Goal: Transaction & Acquisition: Purchase product/service

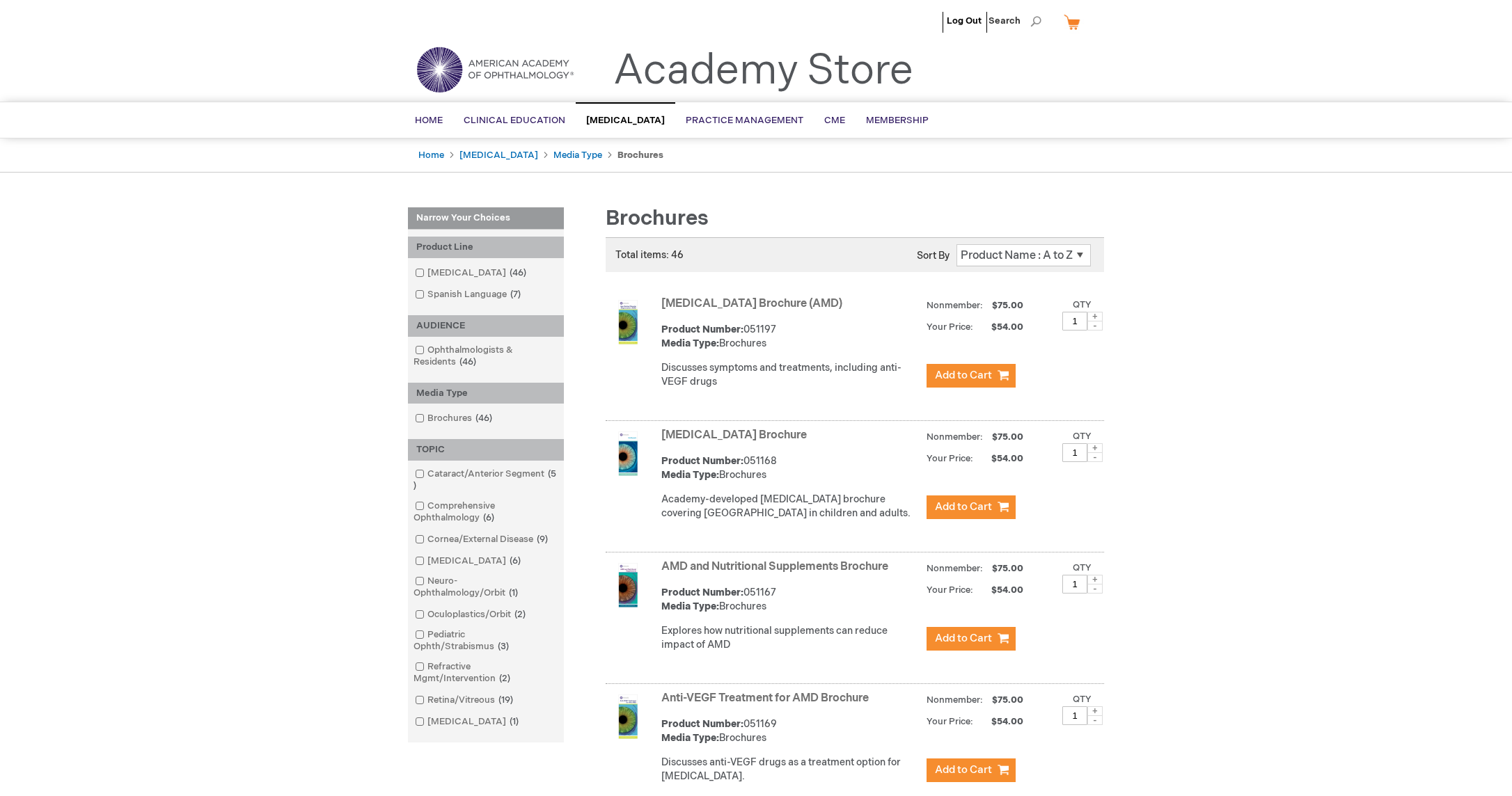
click at [1094, 314] on span at bounding box center [1095, 316] width 15 height 10
type input "3"
click at [959, 377] on span "Add to Cart" at bounding box center [963, 375] width 57 height 14
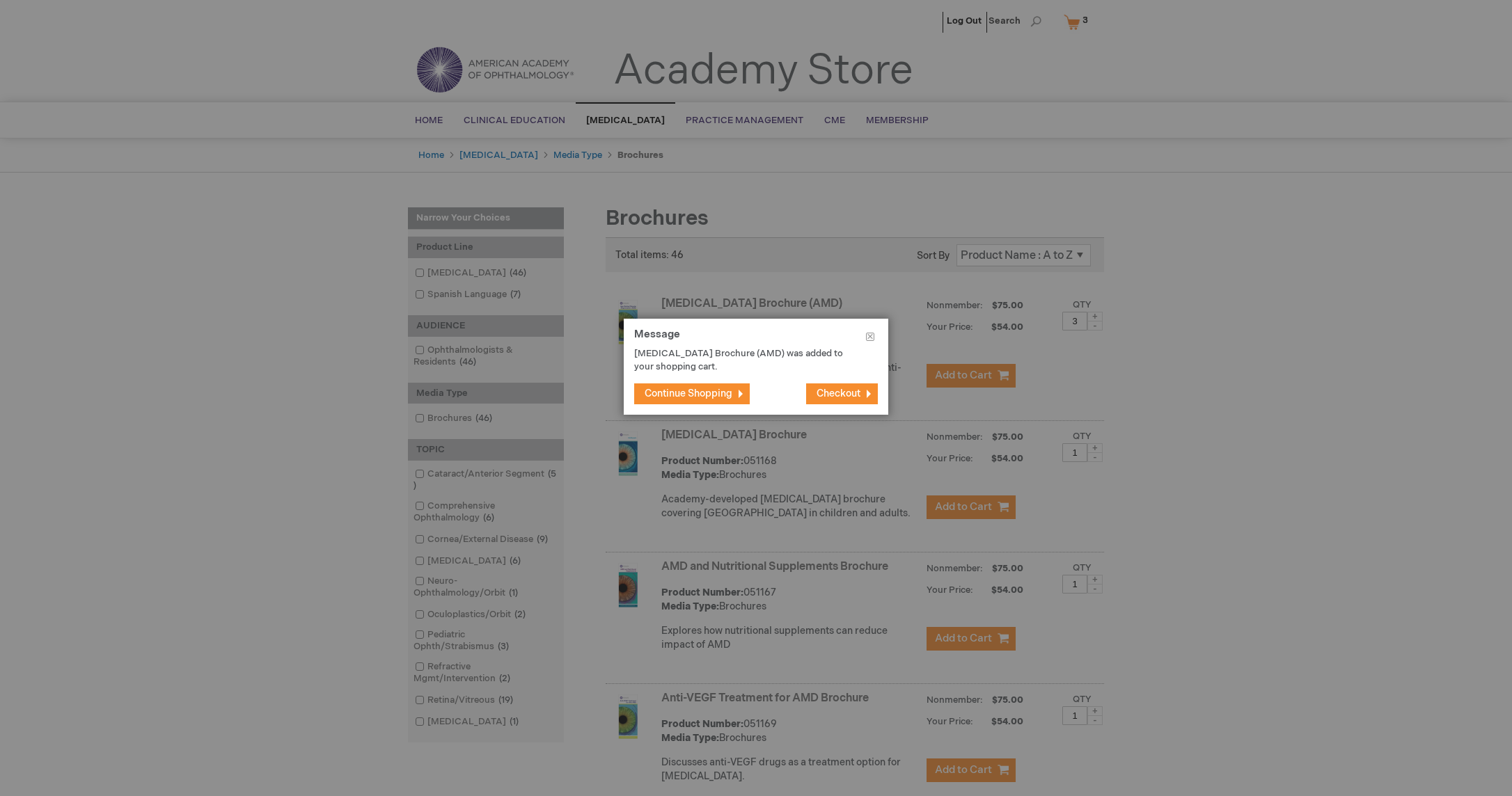
click at [671, 394] on span "Continue Shopping" at bounding box center [688, 393] width 88 height 12
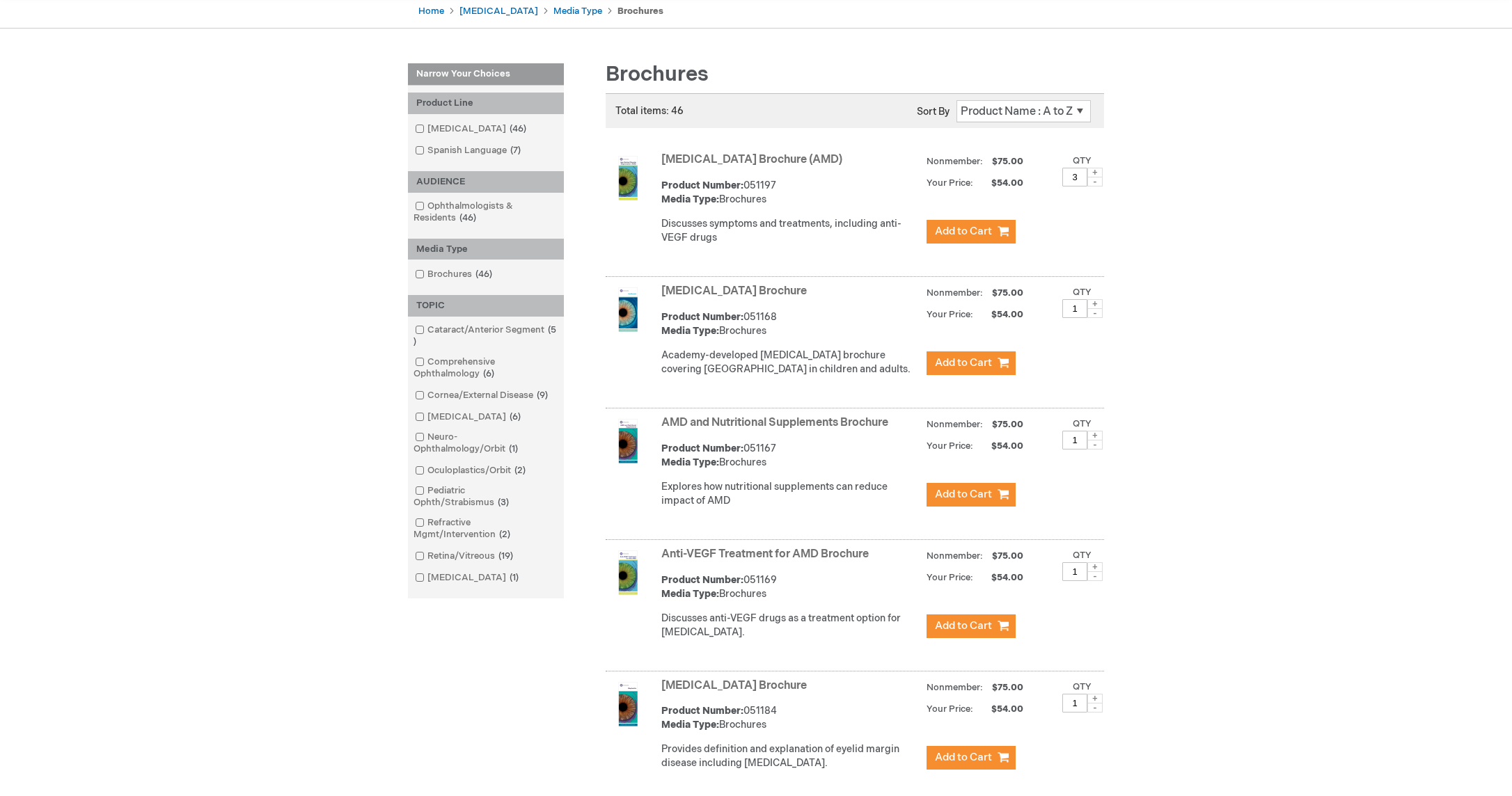
scroll to position [146, 0]
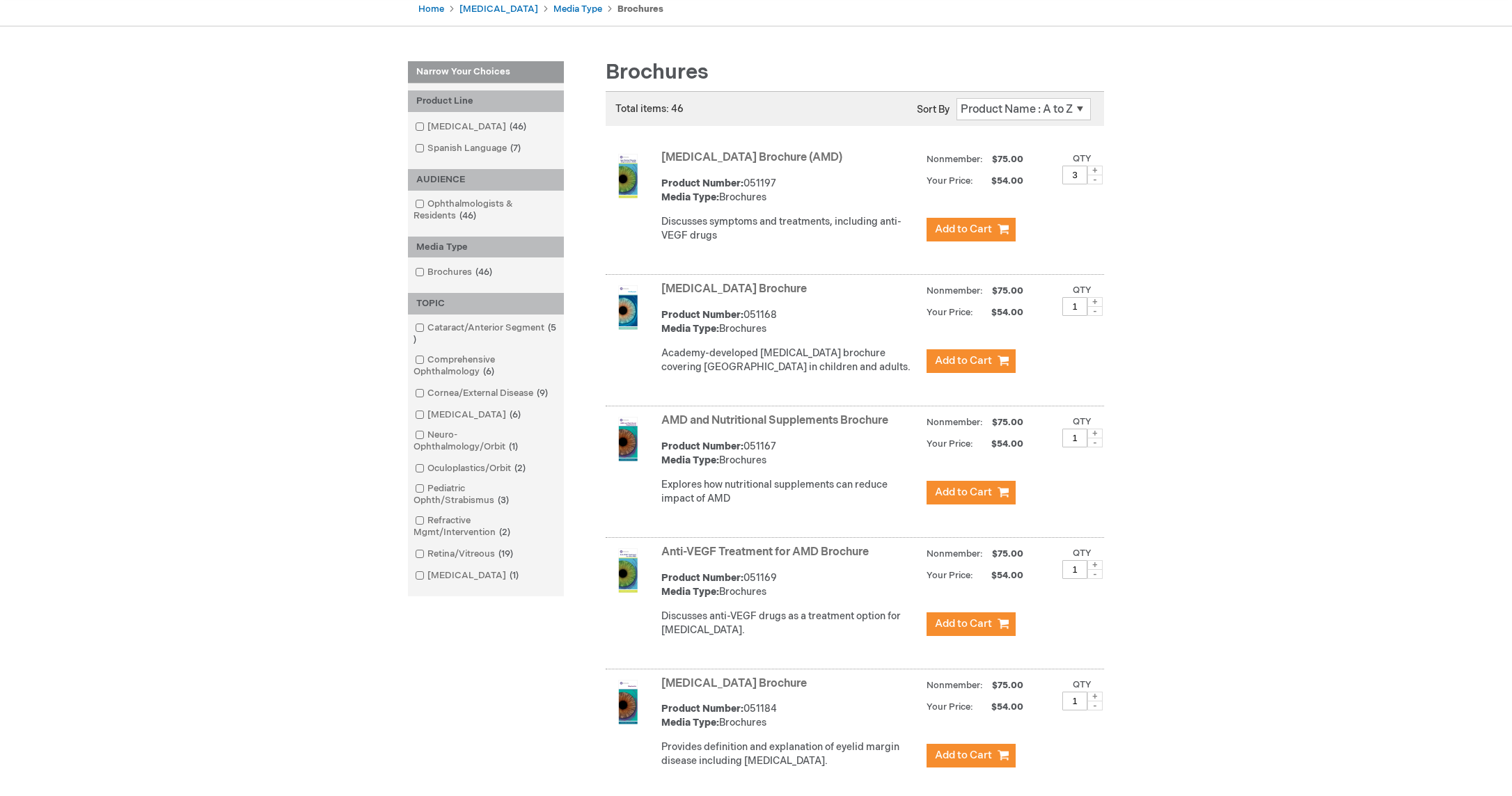
click at [1094, 570] on span at bounding box center [1095, 565] width 15 height 10
click at [1094, 579] on span at bounding box center [1095, 574] width 15 height 10
type input "3"
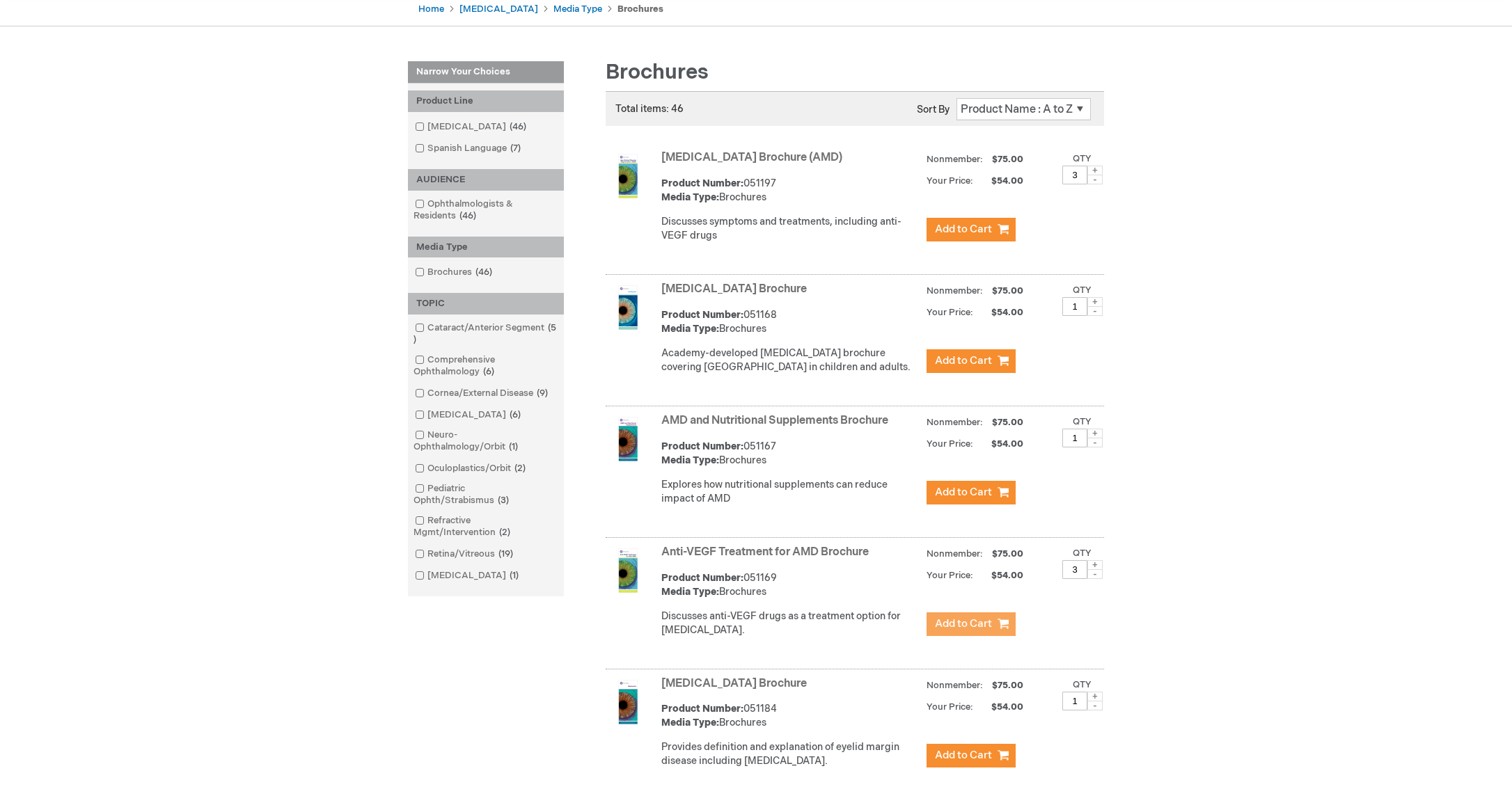
click at [965, 631] on span "Add to Cart" at bounding box center [963, 623] width 57 height 14
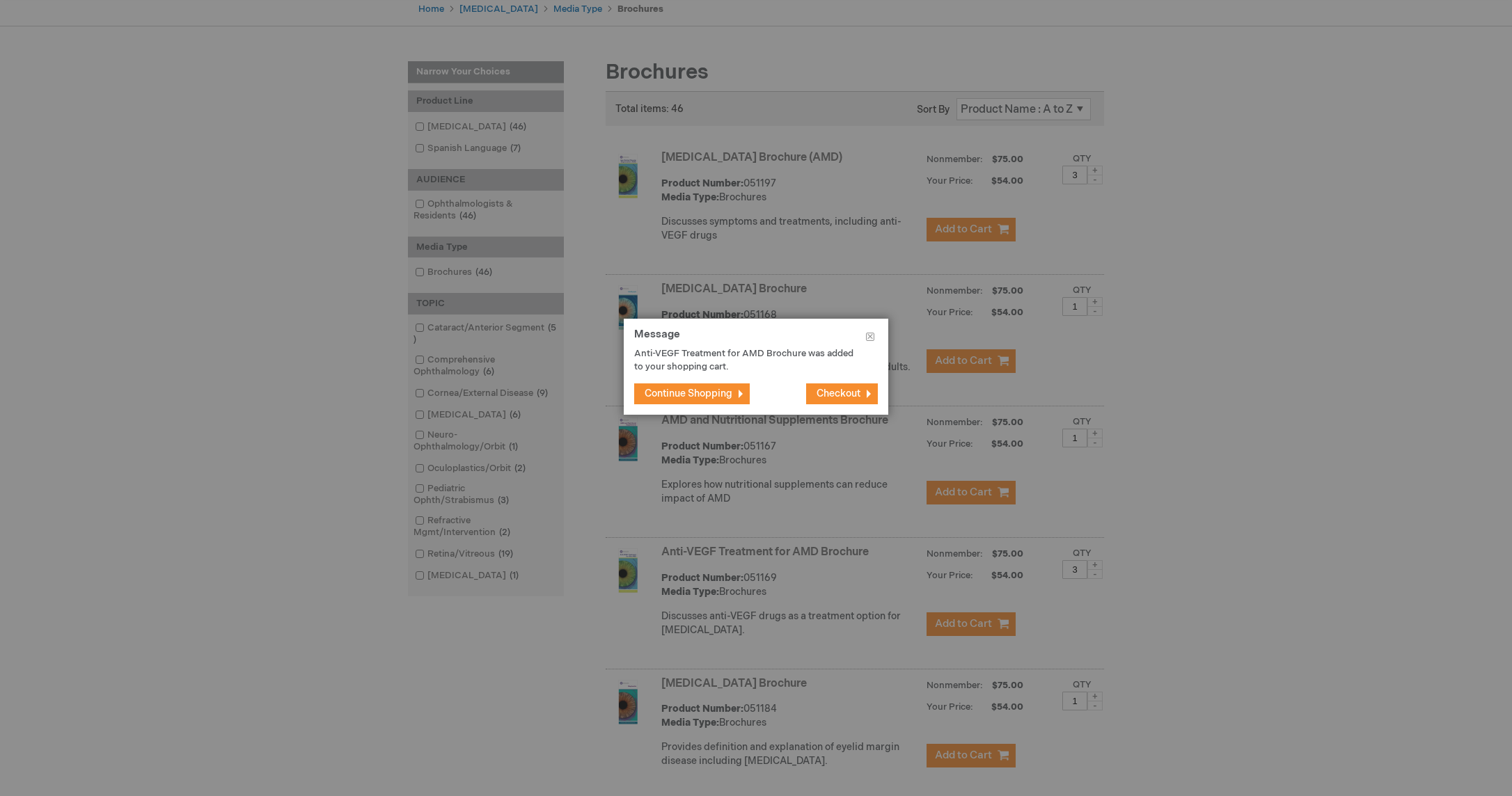
click at [681, 393] on span "Continue Shopping" at bounding box center [688, 393] width 88 height 12
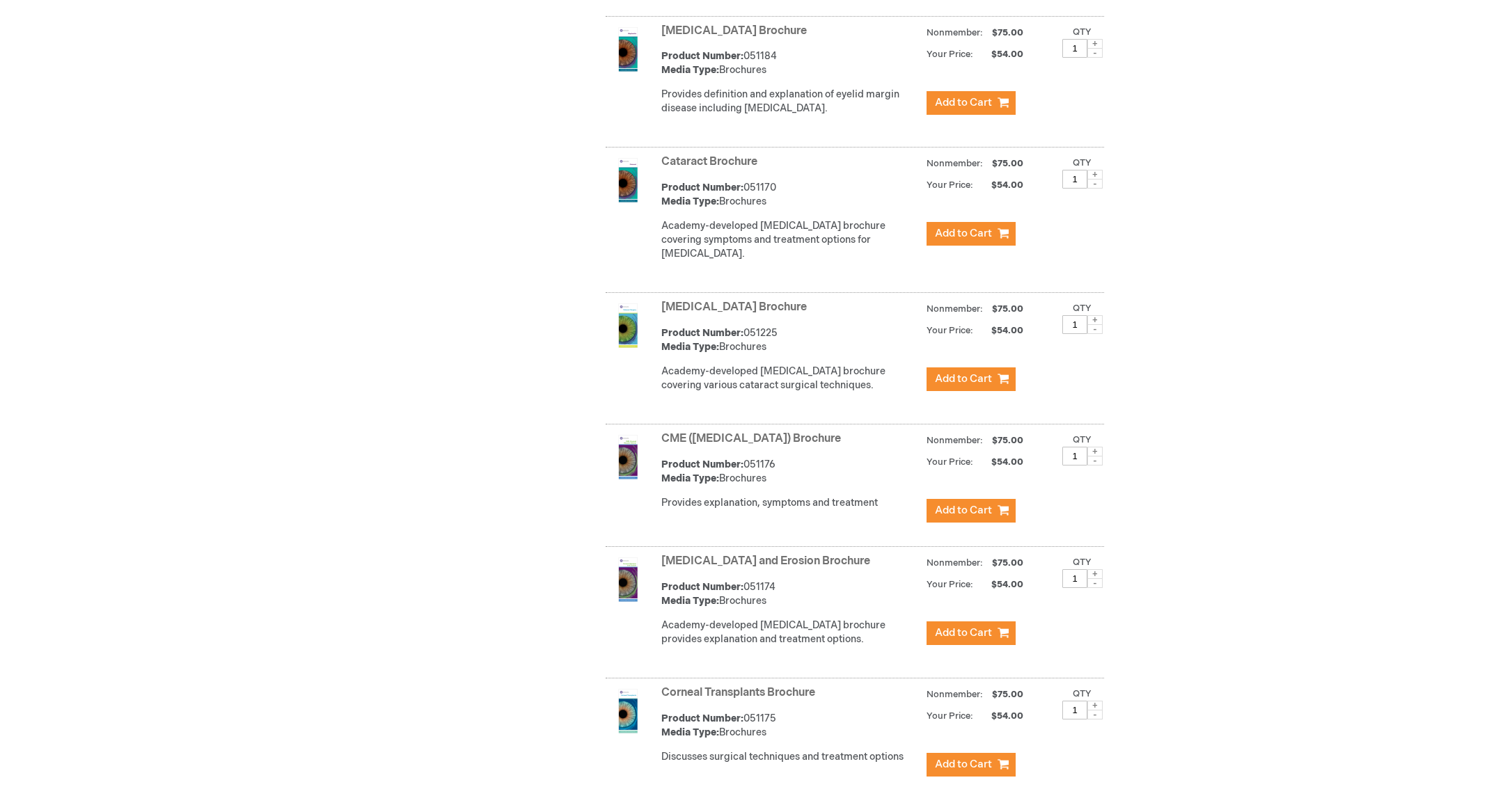
scroll to position [826, 0]
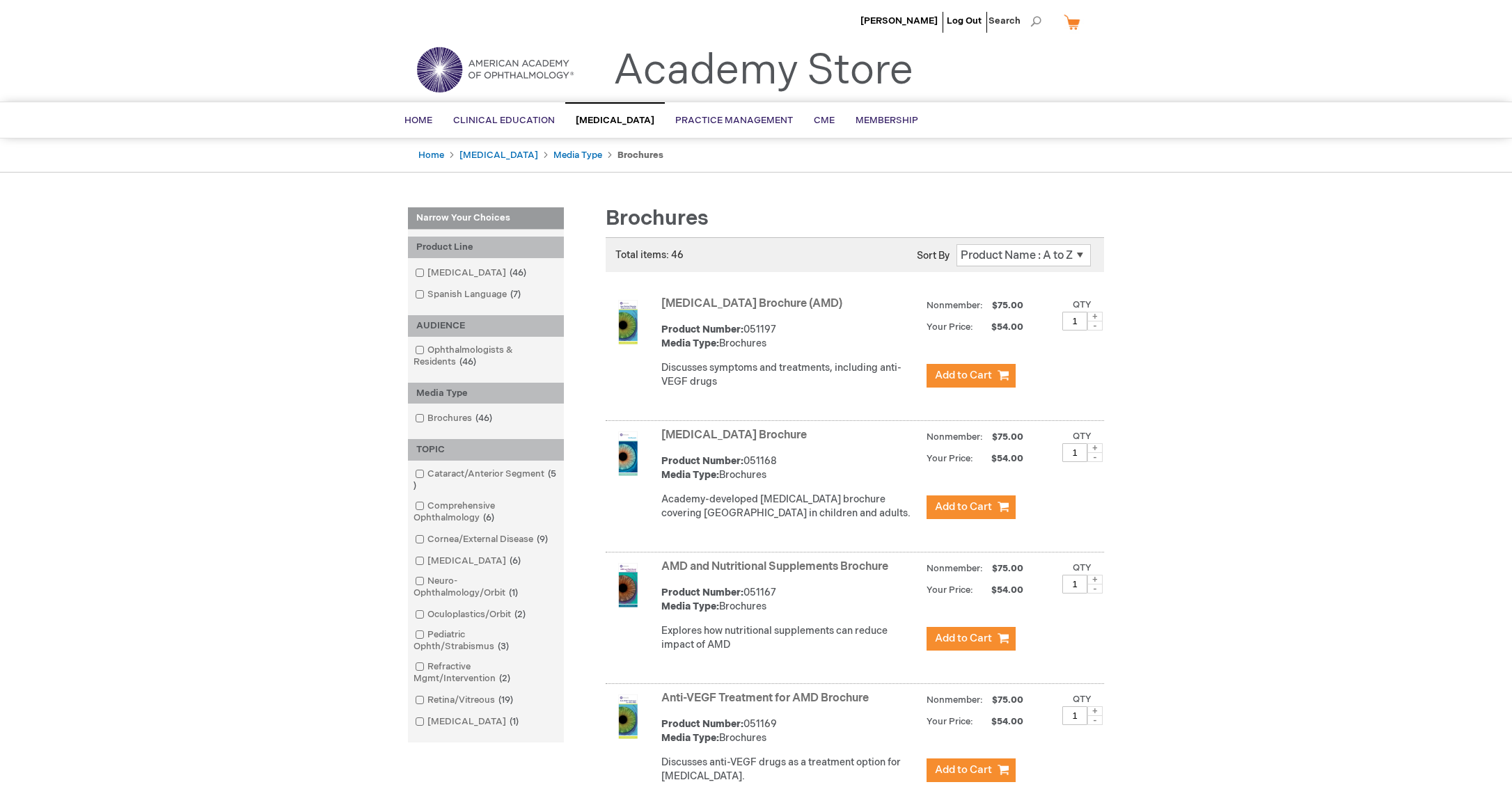
click at [1073, 26] on link "My Cart" at bounding box center [1078, 22] width 34 height 24
click at [1096, 316] on span at bounding box center [1095, 316] width 15 height 10
type input "3"
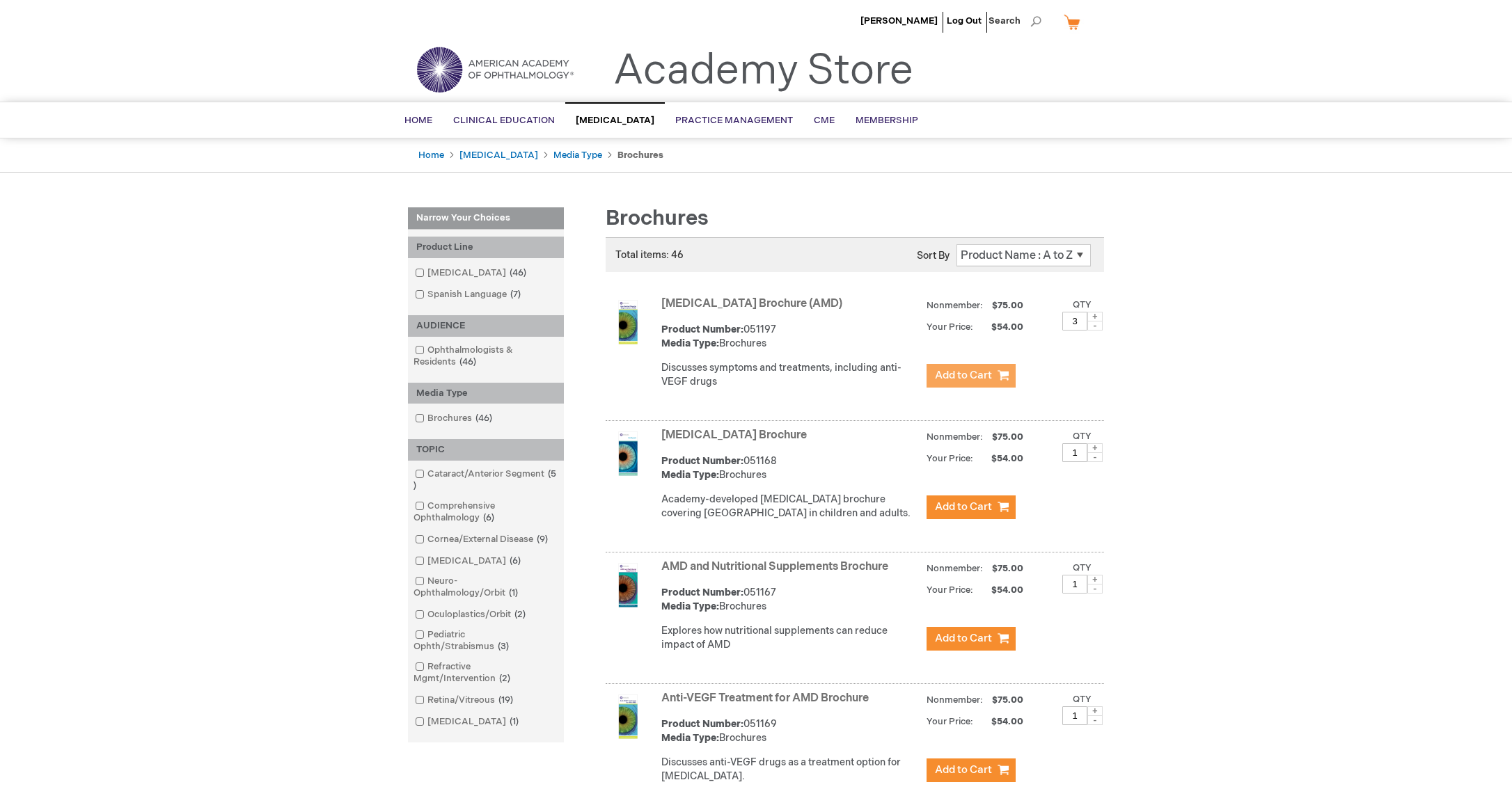
click at [971, 381] on span "Add to Cart" at bounding box center [963, 375] width 57 height 14
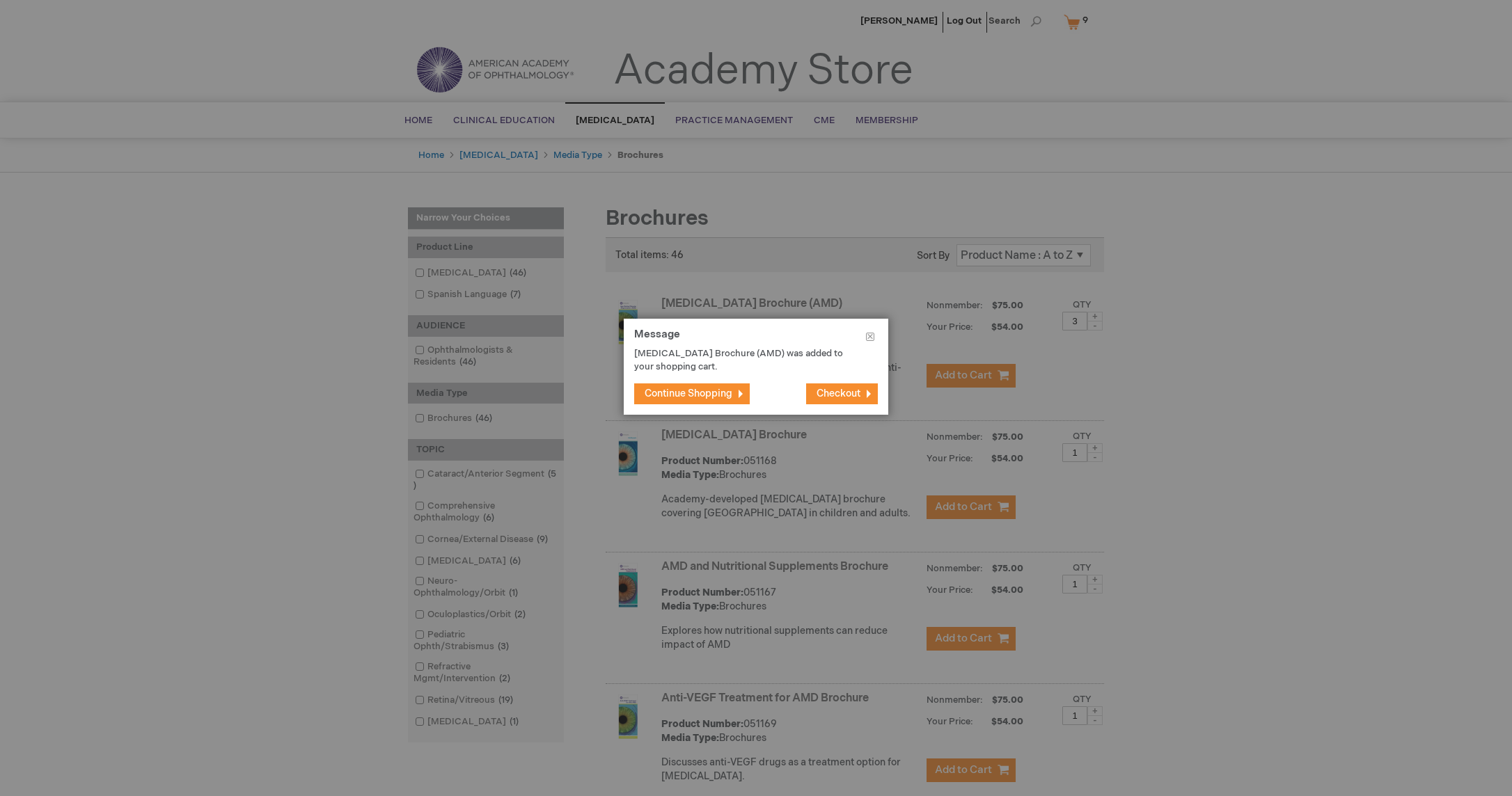
click at [693, 395] on span "Continue Shopping" at bounding box center [688, 393] width 88 height 12
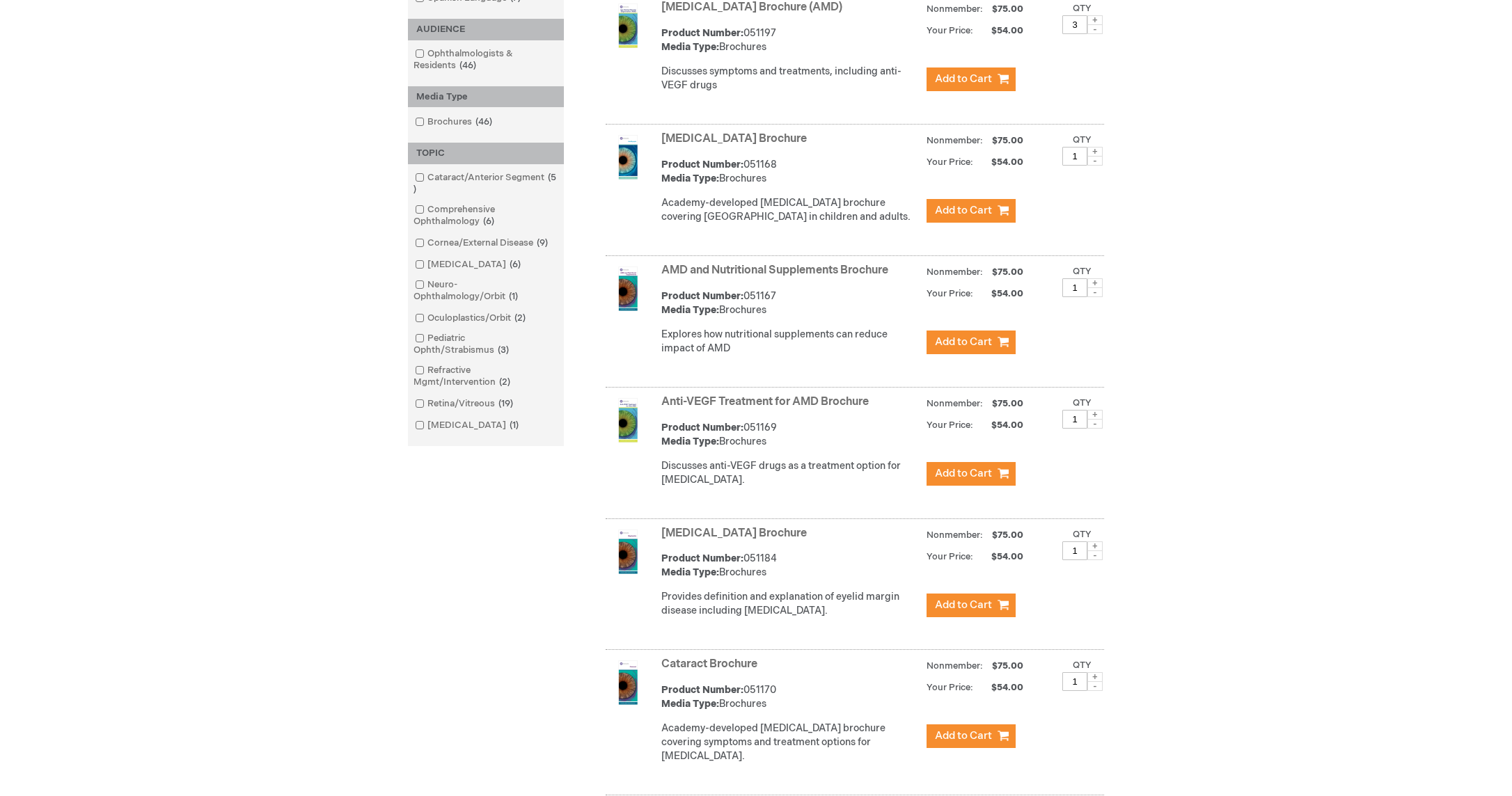
scroll to position [299, 0]
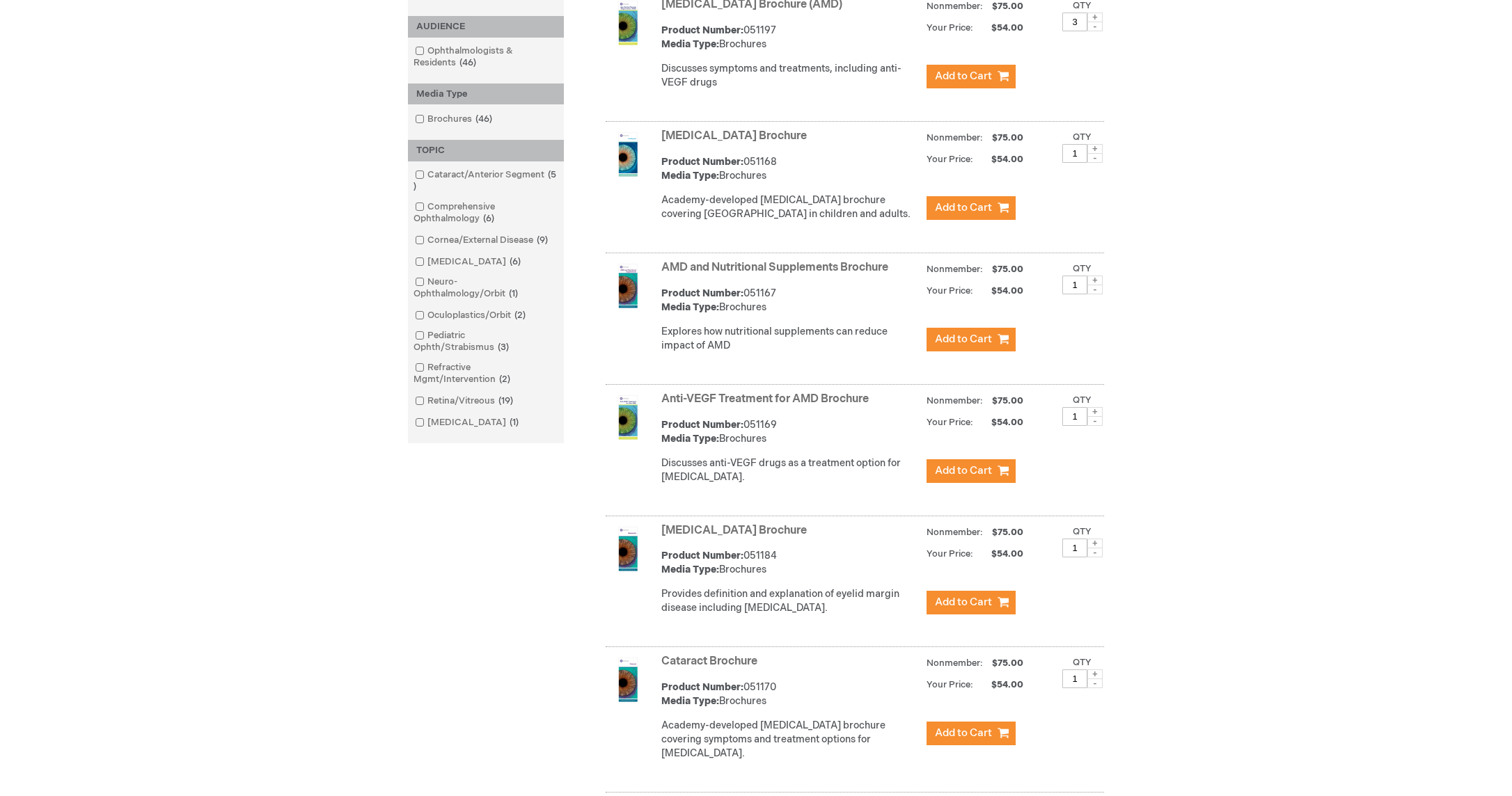
click at [1095, 416] on span at bounding box center [1095, 412] width 15 height 10
type input "3"
click at [955, 477] on span "Add to Cart" at bounding box center [963, 471] width 57 height 14
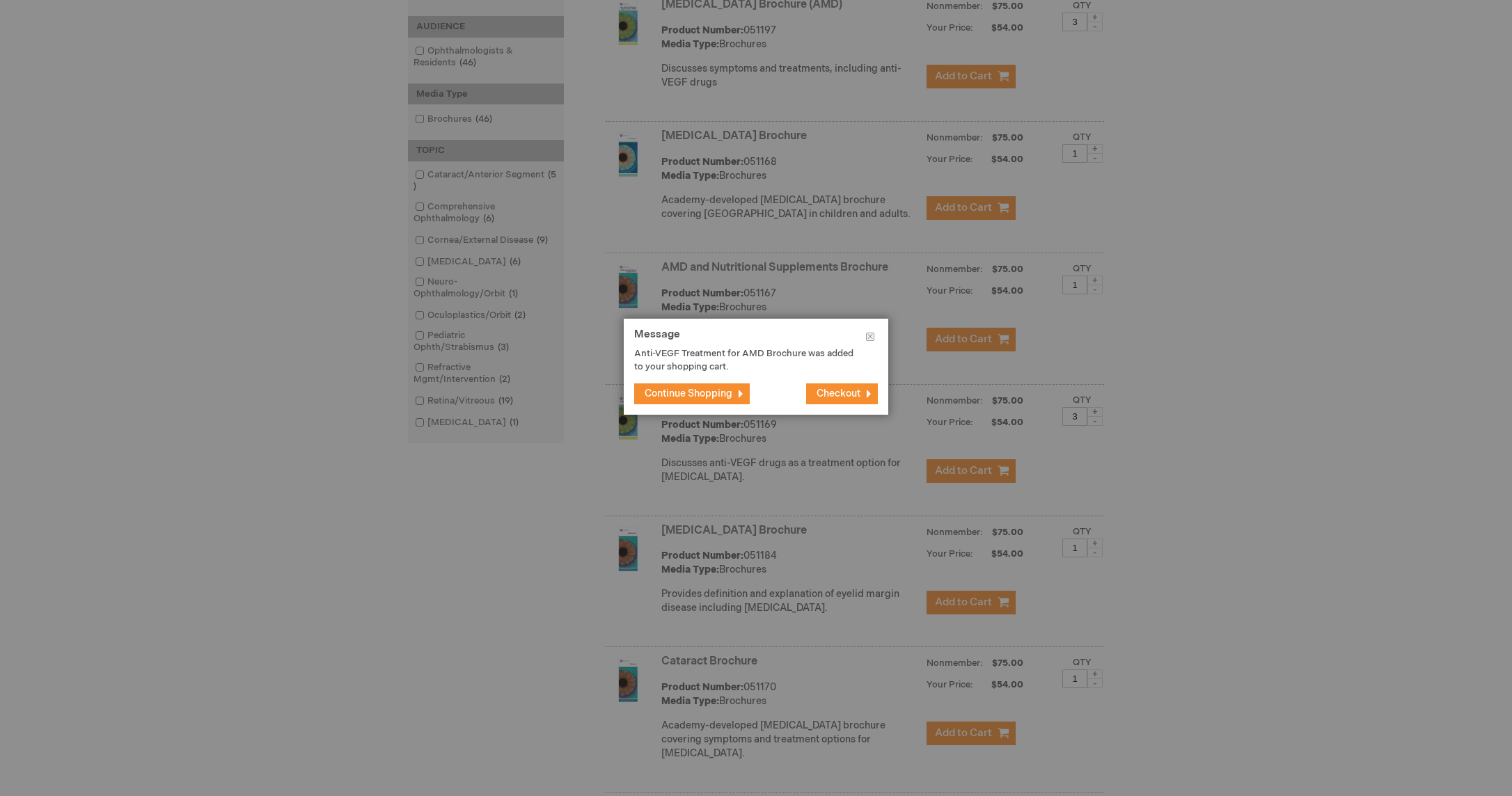
click at [672, 395] on span "Continue Shopping" at bounding box center [688, 393] width 88 height 12
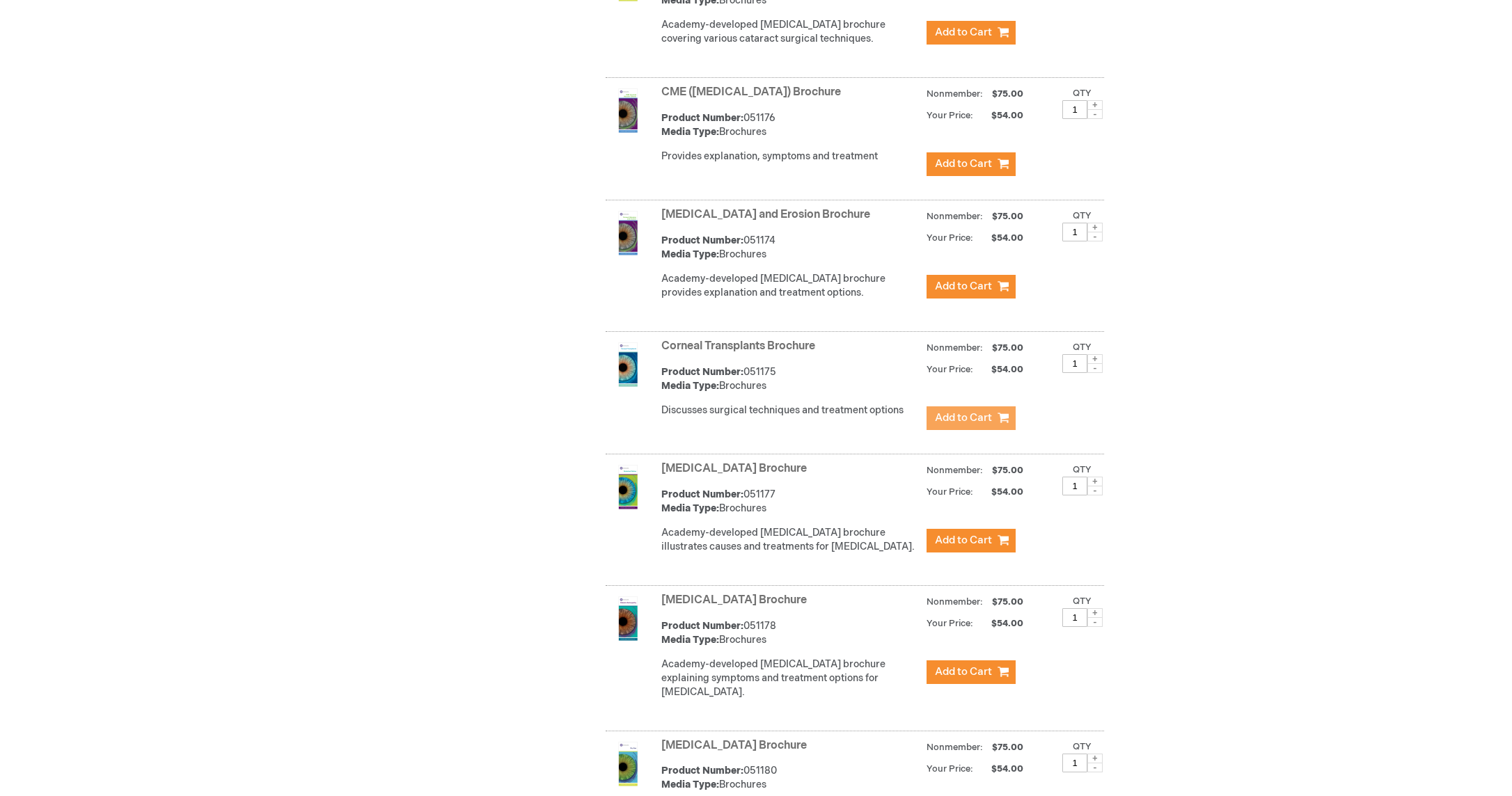
scroll to position [1148, 0]
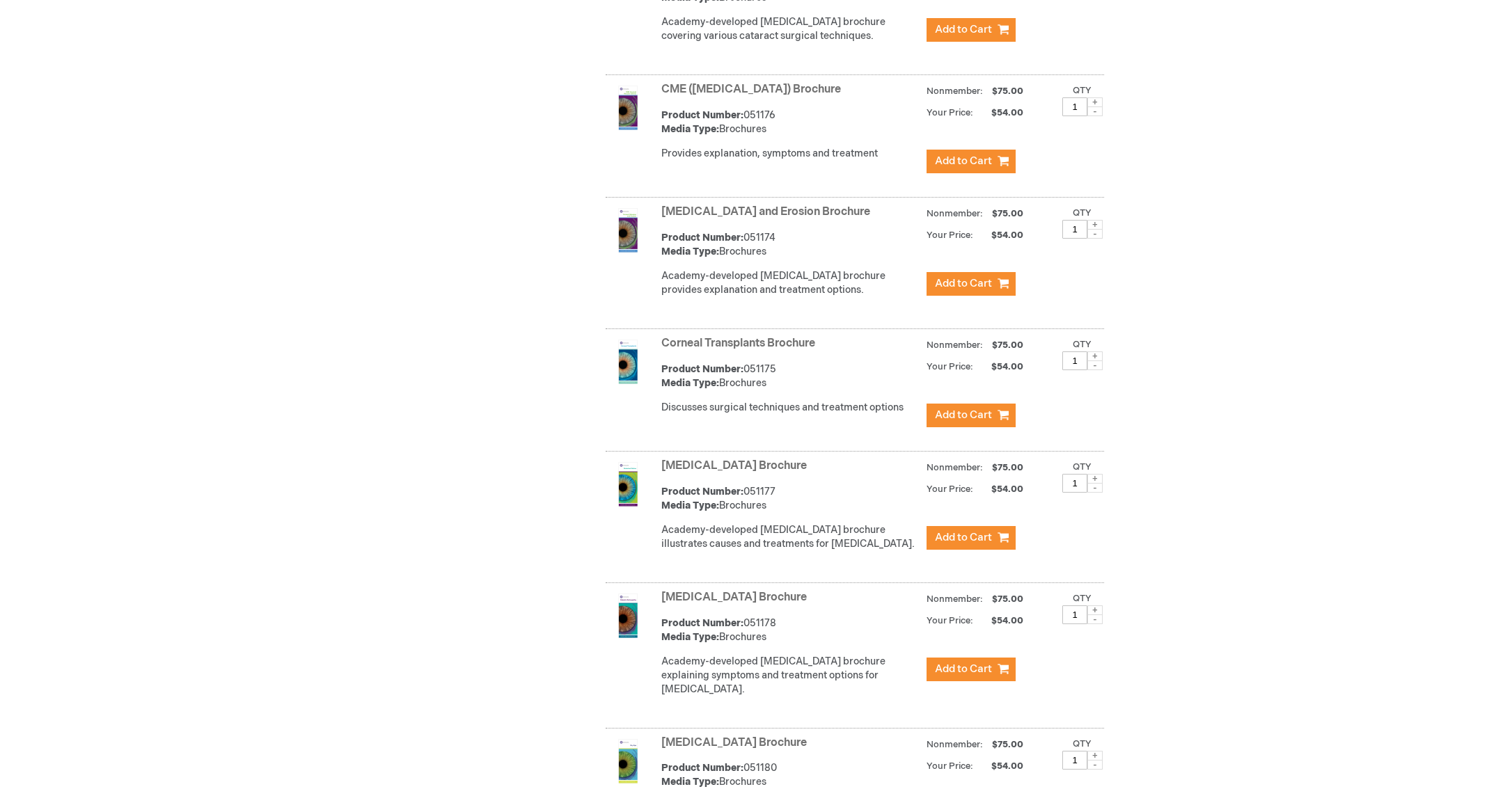
click at [1095, 484] on span at bounding box center [1095, 479] width 15 height 10
click at [1097, 492] on span at bounding box center [1095, 488] width 15 height 10
type input "3"
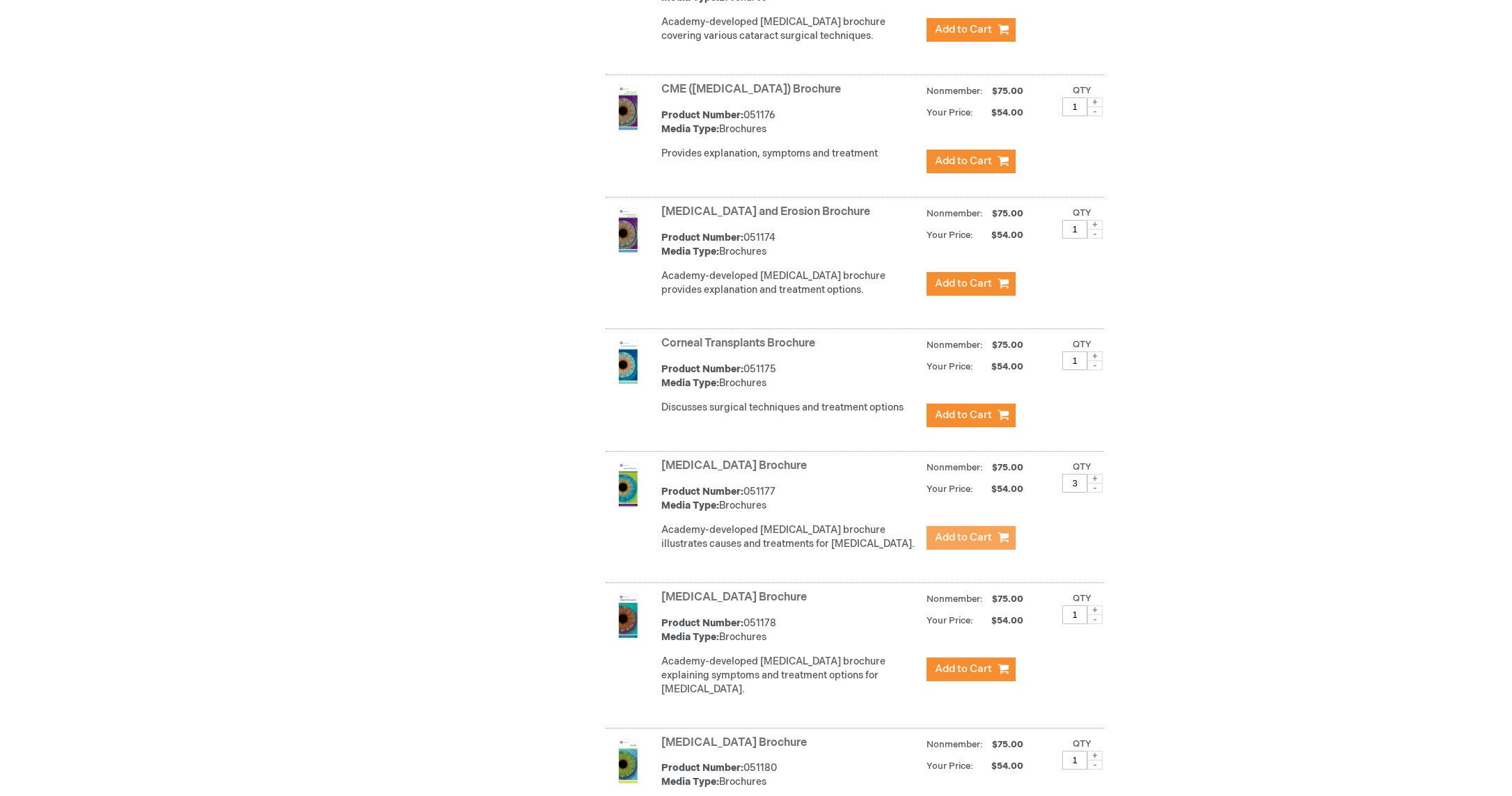
click at [952, 544] on span "Add to Cart" at bounding box center [963, 537] width 57 height 14
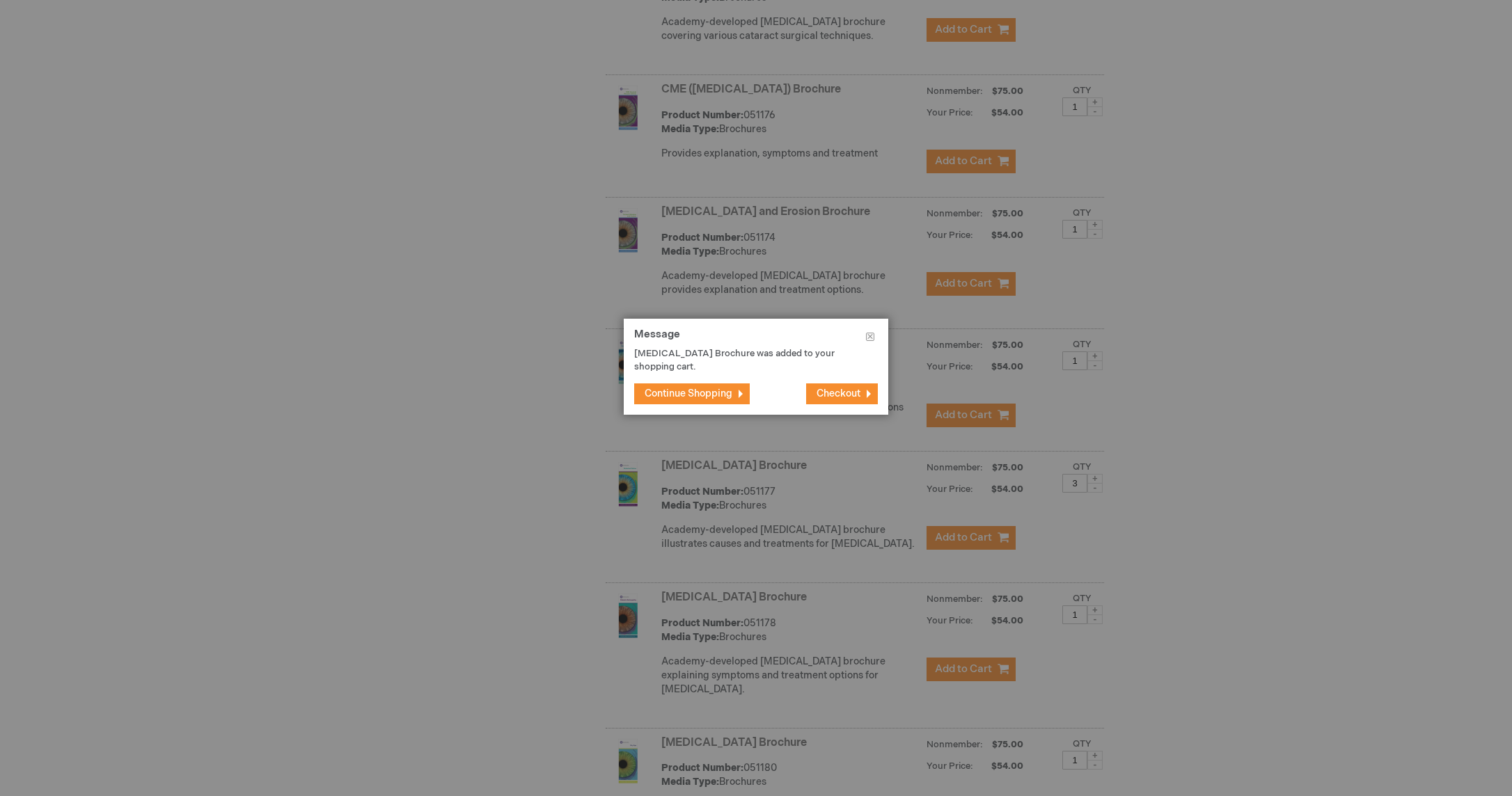
click at [699, 394] on span "Continue Shopping" at bounding box center [688, 393] width 88 height 12
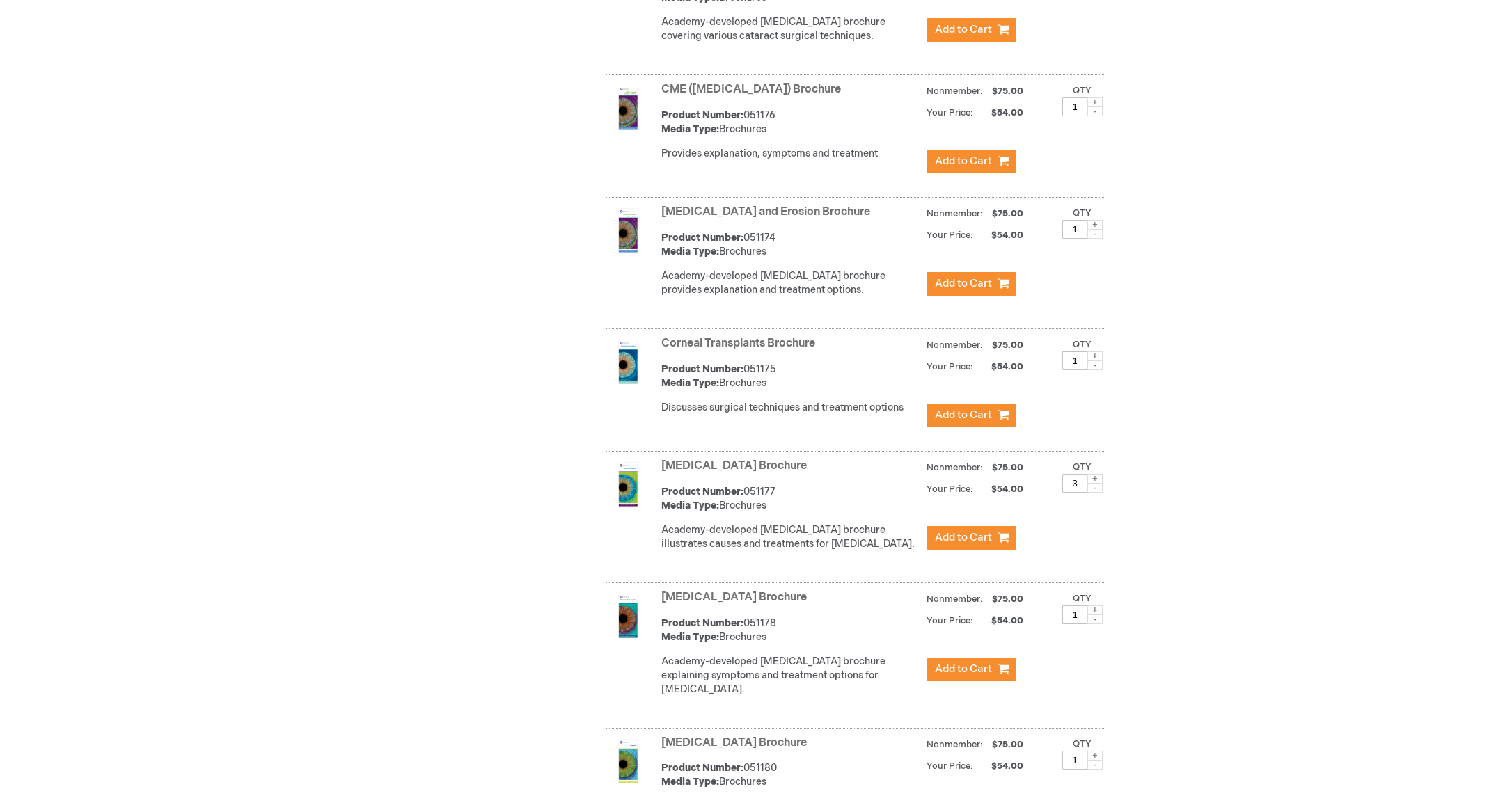
scroll to position [1200, 0]
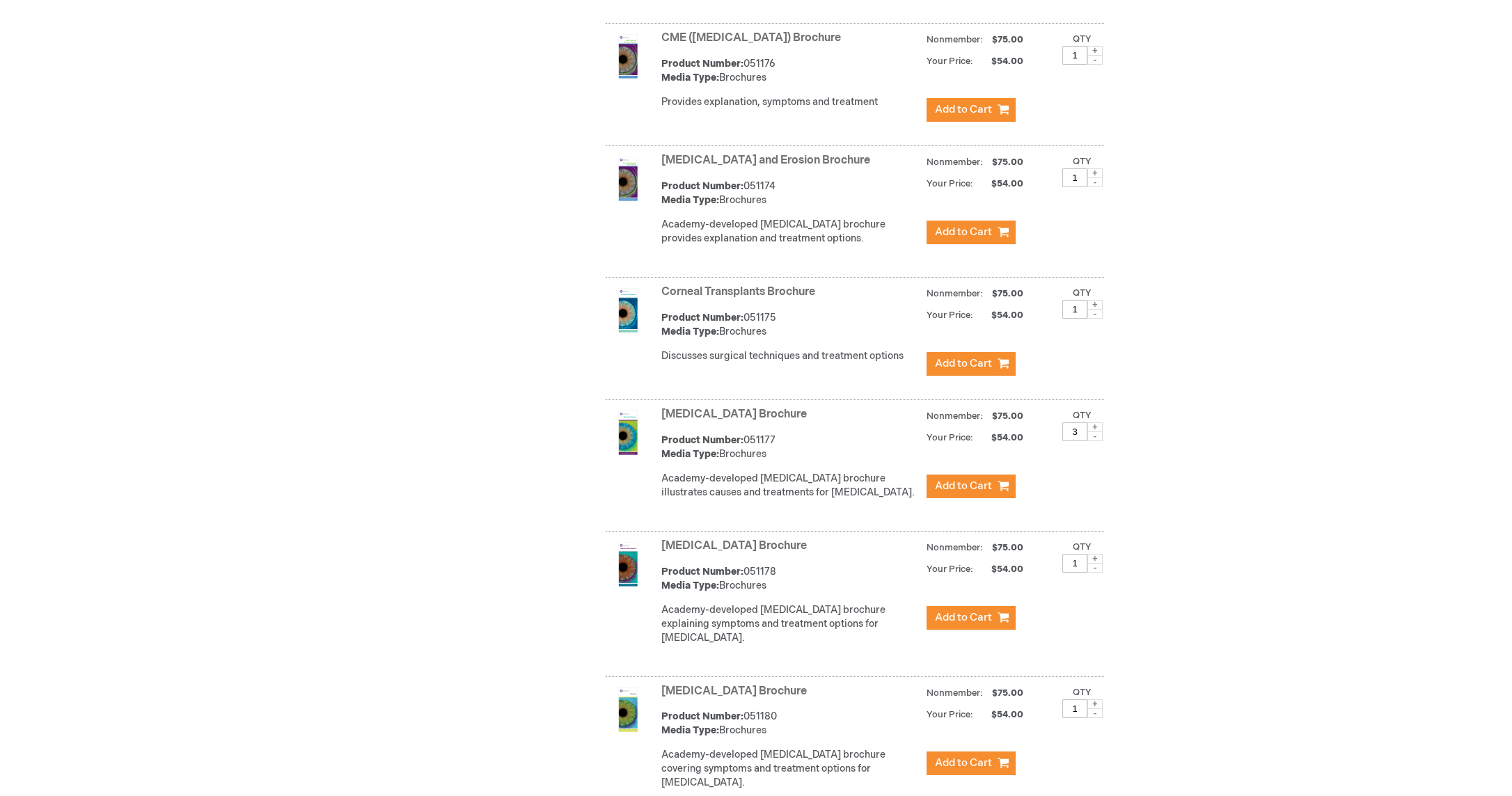
click at [1097, 563] on span at bounding box center [1095, 559] width 15 height 10
type input "4"
click at [951, 624] on span "Add to Cart" at bounding box center [963, 617] width 57 height 14
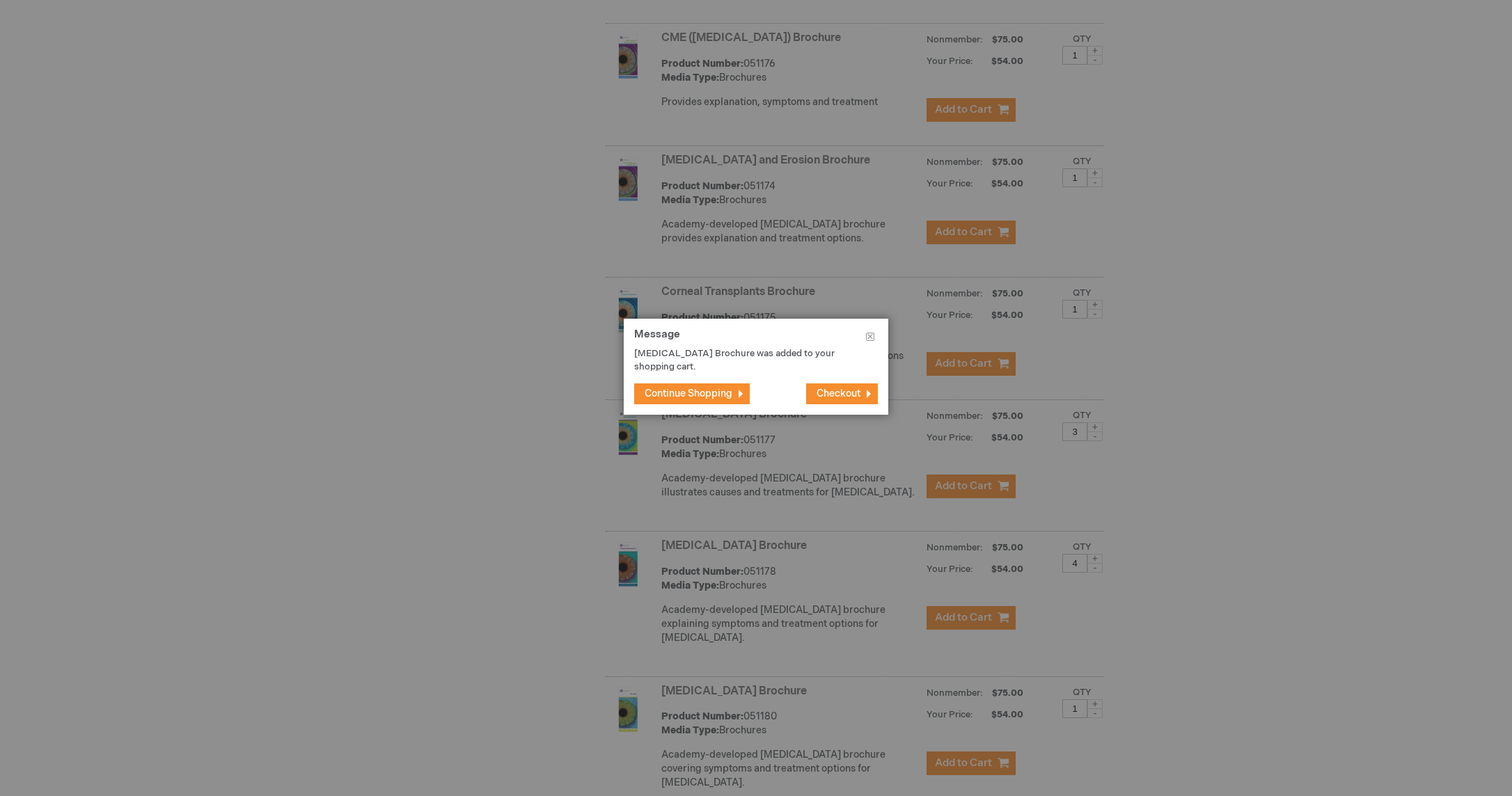
click at [691, 396] on span "Continue Shopping" at bounding box center [688, 393] width 88 height 12
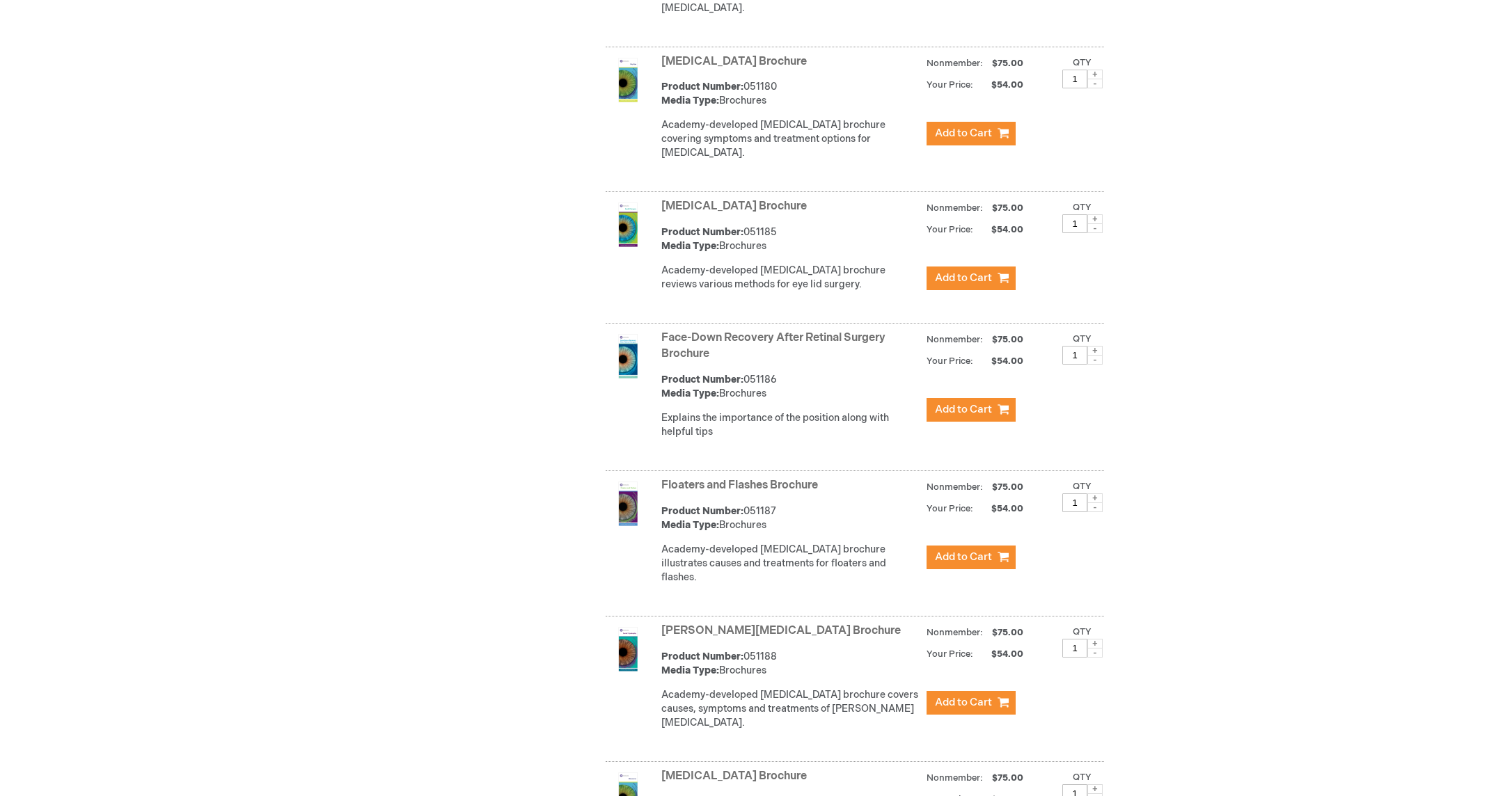
scroll to position [1830, 0]
click at [1093, 344] on span at bounding box center [1095, 349] width 15 height 10
type input "3"
click at [970, 401] on span "Add to Cart" at bounding box center [963, 408] width 57 height 14
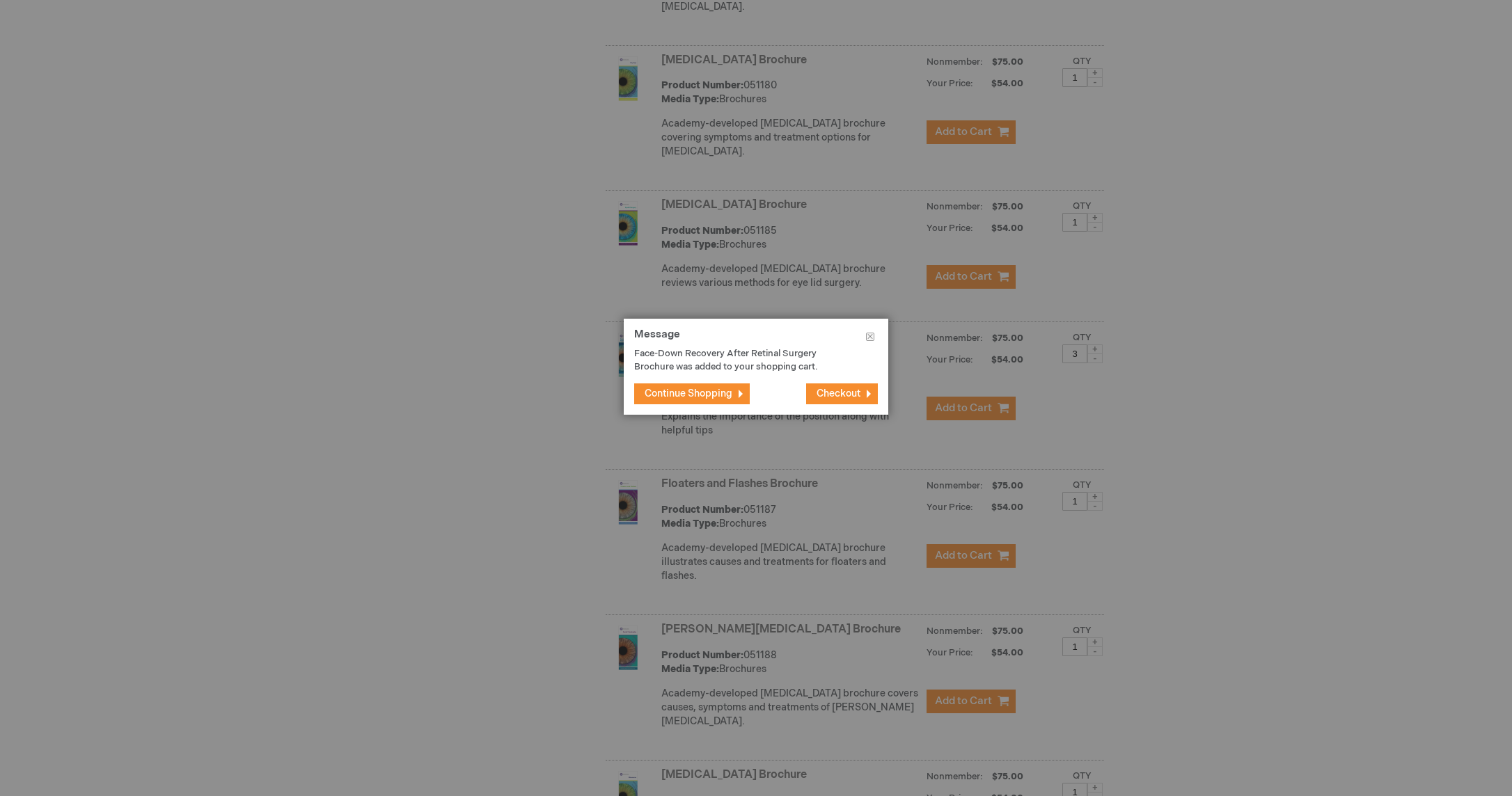
click at [712, 396] on span "Continue Shopping" at bounding box center [688, 393] width 88 height 12
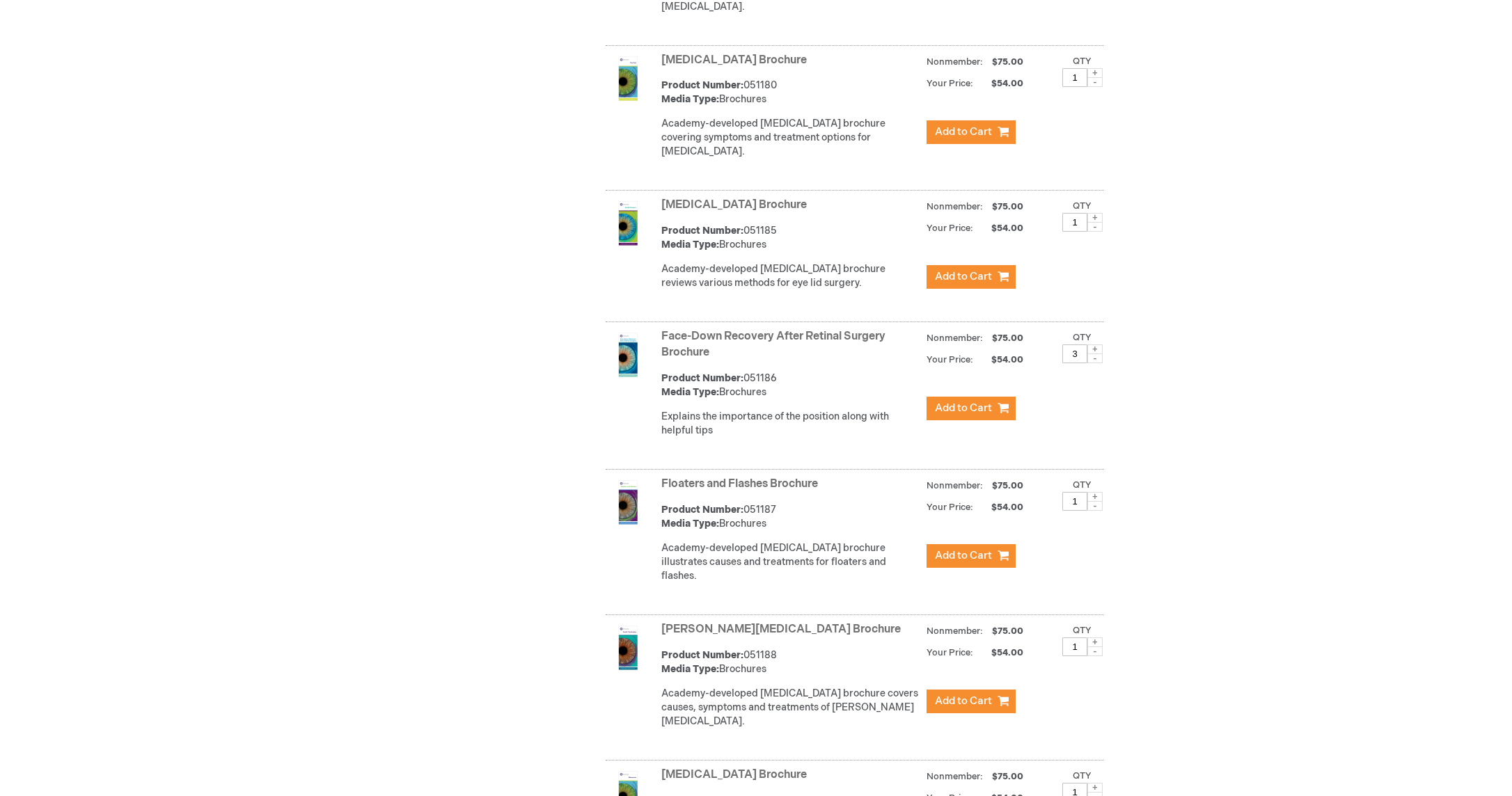
click at [1095, 492] on span at bounding box center [1095, 496] width 15 height 10
type input "4"
click at [960, 553] on span "Add to Cart" at bounding box center [963, 555] width 57 height 14
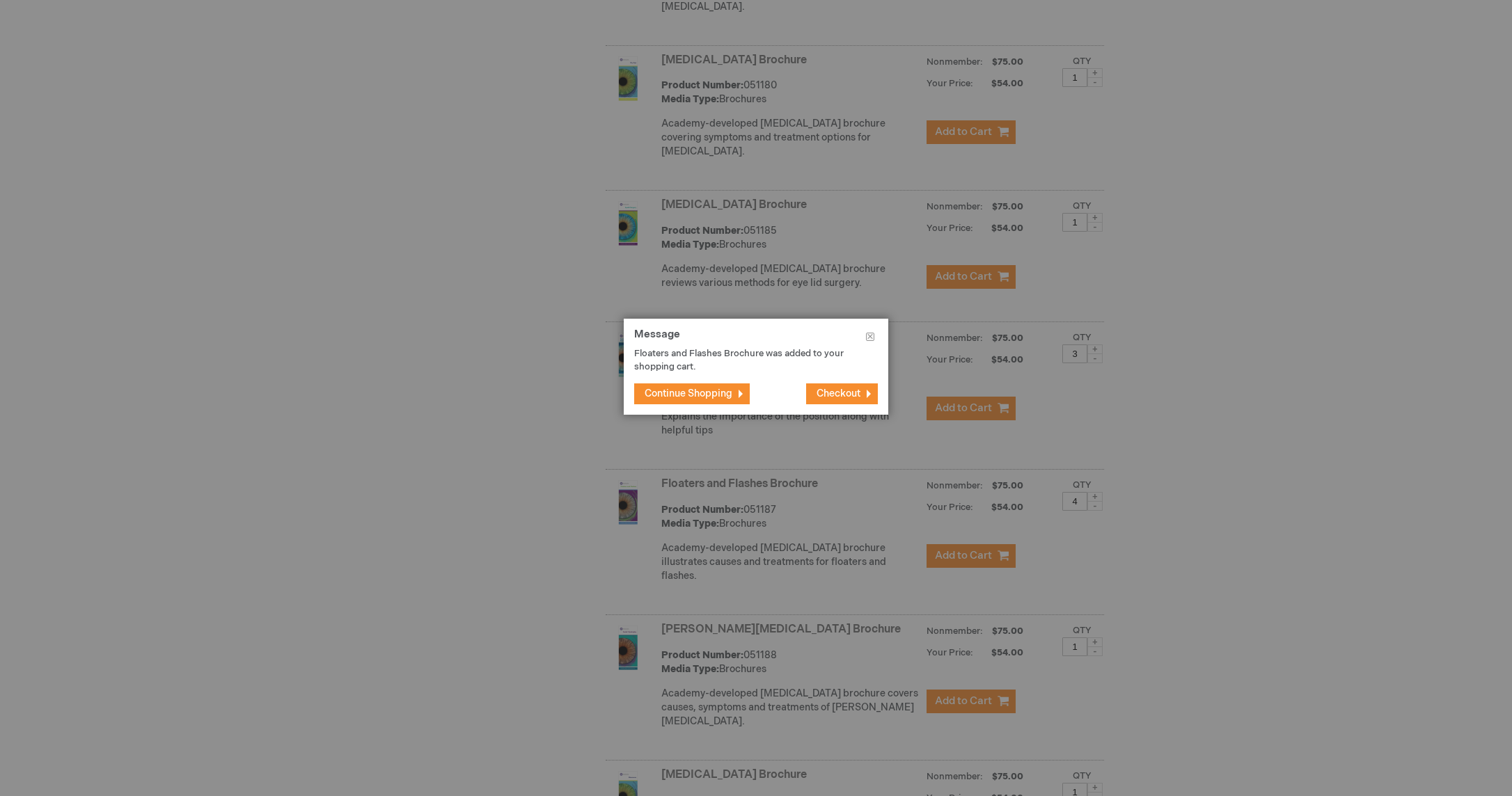
click at [672, 392] on span "Continue Shopping" at bounding box center [688, 393] width 88 height 12
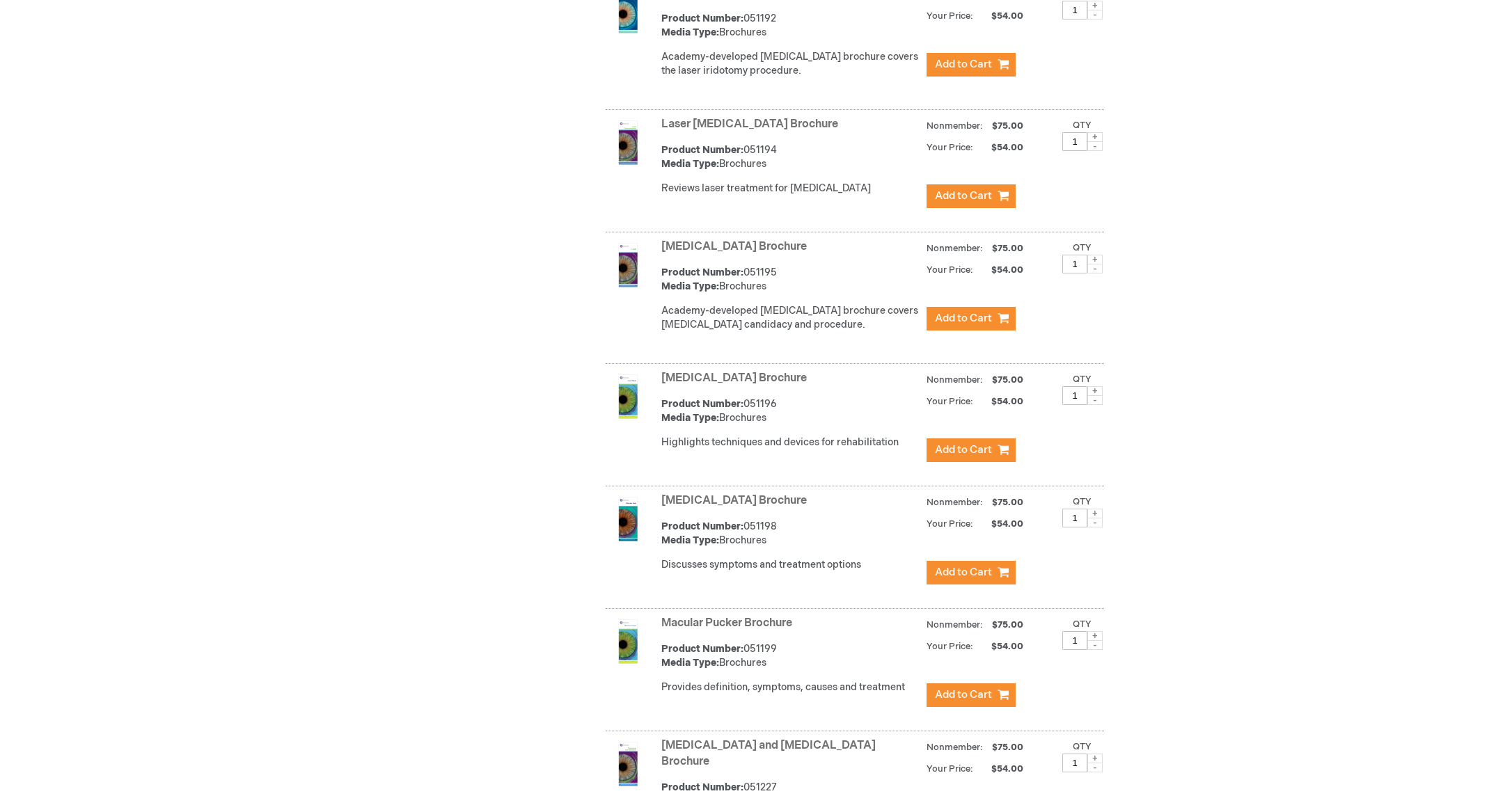
scroll to position [3134, 0]
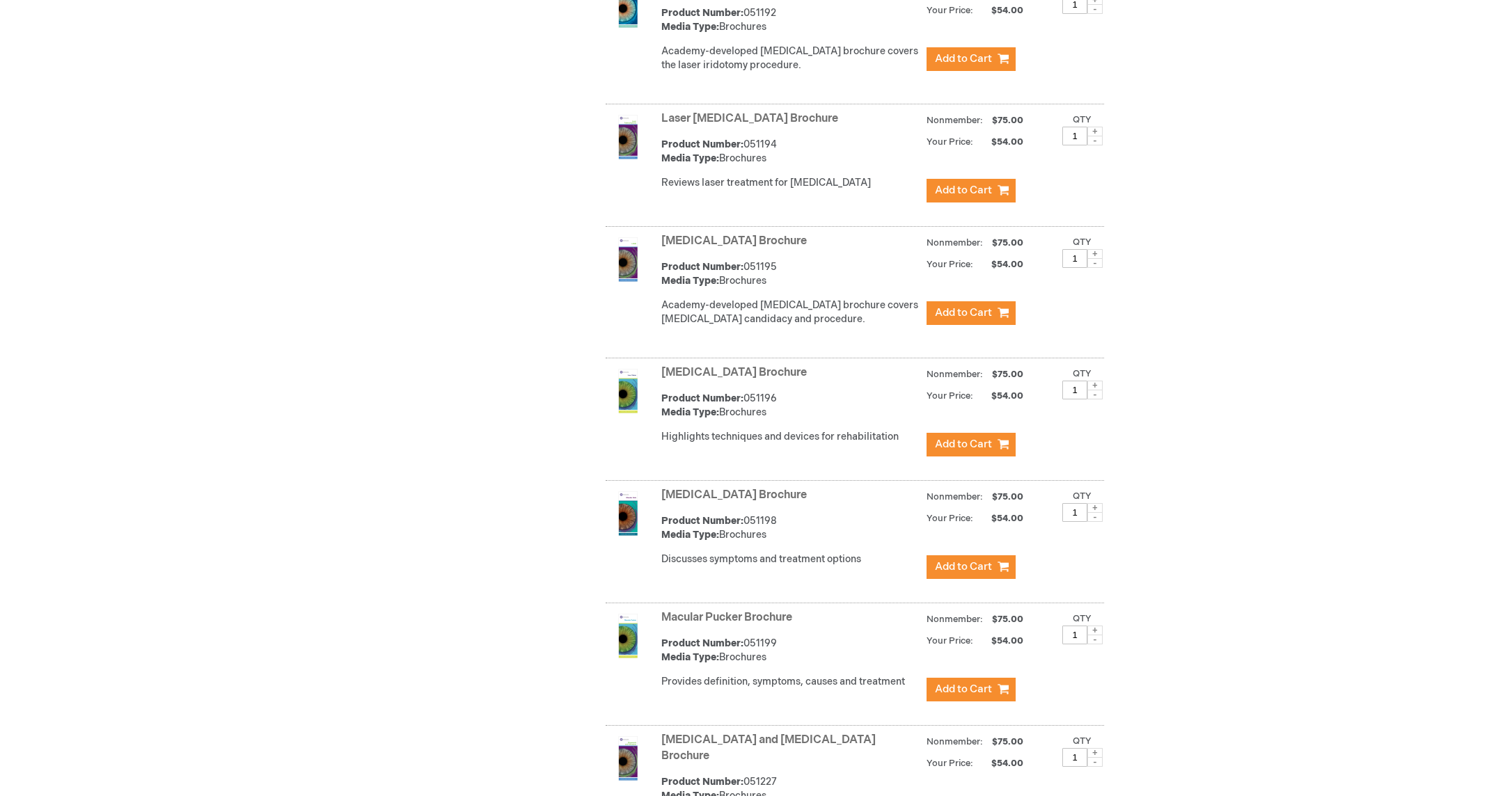
click at [1098, 503] on span at bounding box center [1095, 507] width 15 height 10
type input "3"
click at [960, 560] on span "Add to Cart" at bounding box center [963, 567] width 57 height 14
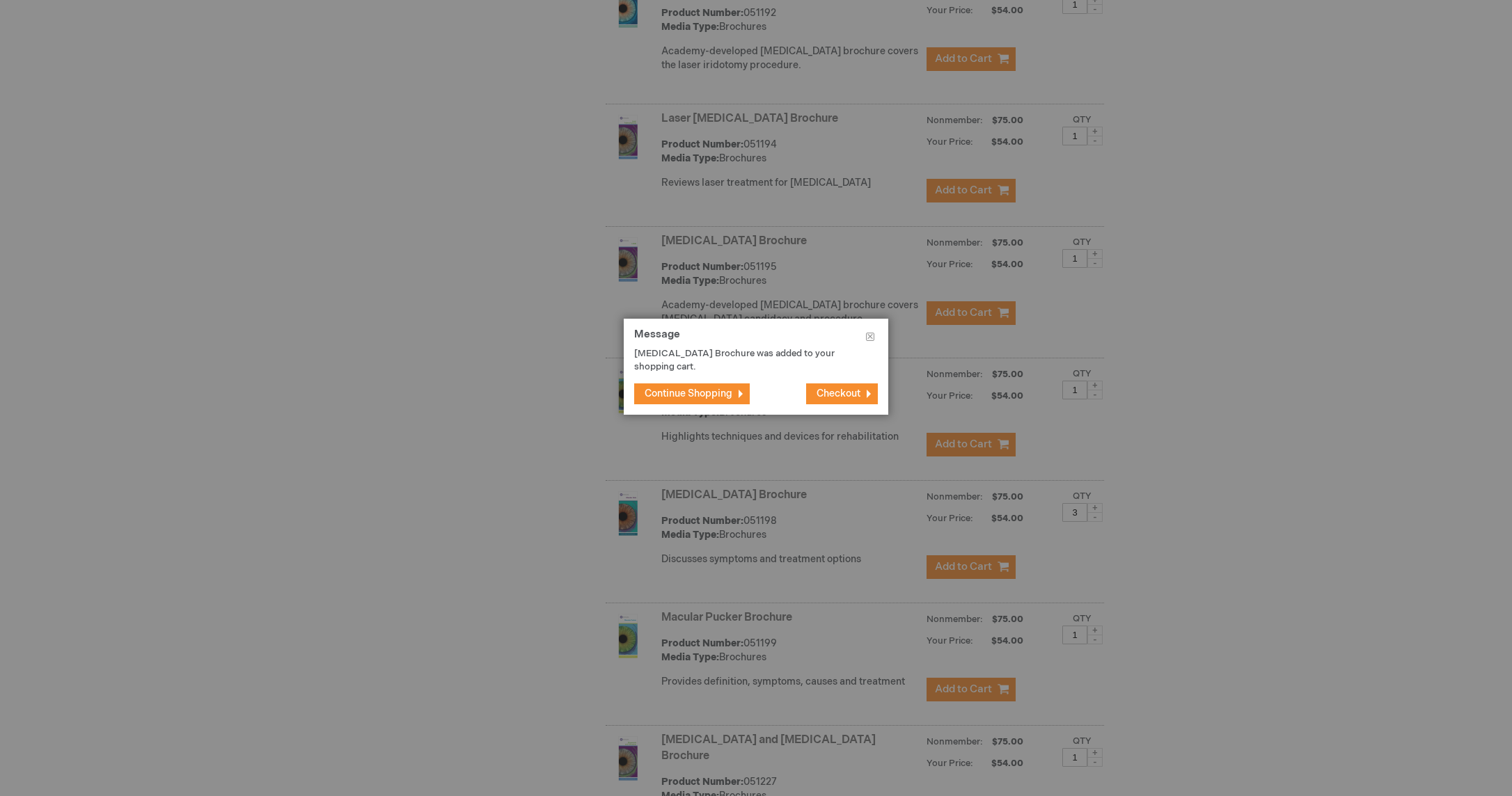
click at [685, 395] on span "Continue Shopping" at bounding box center [688, 393] width 88 height 12
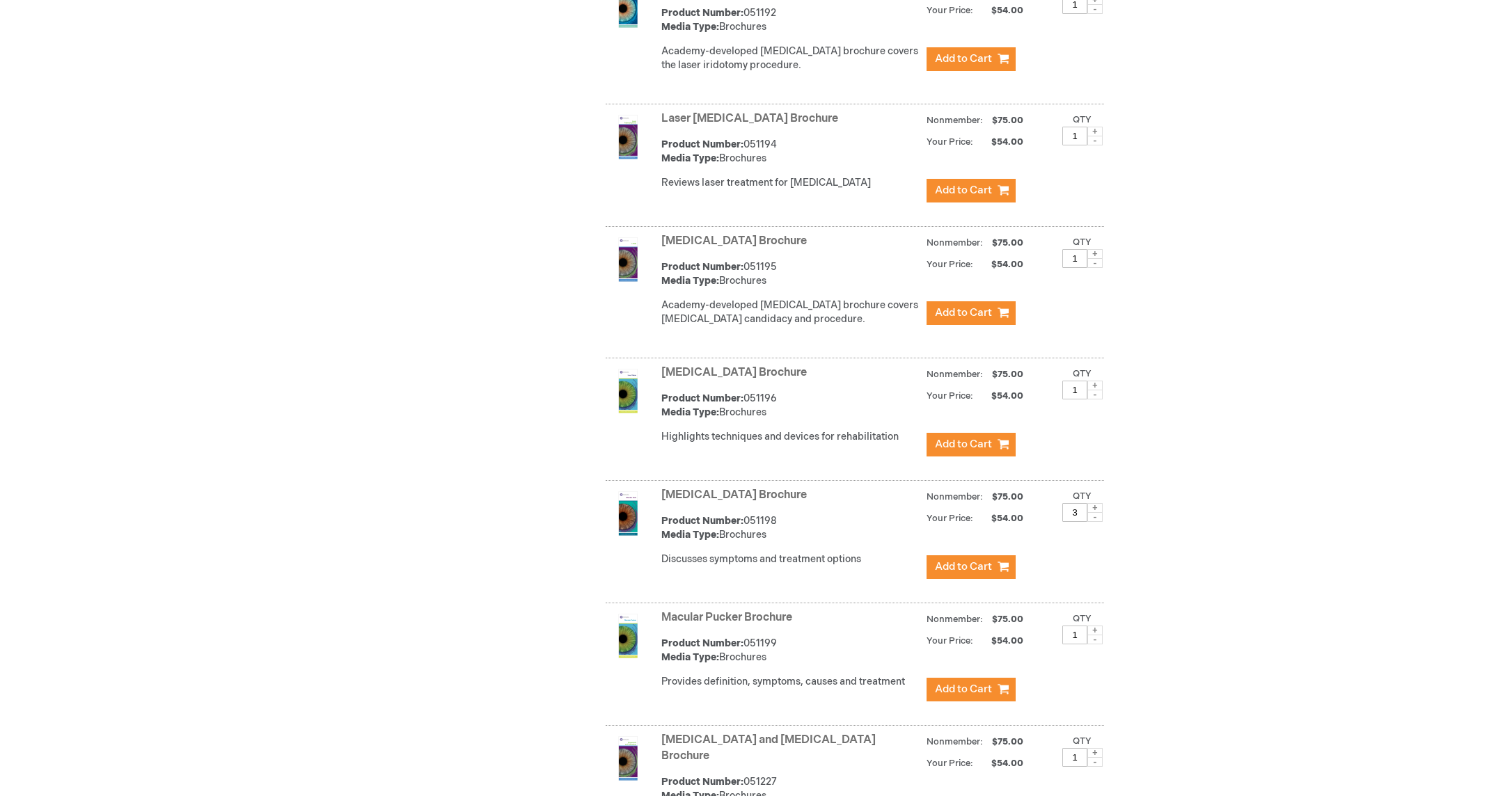
click at [1097, 626] on span at bounding box center [1095, 631] width 15 height 10
type input "3"
click at [968, 683] on span "Add to Cart" at bounding box center [963, 689] width 57 height 14
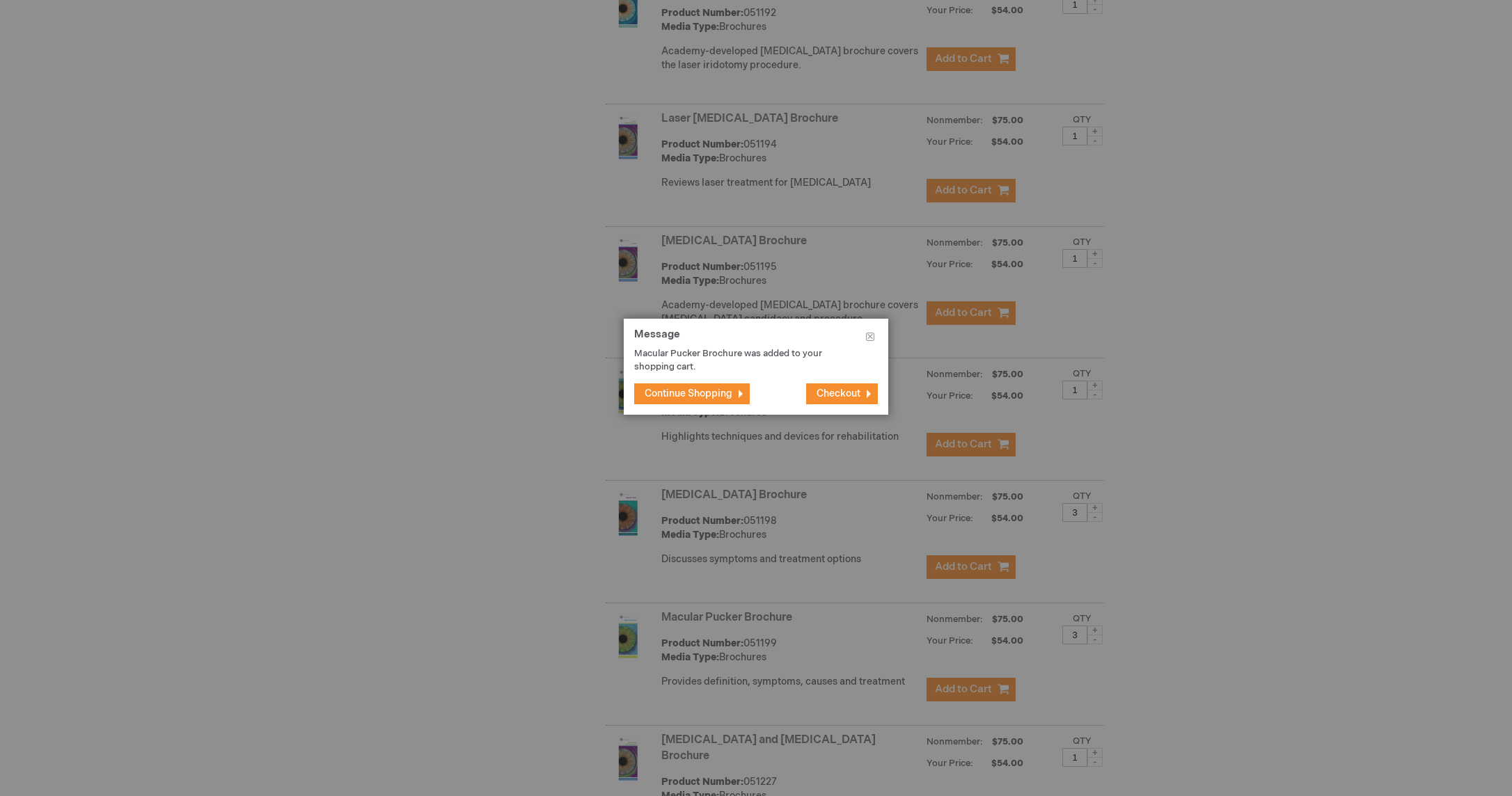
click at [688, 394] on span "Continue Shopping" at bounding box center [688, 393] width 88 height 12
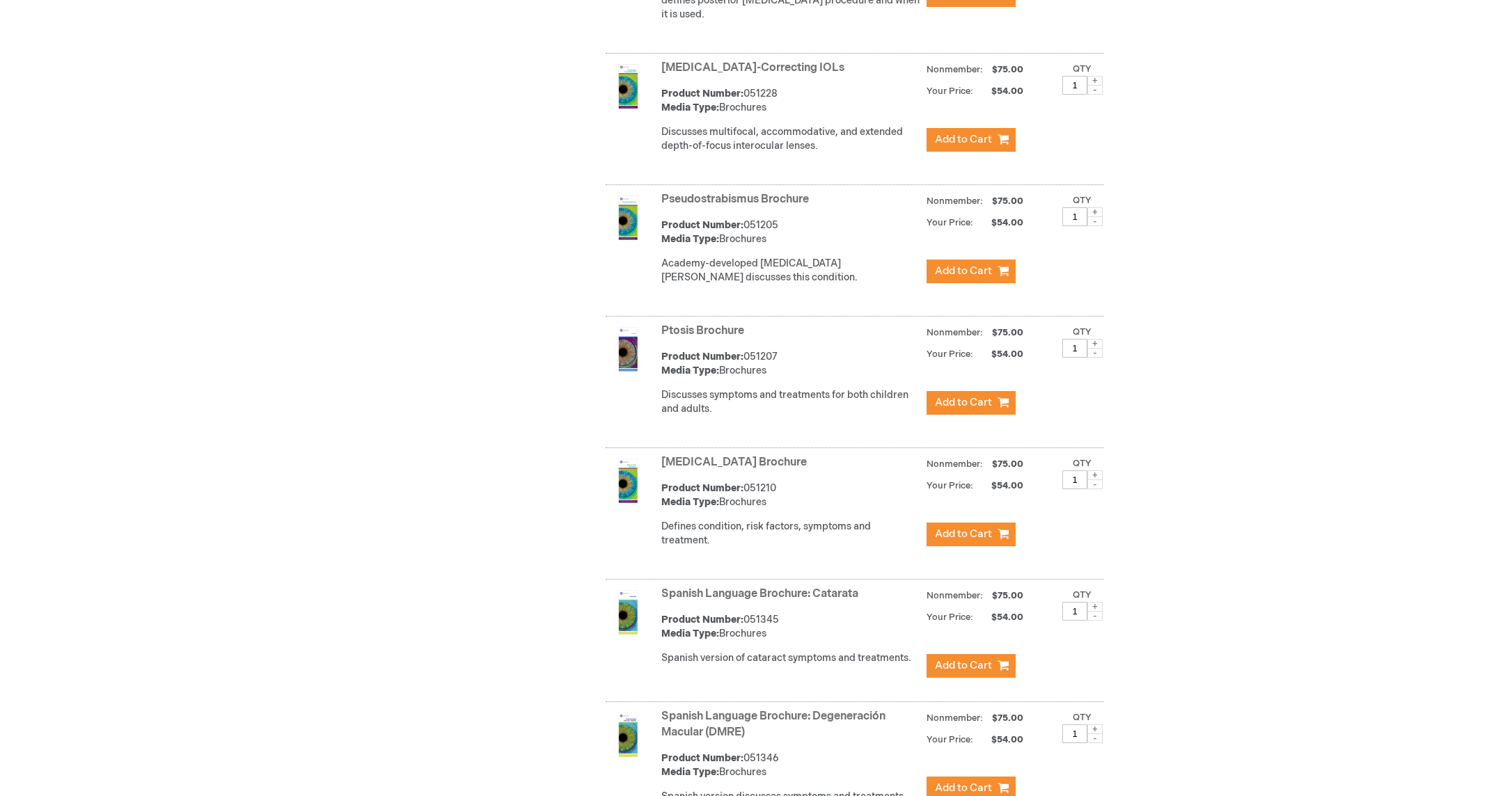
scroll to position [4086, 0]
click at [1093, 469] on span at bounding box center [1095, 474] width 15 height 10
type input "3"
click at [958, 526] on span "Add to Cart" at bounding box center [963, 532] width 57 height 14
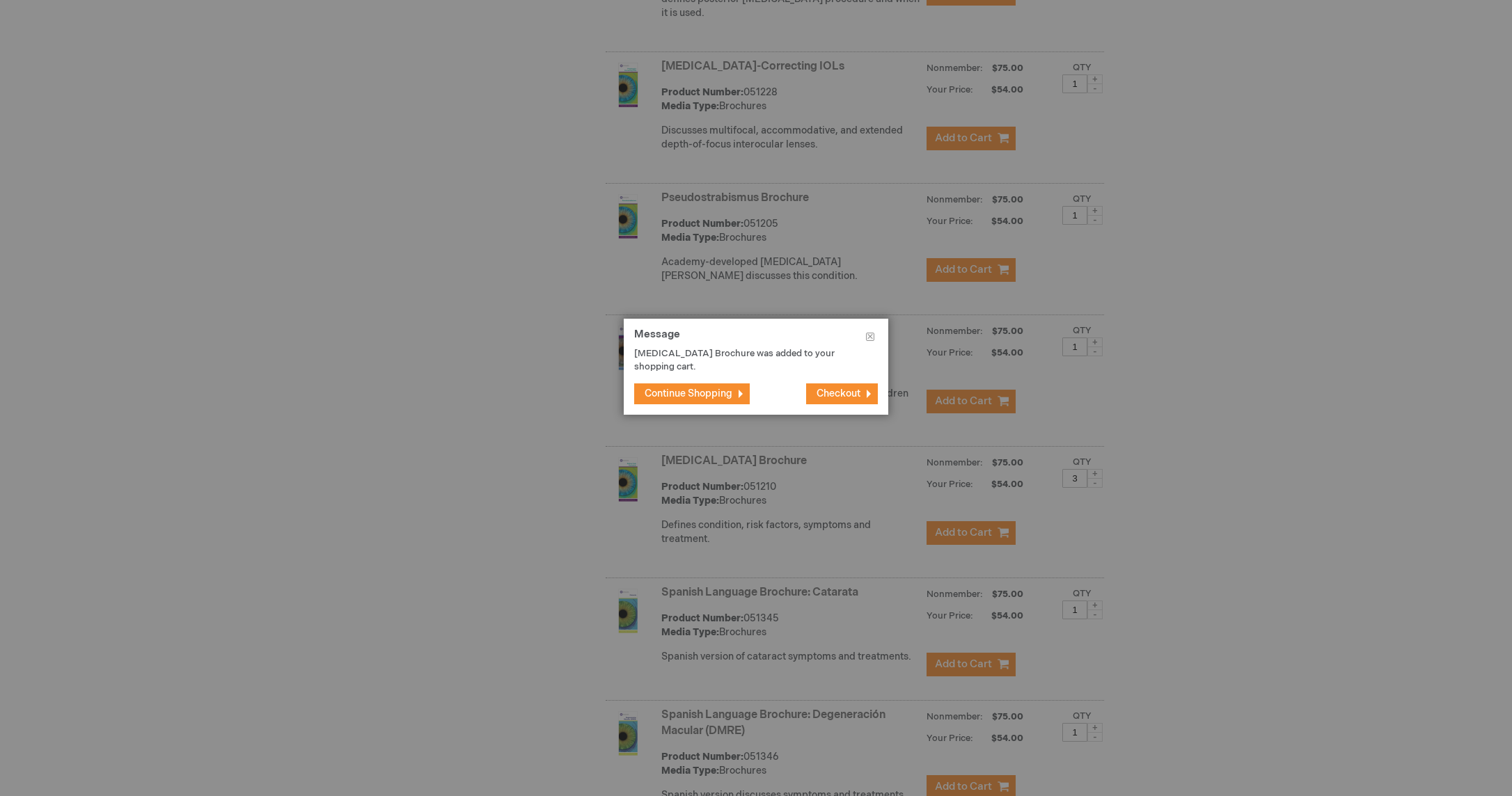
click at [695, 396] on span "Continue Shopping" at bounding box center [688, 393] width 88 height 12
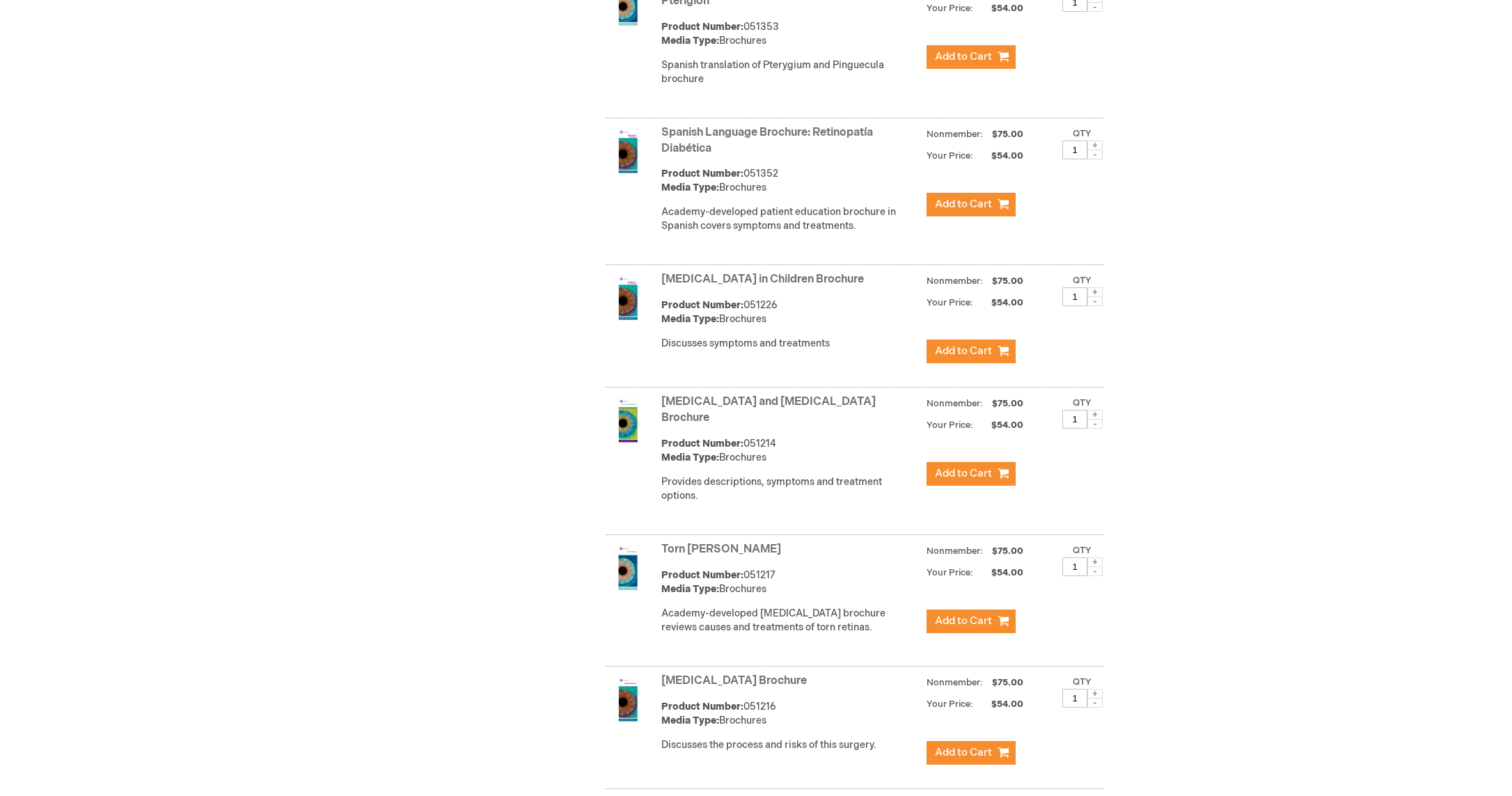
scroll to position [5358, 0]
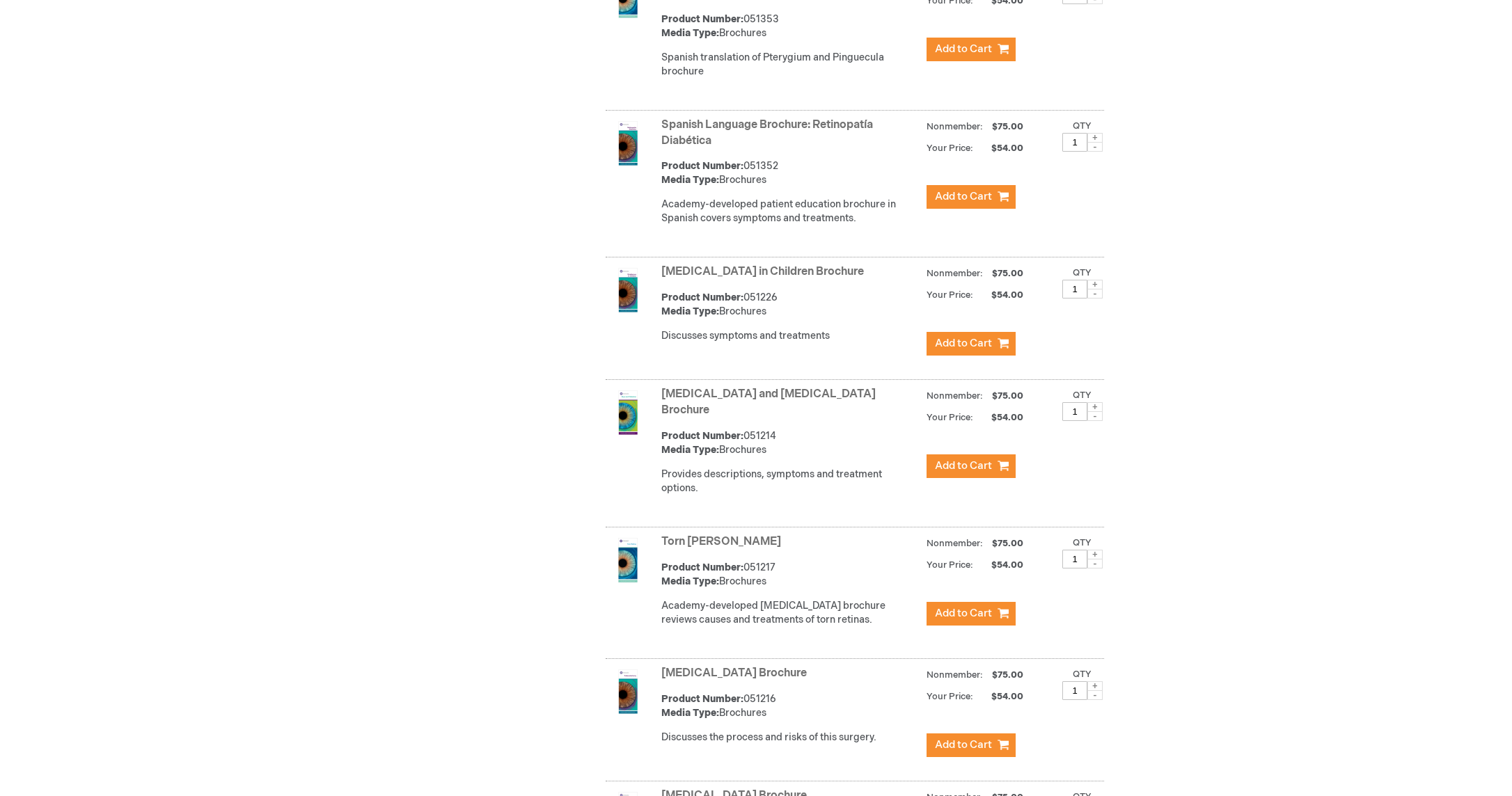
click at [1099, 550] on span at bounding box center [1095, 555] width 15 height 10
click at [1099, 551] on span at bounding box center [1095, 555] width 15 height 10
type input "3"
click at [959, 607] on span "Add to Cart" at bounding box center [963, 614] width 57 height 14
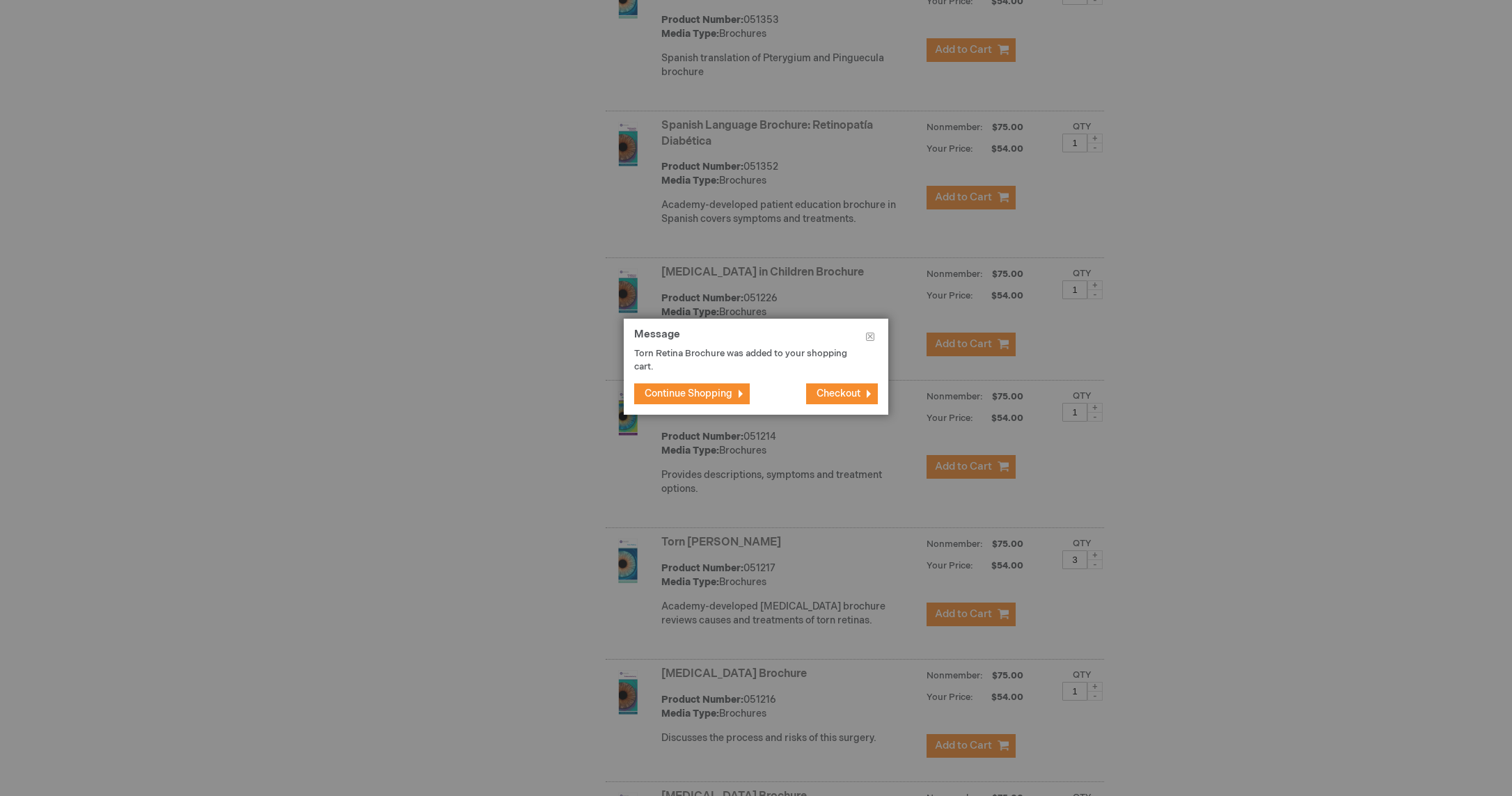
click at [689, 395] on span "Continue Shopping" at bounding box center [688, 393] width 88 height 12
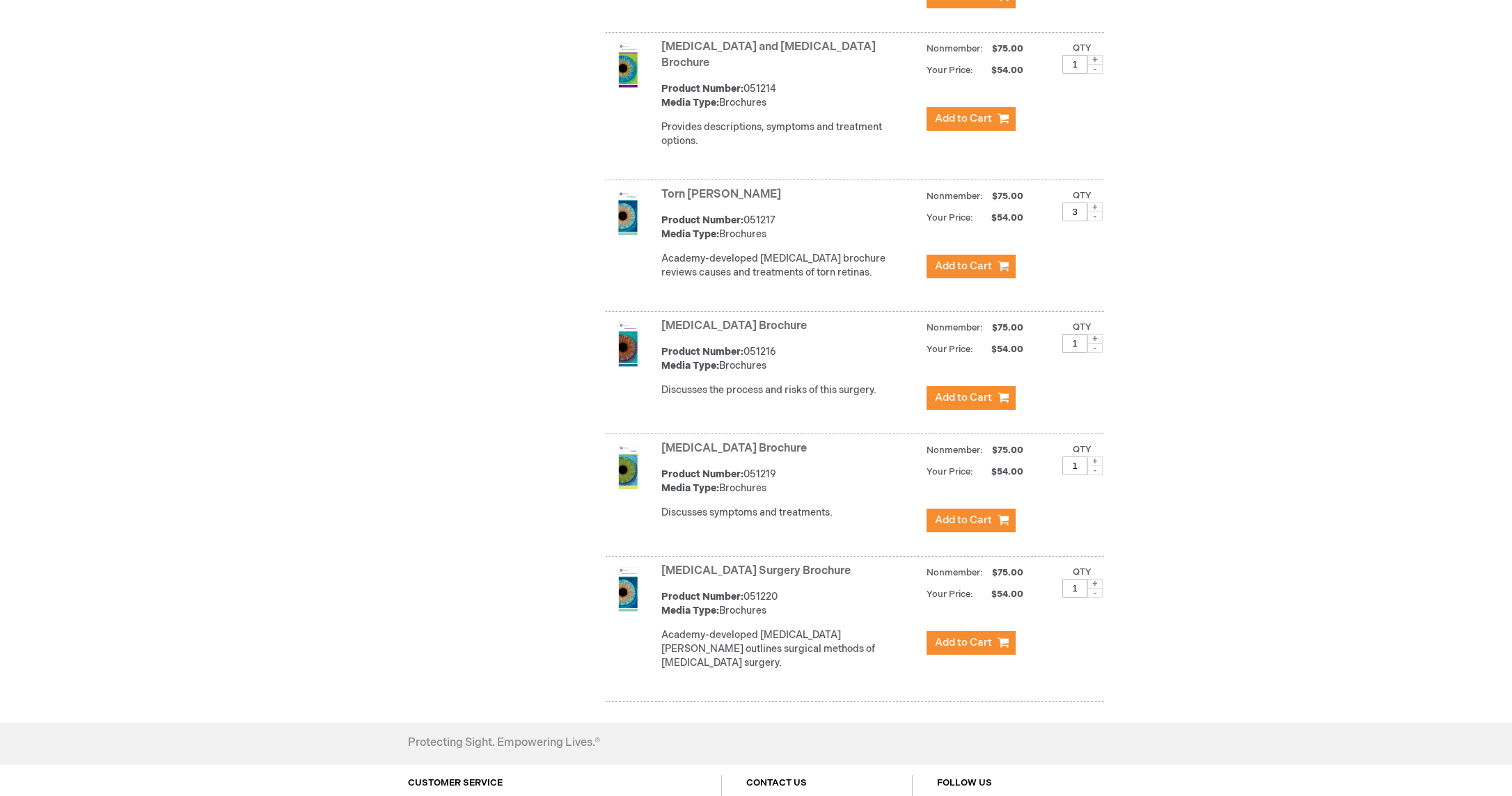
scroll to position [5705, 0]
click at [1095, 578] on span at bounding box center [1095, 583] width 15 height 10
type input "3"
click at [967, 635] on span "Add to Cart" at bounding box center [963, 642] width 57 height 14
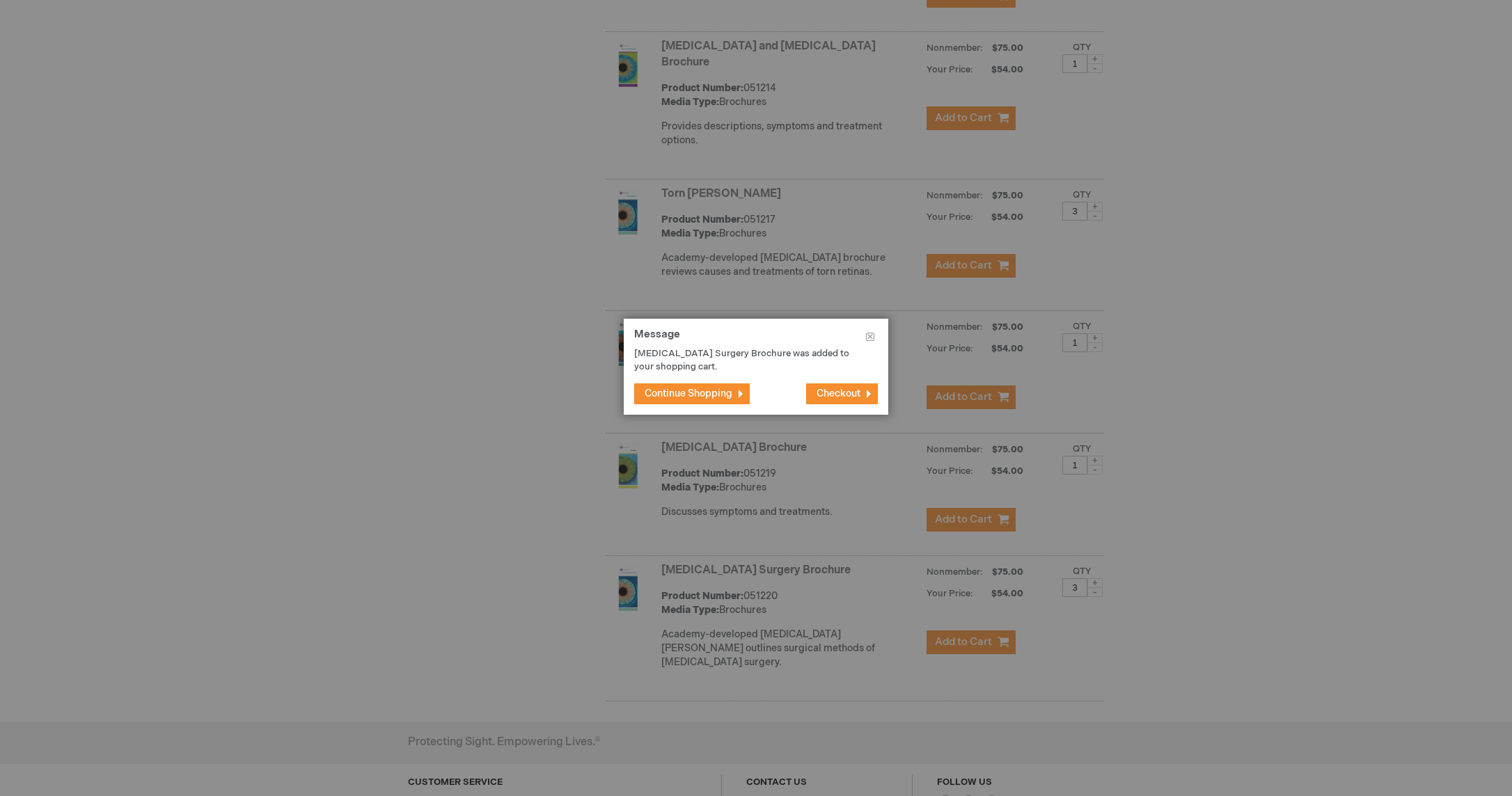
click at [672, 395] on span "Continue Shopping" at bounding box center [688, 393] width 88 height 12
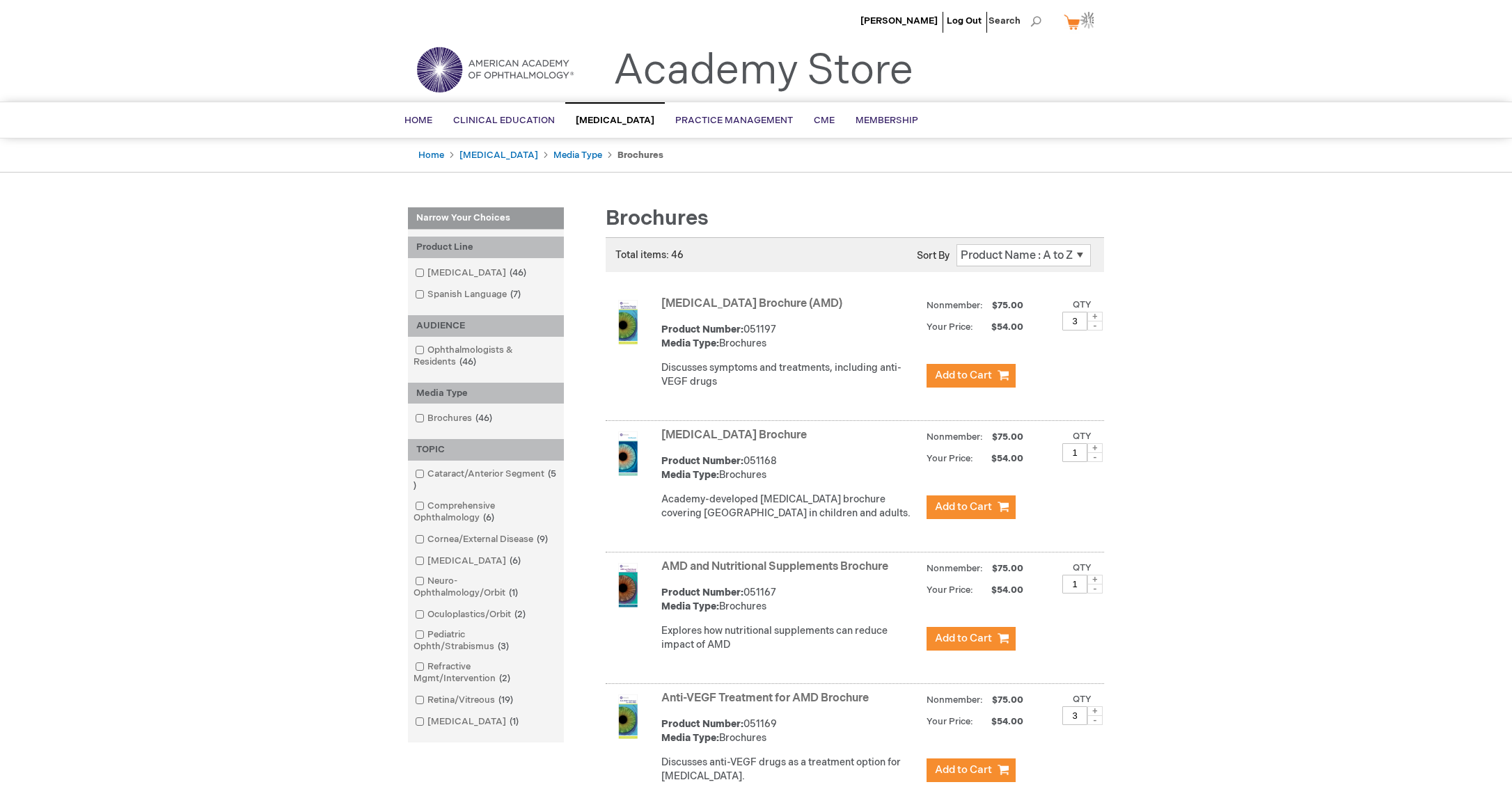
scroll to position [0, 0]
click at [1074, 26] on link "My Cart 41 41 items" at bounding box center [1081, 22] width 40 height 24
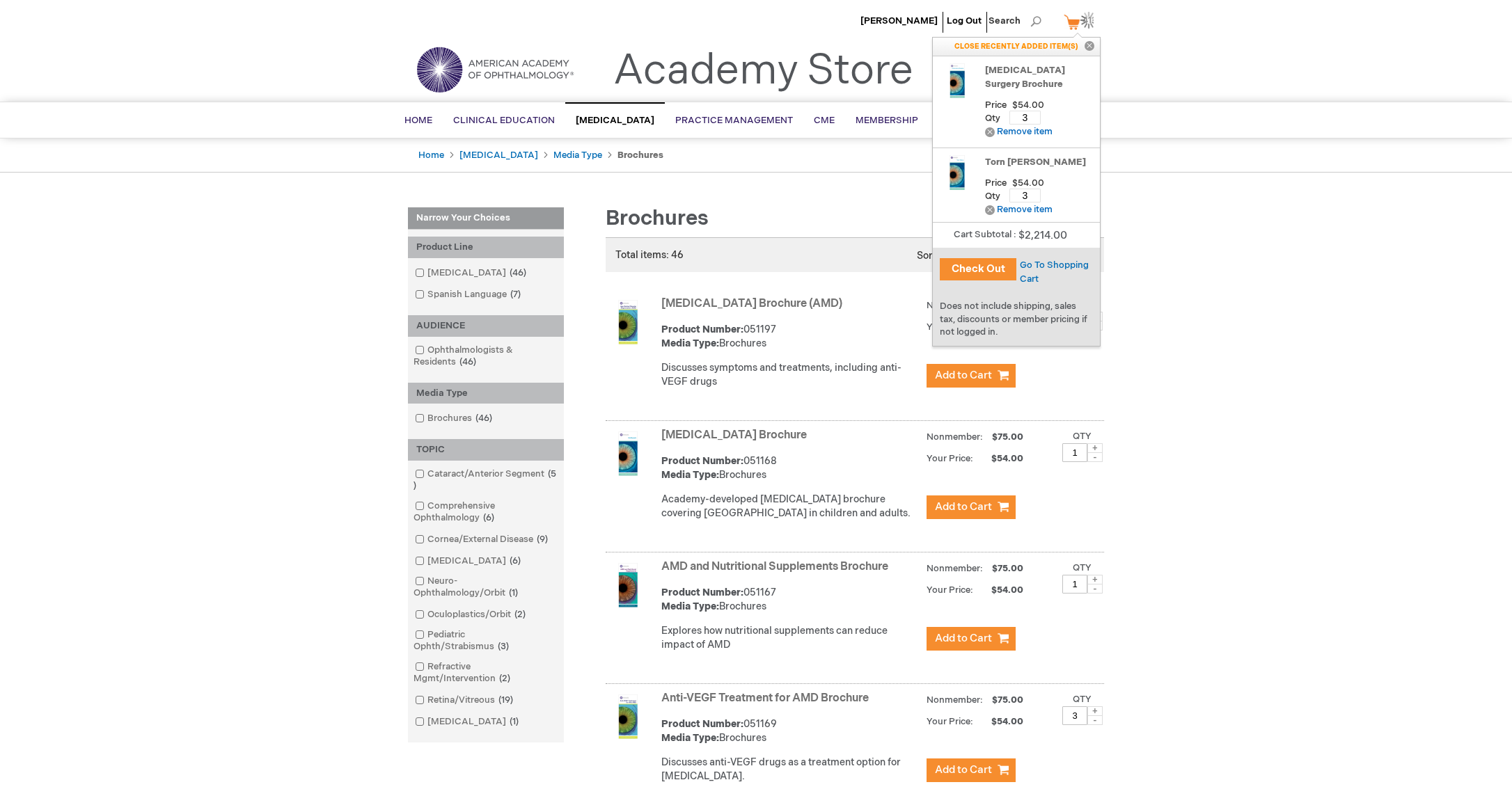
click at [967, 272] on button "Check Out" at bounding box center [978, 269] width 77 height 22
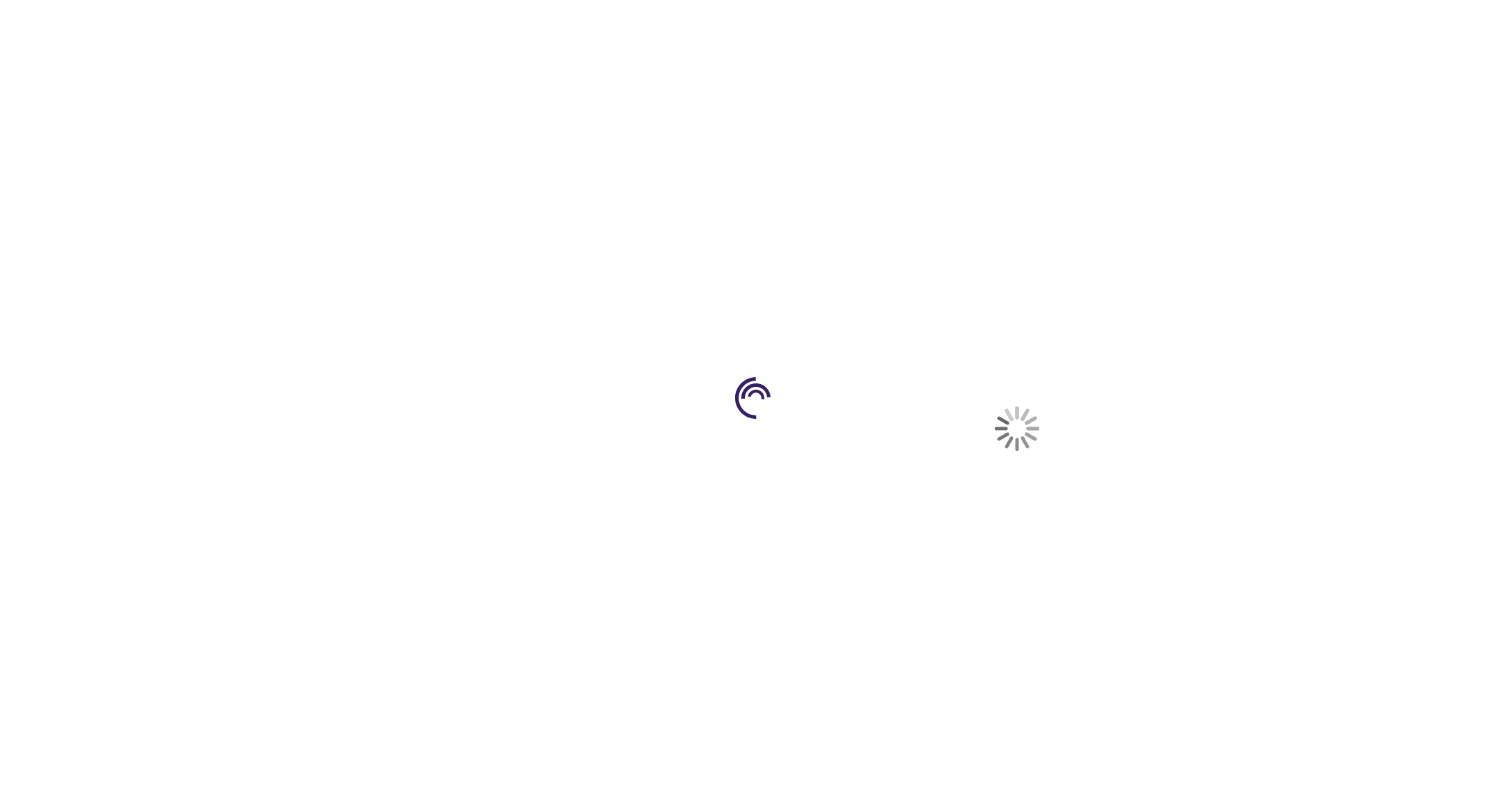
select select "US"
select select "61"
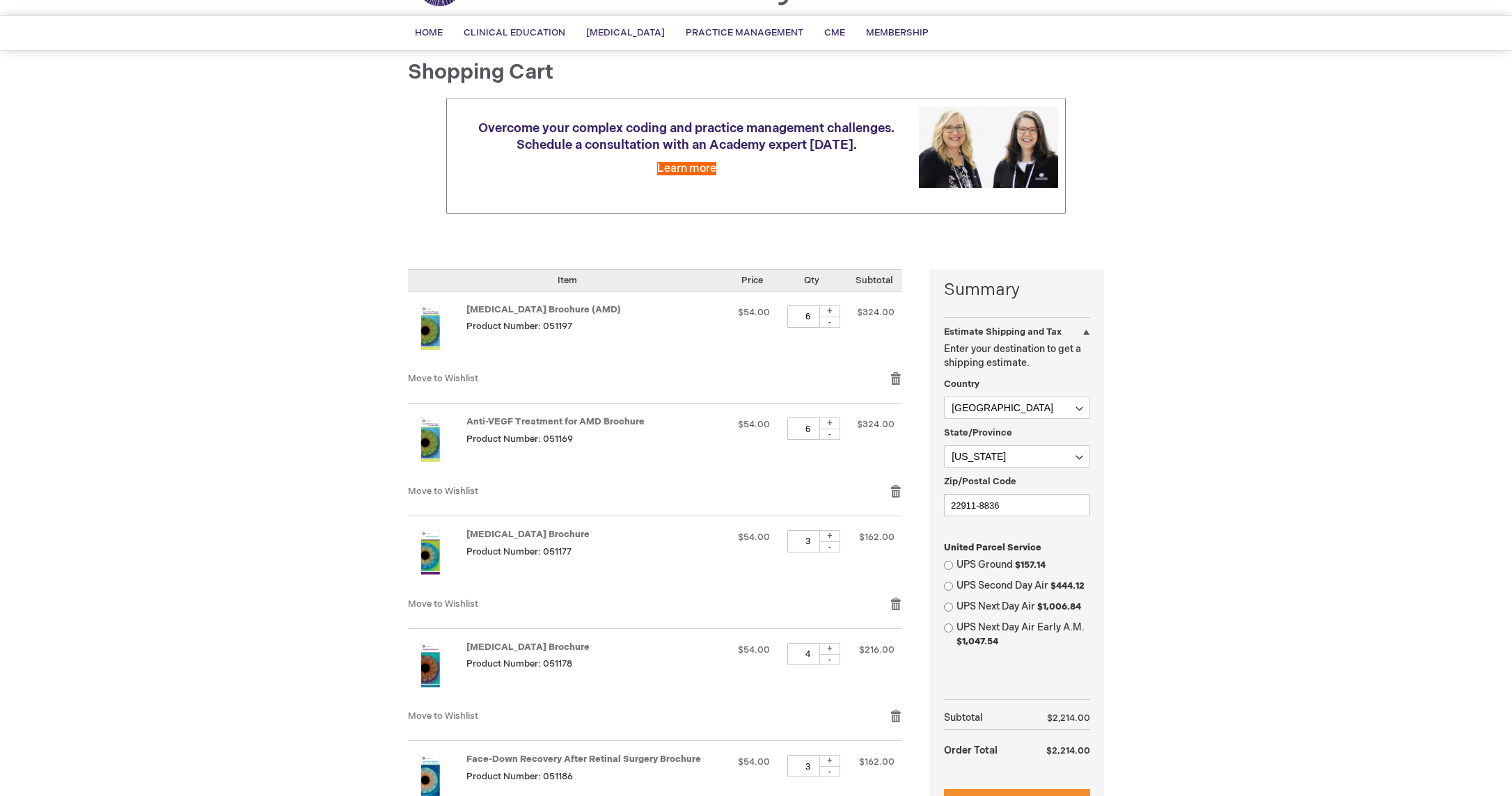
scroll to position [97, 0]
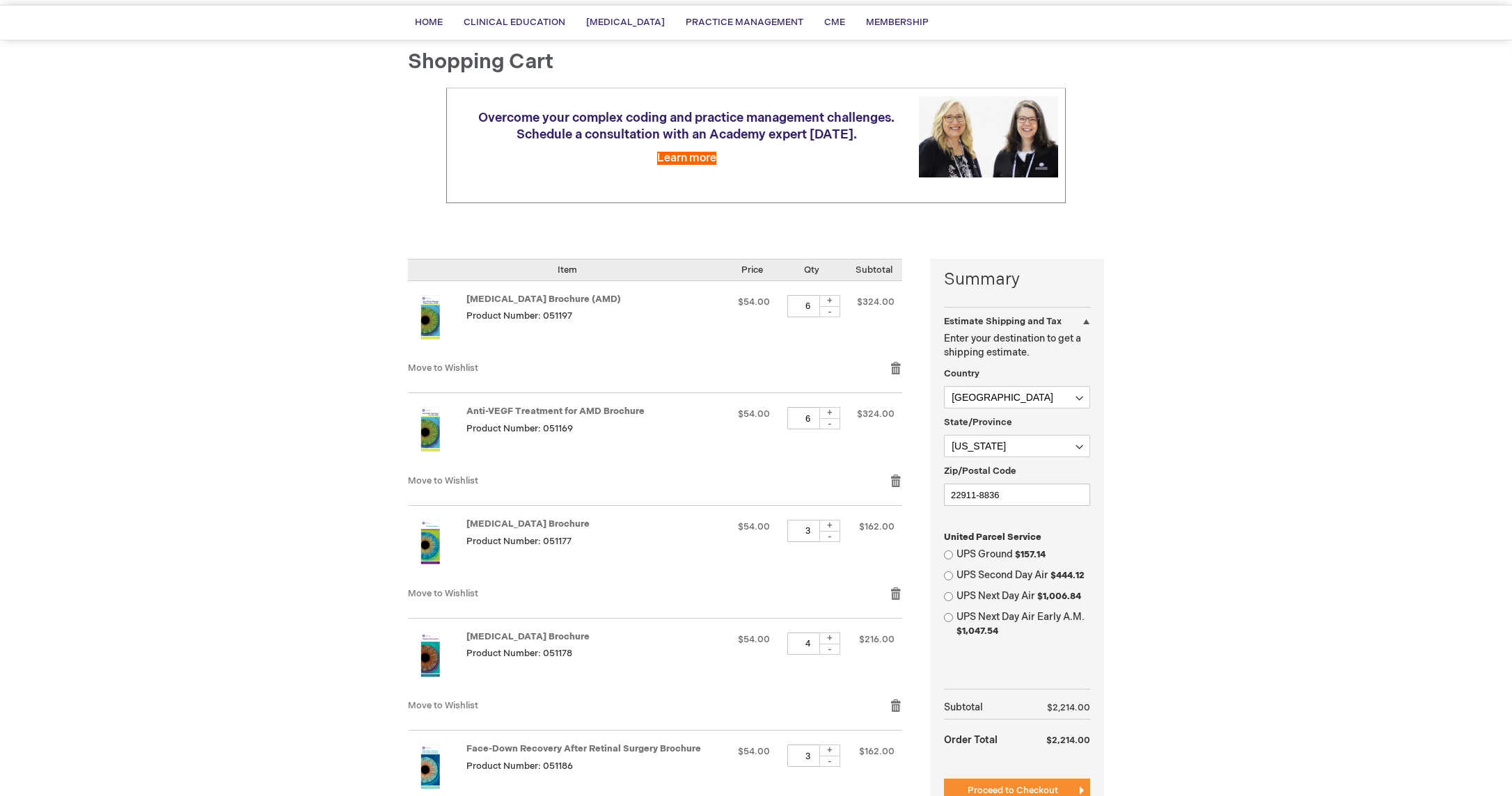
click at [829, 423] on div "-" at bounding box center [830, 424] width 21 height 11
type input "3"
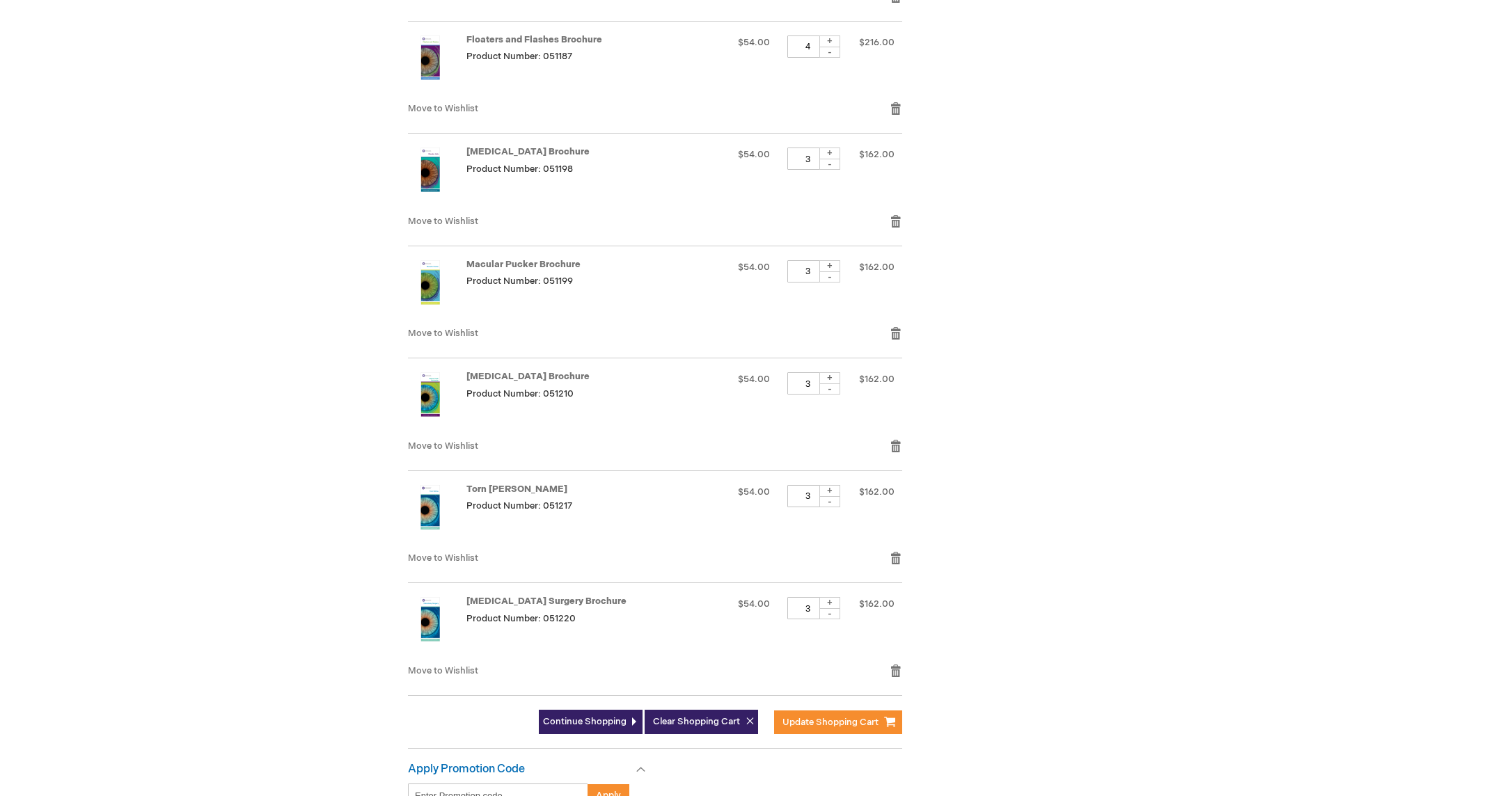
scroll to position [920, 0]
click at [829, 375] on div "+" at bounding box center [830, 376] width 21 height 12
type input "4"
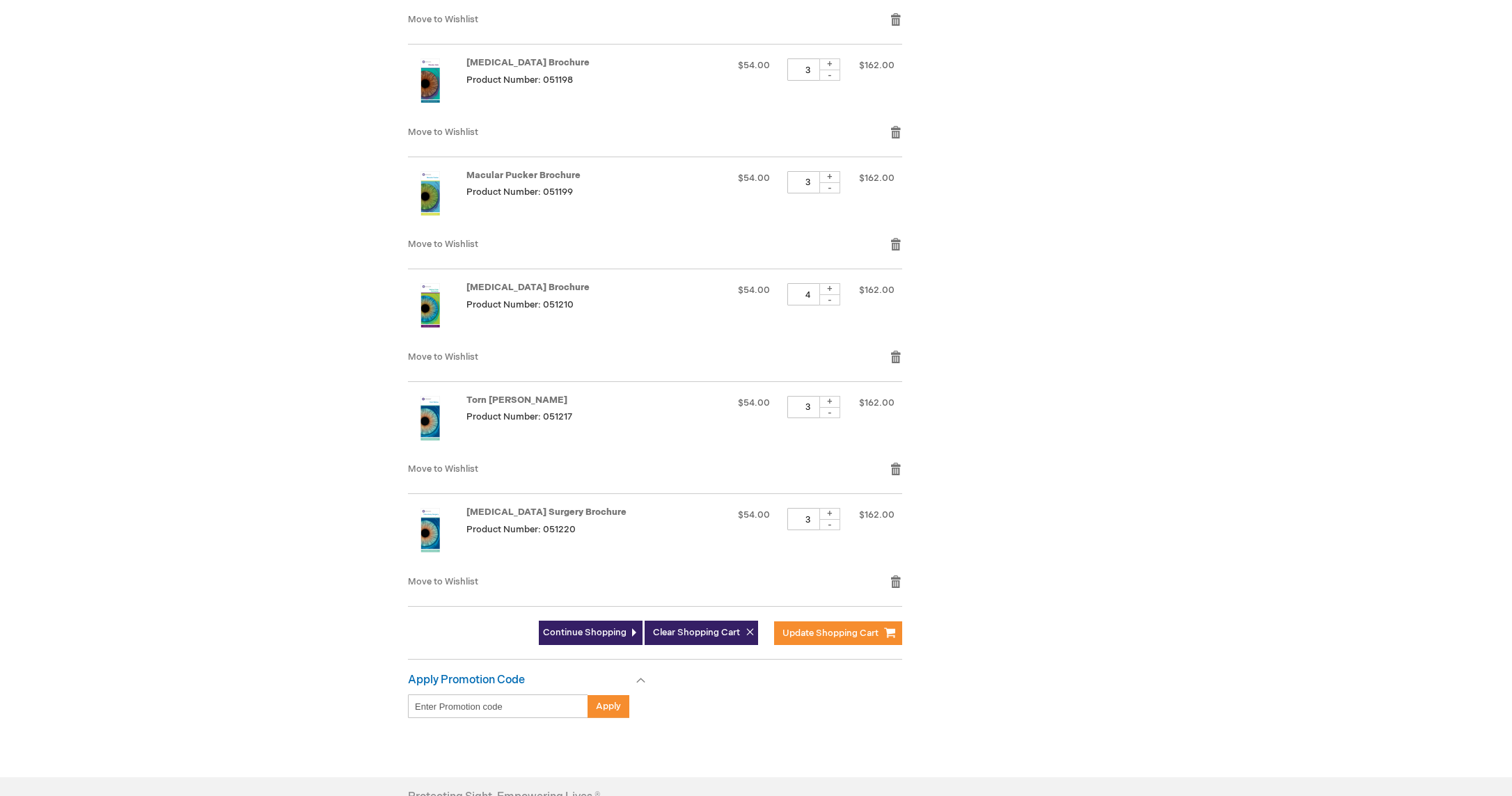
scroll to position [1033, 0]
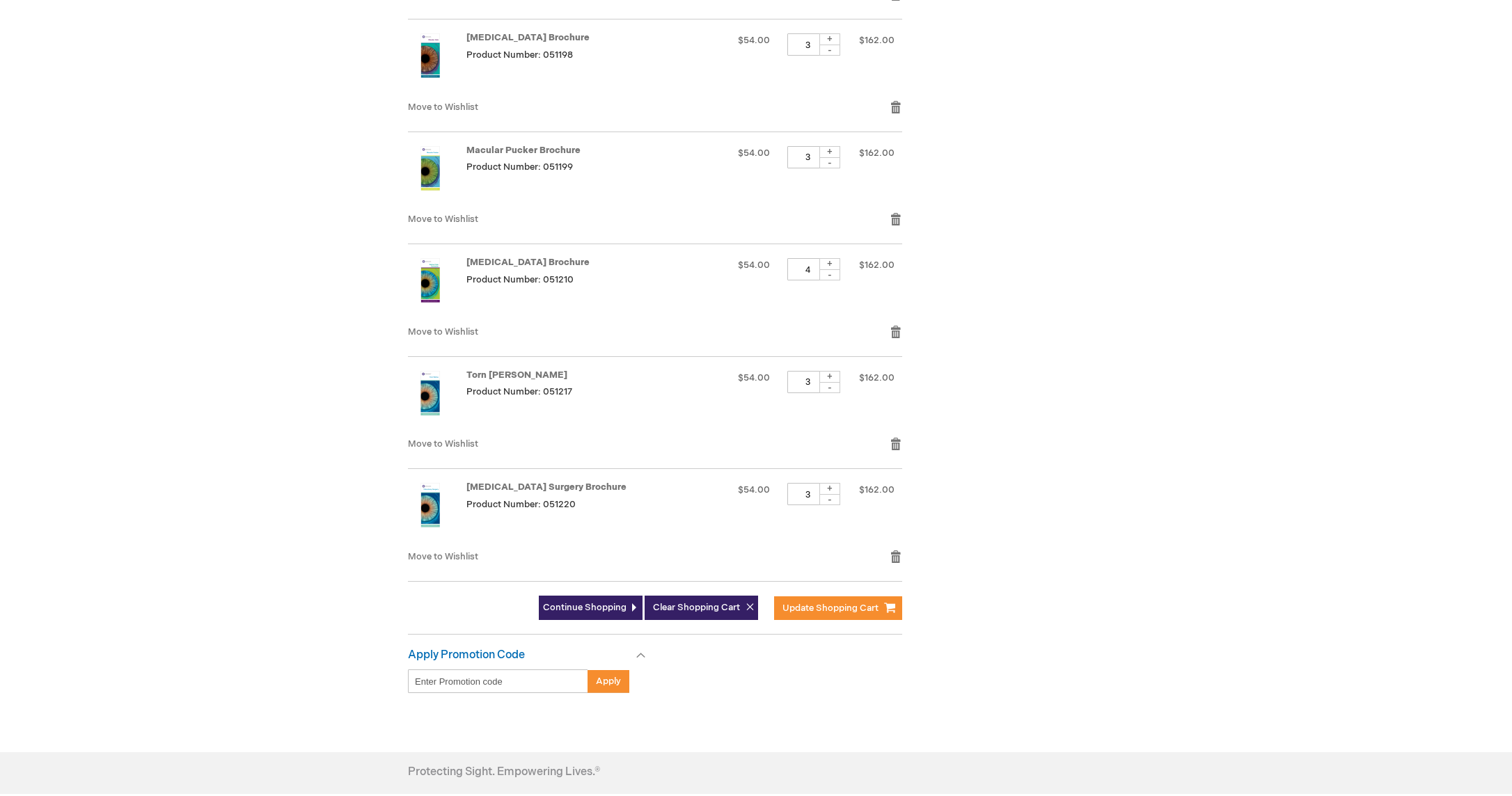
click at [830, 373] on div "+" at bounding box center [830, 376] width 21 height 12
type input "4"
click at [831, 485] on div "+" at bounding box center [830, 488] width 21 height 12
type input "4"
click at [830, 605] on span "Update Shopping Cart" at bounding box center [830, 608] width 96 height 11
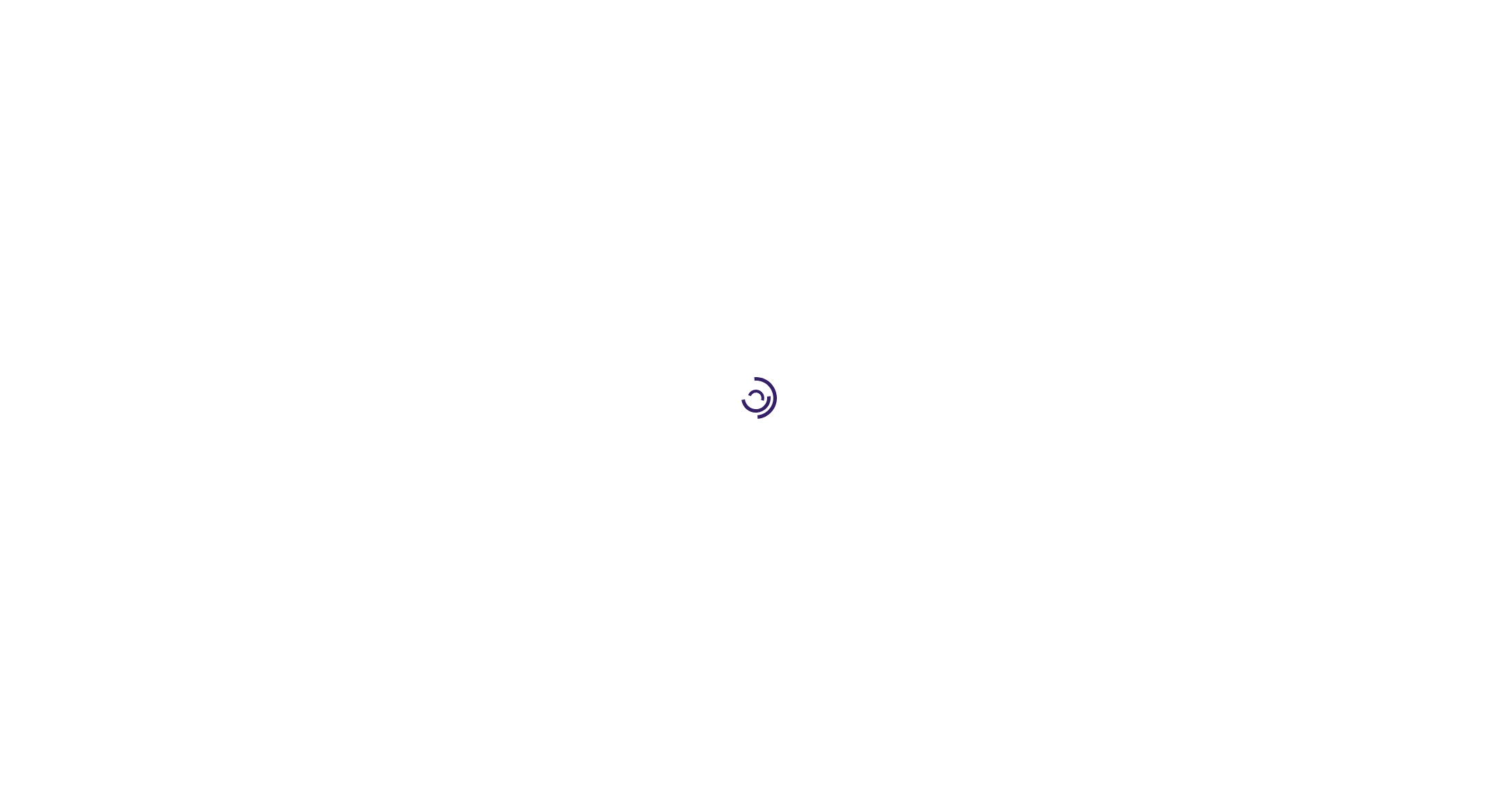
select select "US"
select select "61"
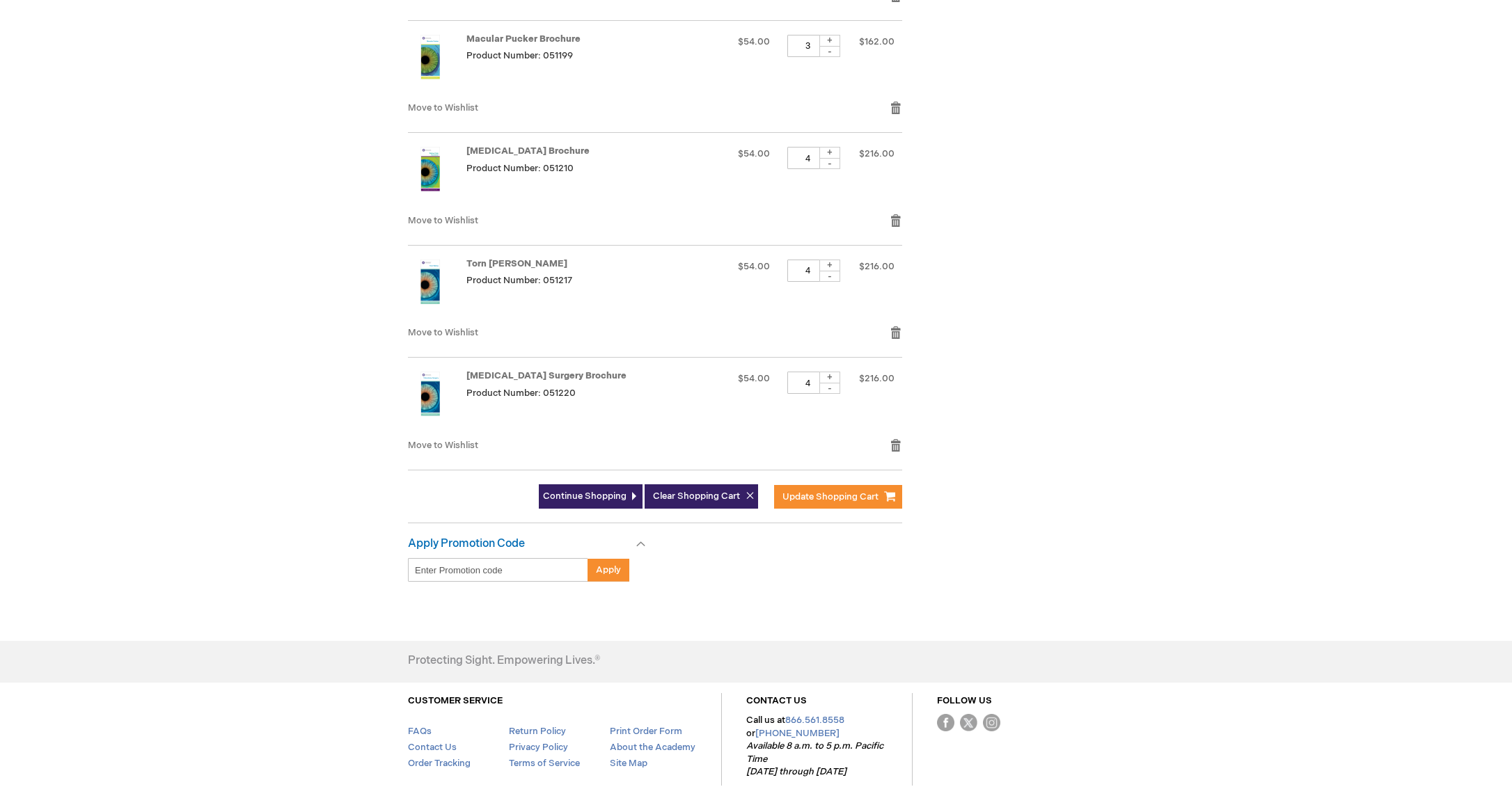
scroll to position [1144, 0]
click at [546, 567] on input "Enter discount code" at bounding box center [497, 570] width 180 height 24
type input "aao"
click at [608, 572] on button "Apply" at bounding box center [608, 570] width 42 height 24
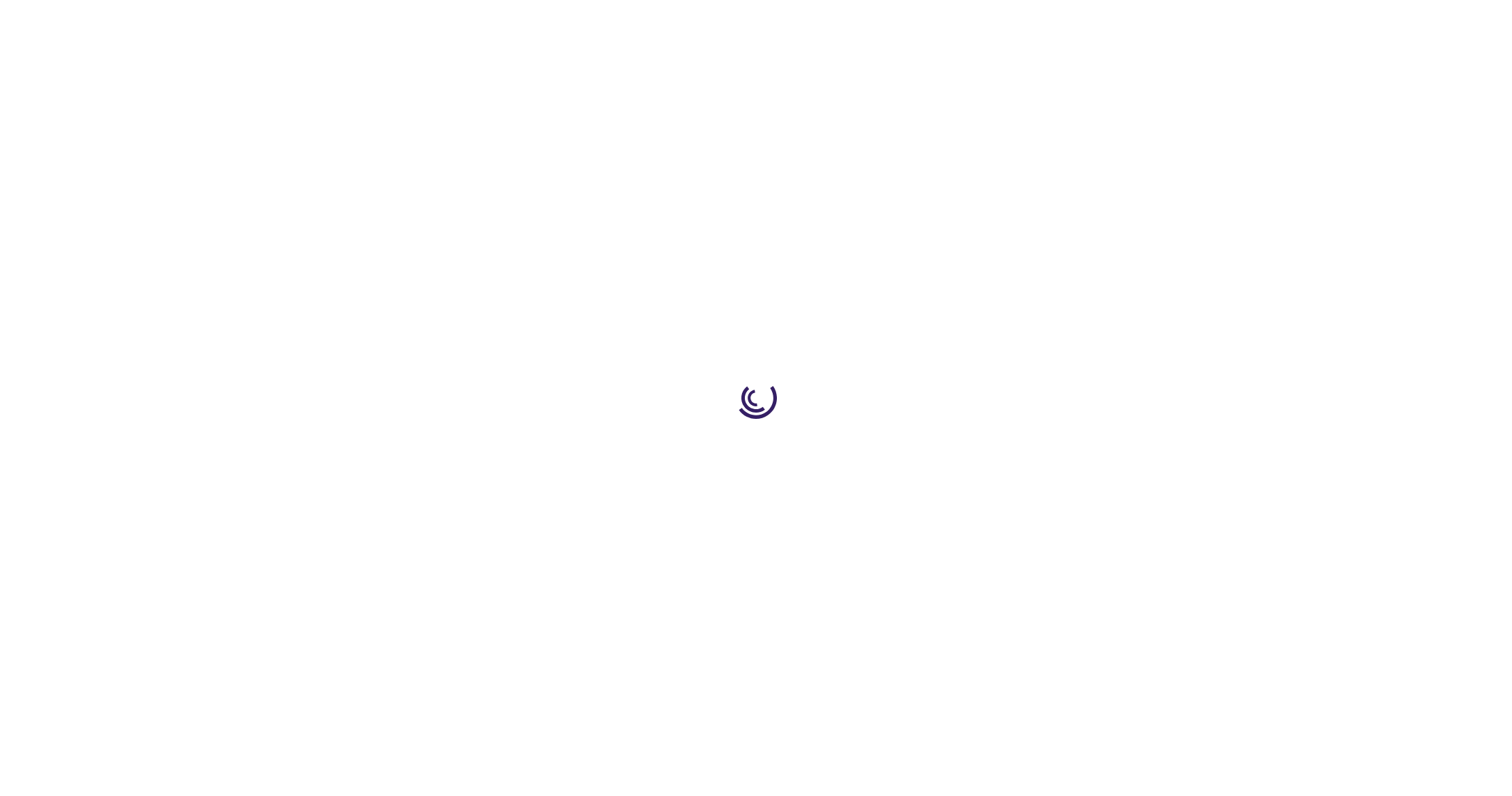
select select "US"
select select "61"
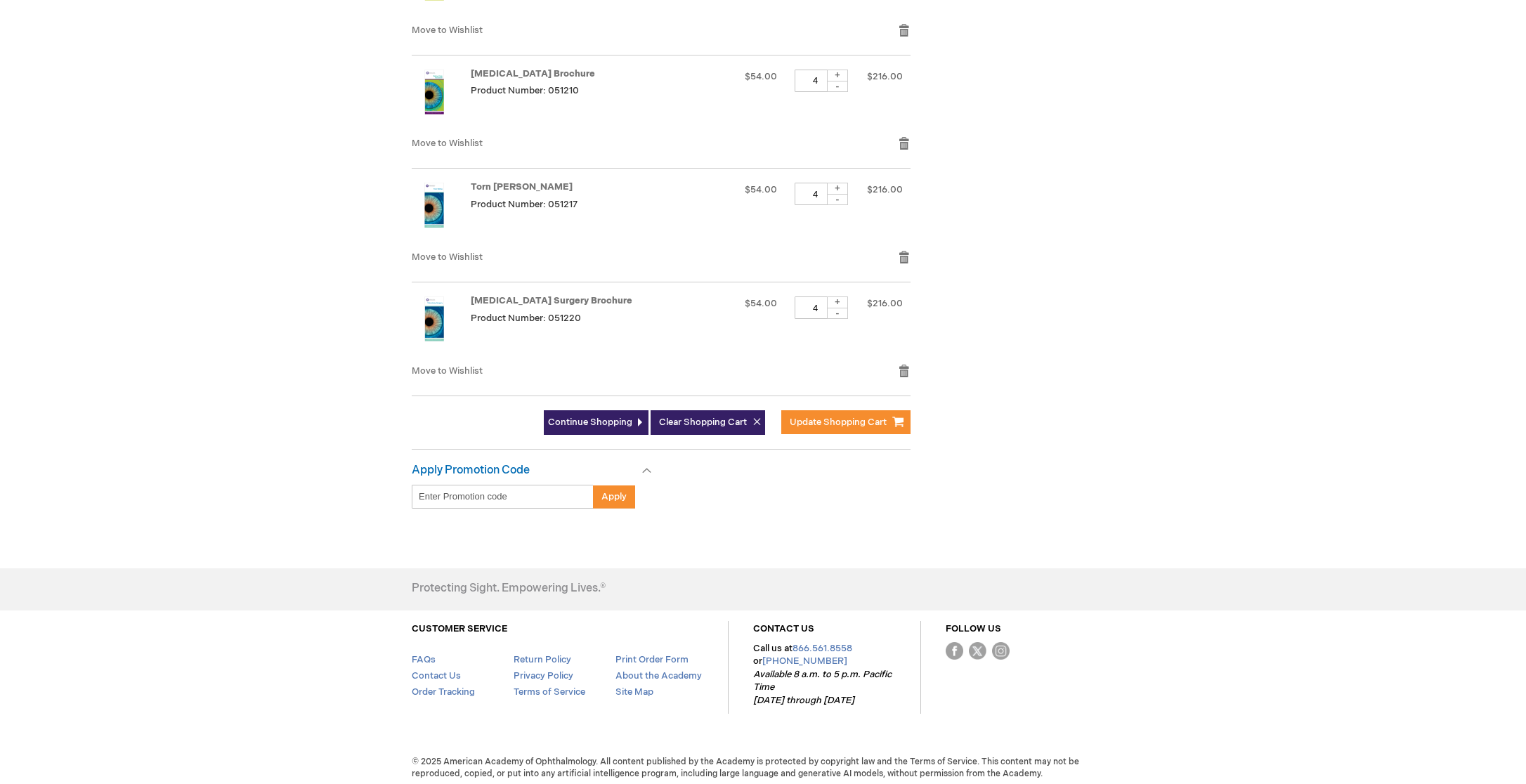
scroll to position [1269, 0]
click at [486, 494] on input "Enter discount code" at bounding box center [502, 498] width 182 height 24
type input "PECHK14"
click at [608, 494] on span "Apply" at bounding box center [613, 498] width 25 height 11
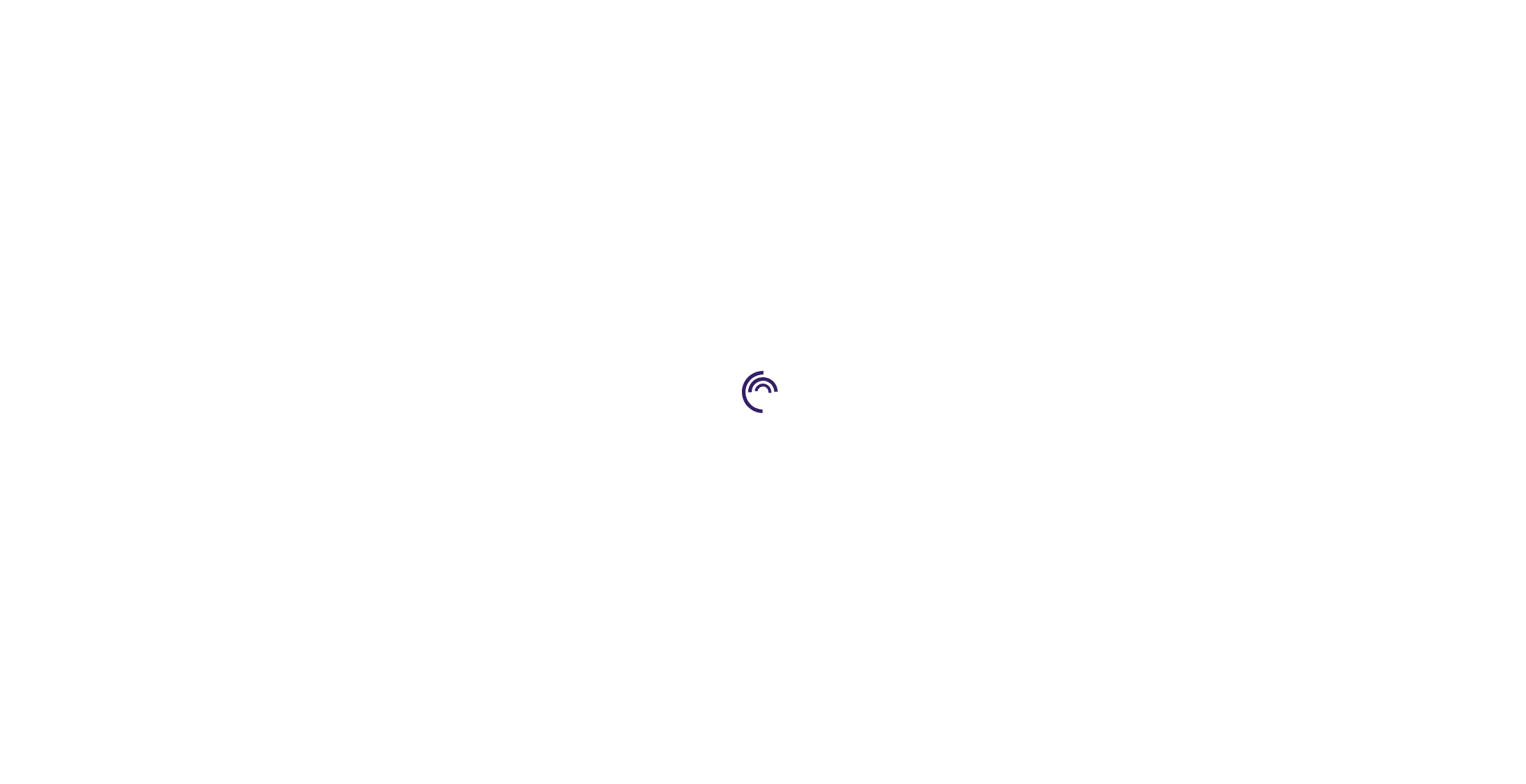
select select "US"
select select "61"
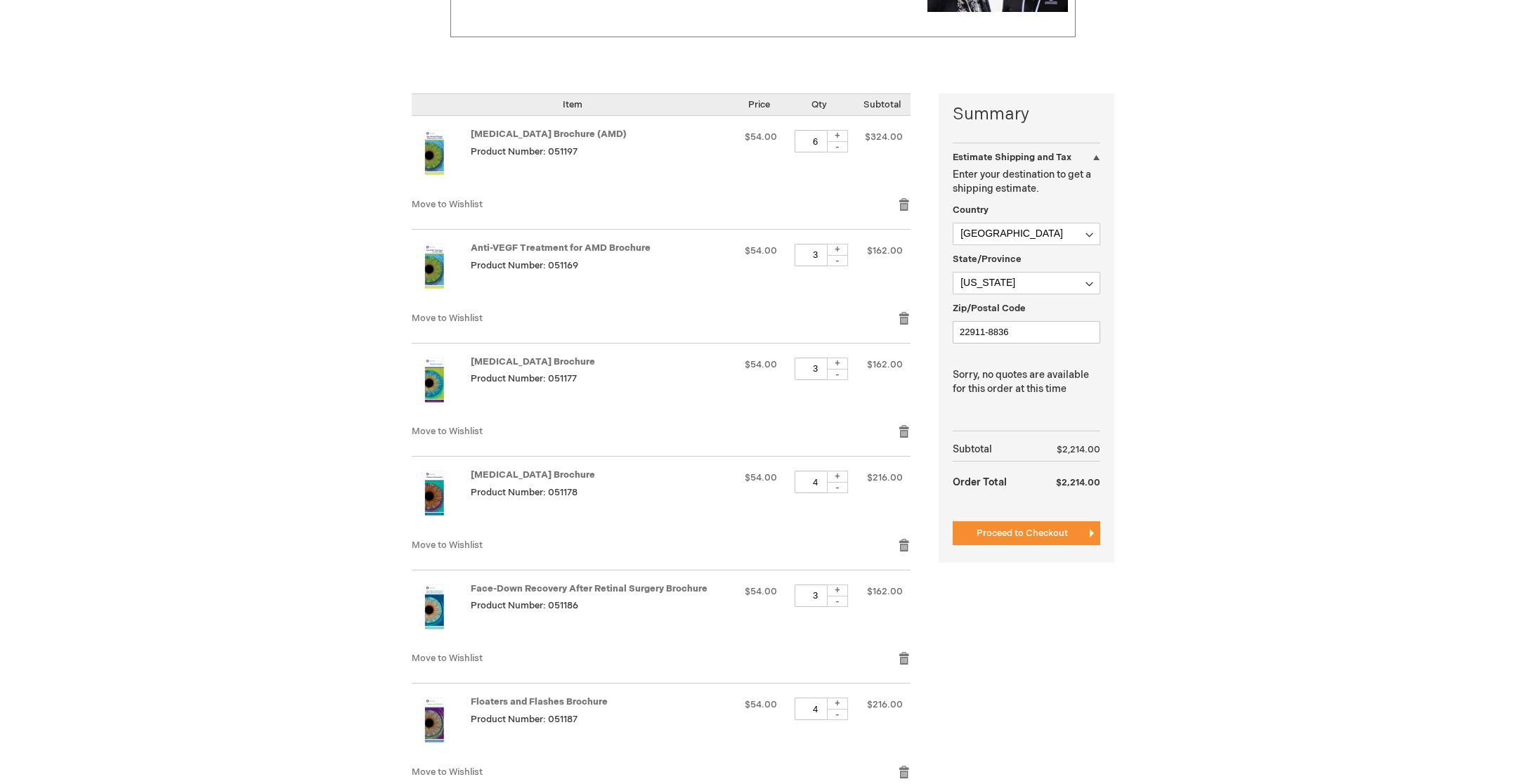
scroll to position [301, 0]
click at [1018, 535] on span "Proceed to Checkout" at bounding box center [1022, 535] width 91 height 11
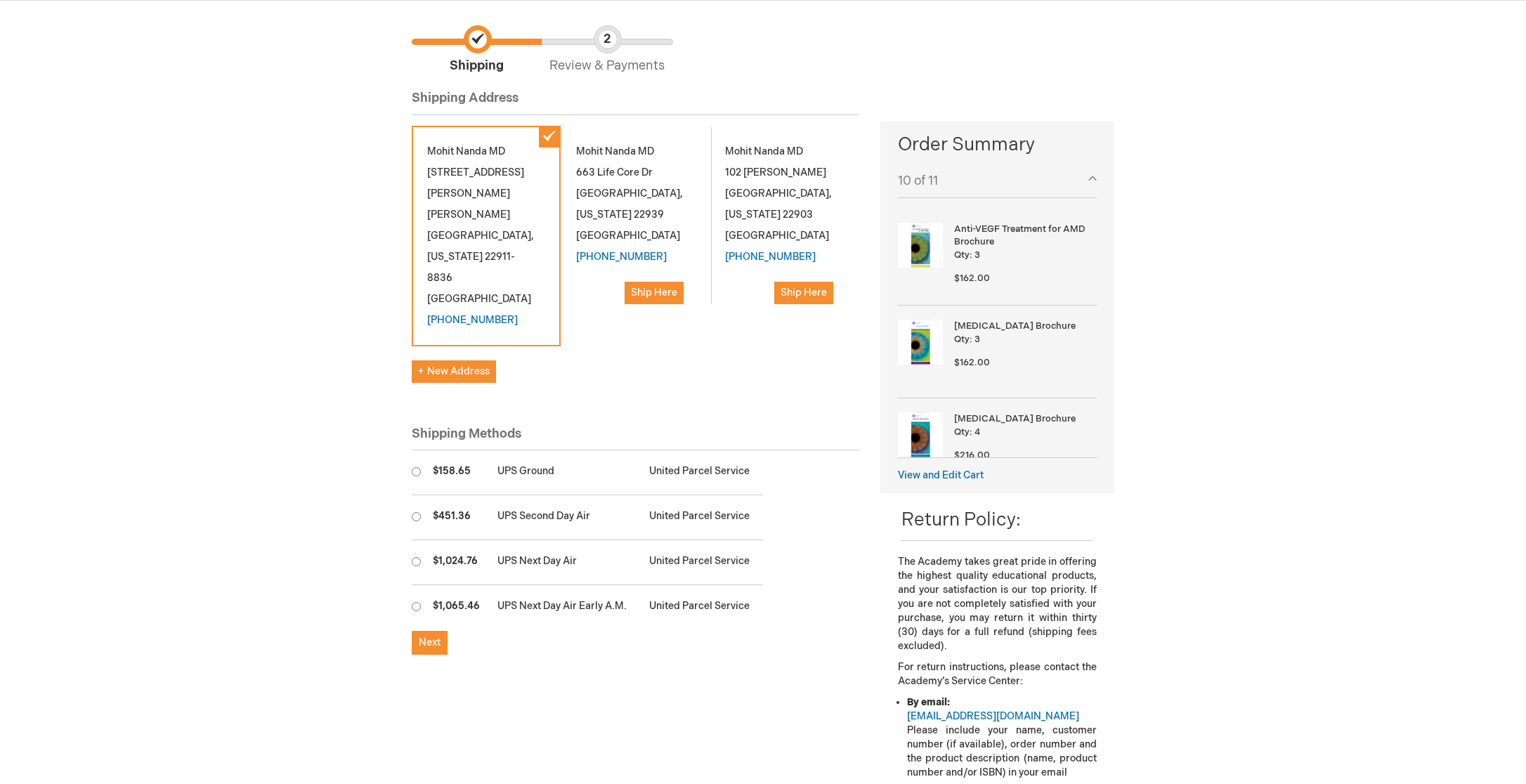
scroll to position [104, 0]
click at [504, 449] on td "UPS Ground" at bounding box center [567, 472] width 152 height 45
radio input "true"
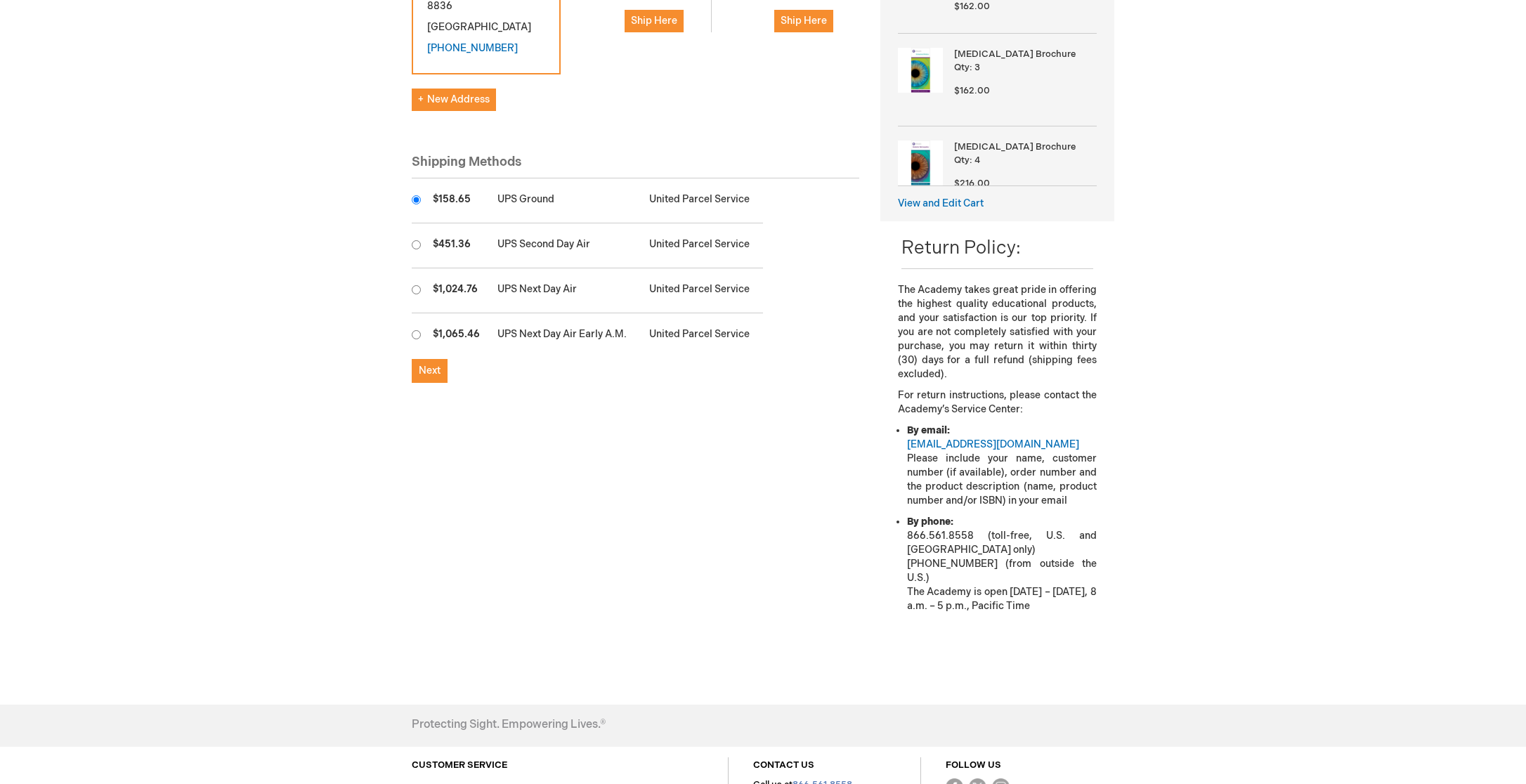
scroll to position [369, 0]
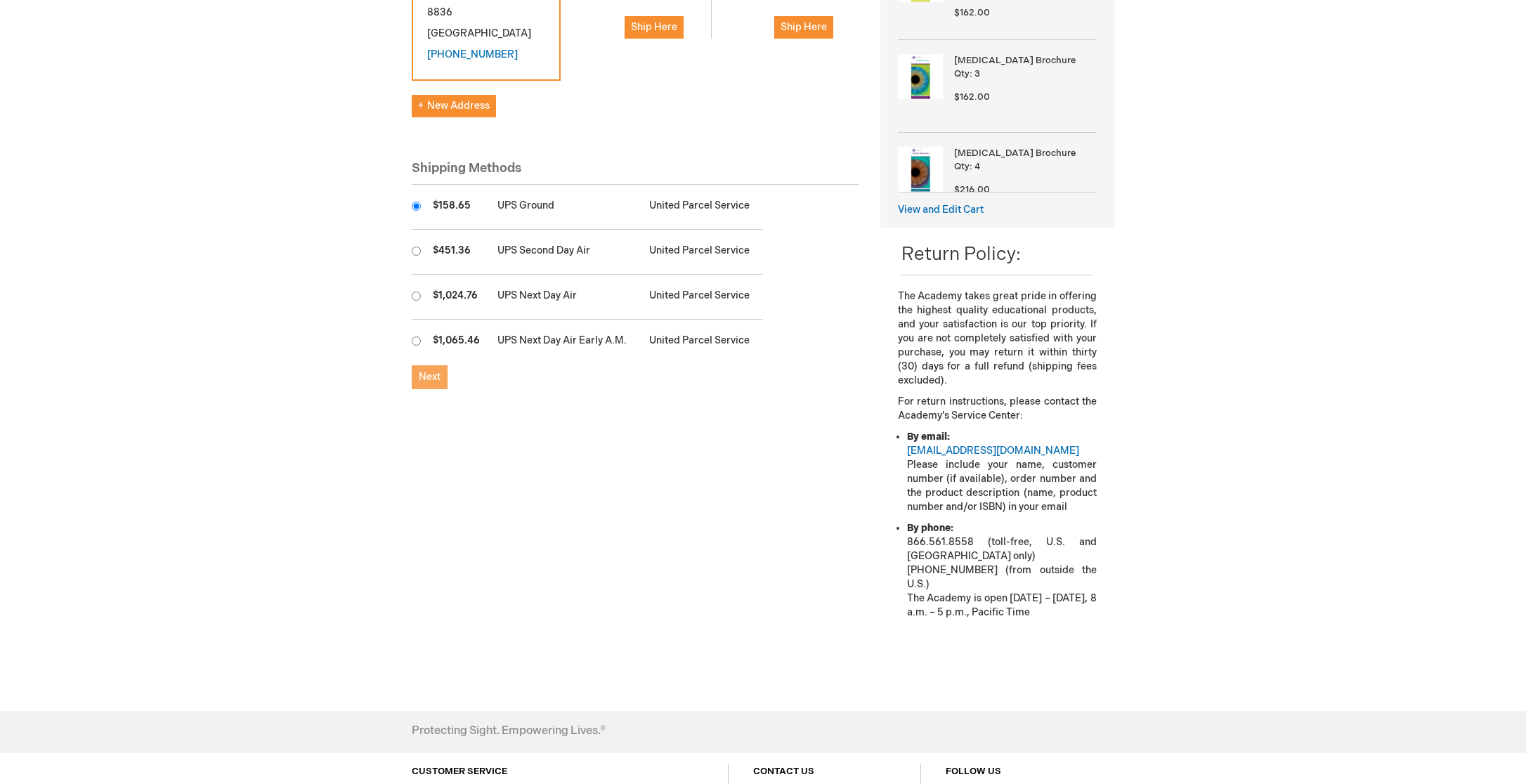
click at [423, 371] on span "Next" at bounding box center [429, 377] width 22 height 12
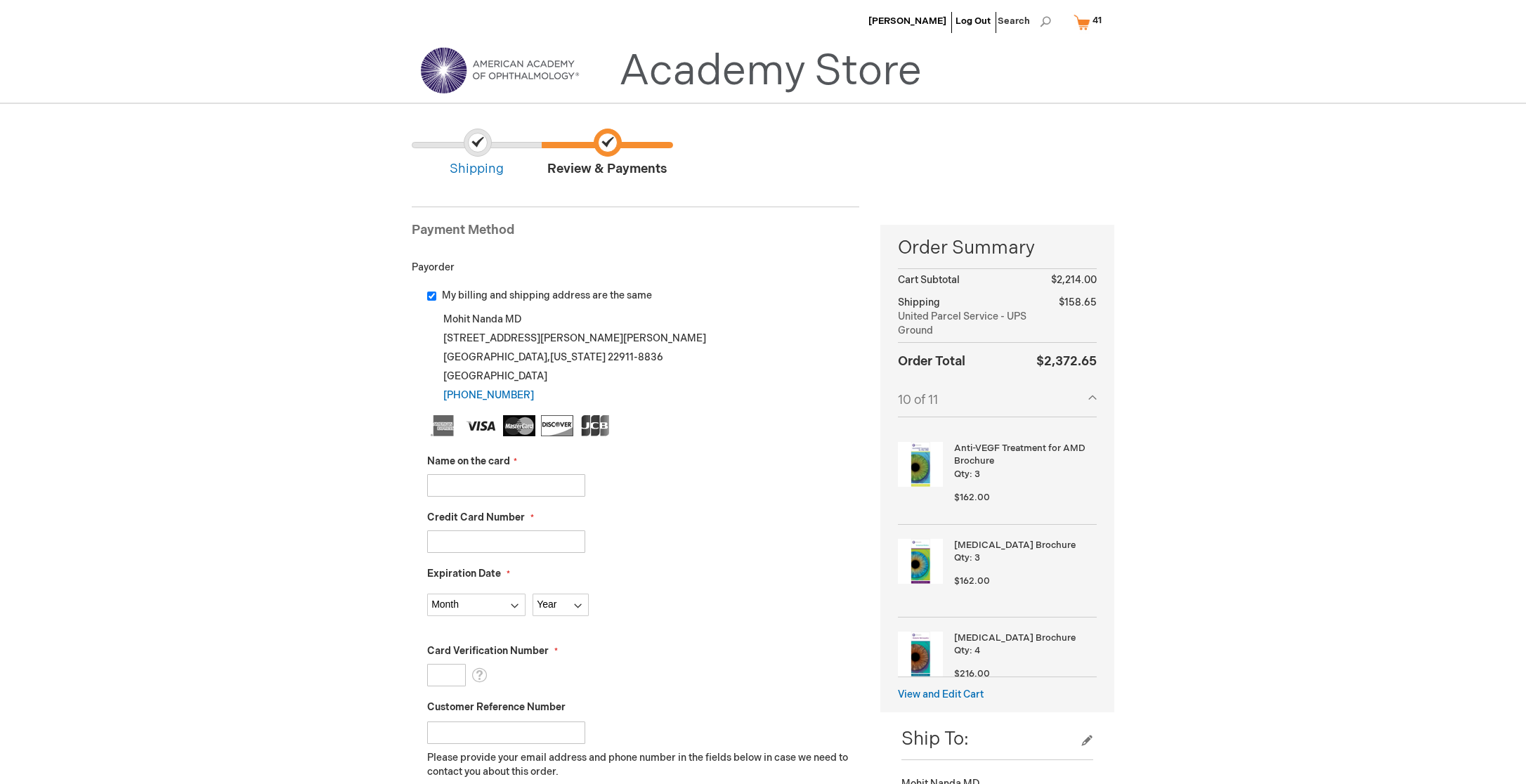
click at [523, 486] on input "Name on the card" at bounding box center [506, 486] width 158 height 23
click at [525, 486] on input "Name on the card" at bounding box center [506, 486] width 158 height 23
type input "[PERSON_NAME]"
click at [502, 546] on input "Credit Card Number" at bounding box center [506, 541] width 158 height 23
type input "Mohit"
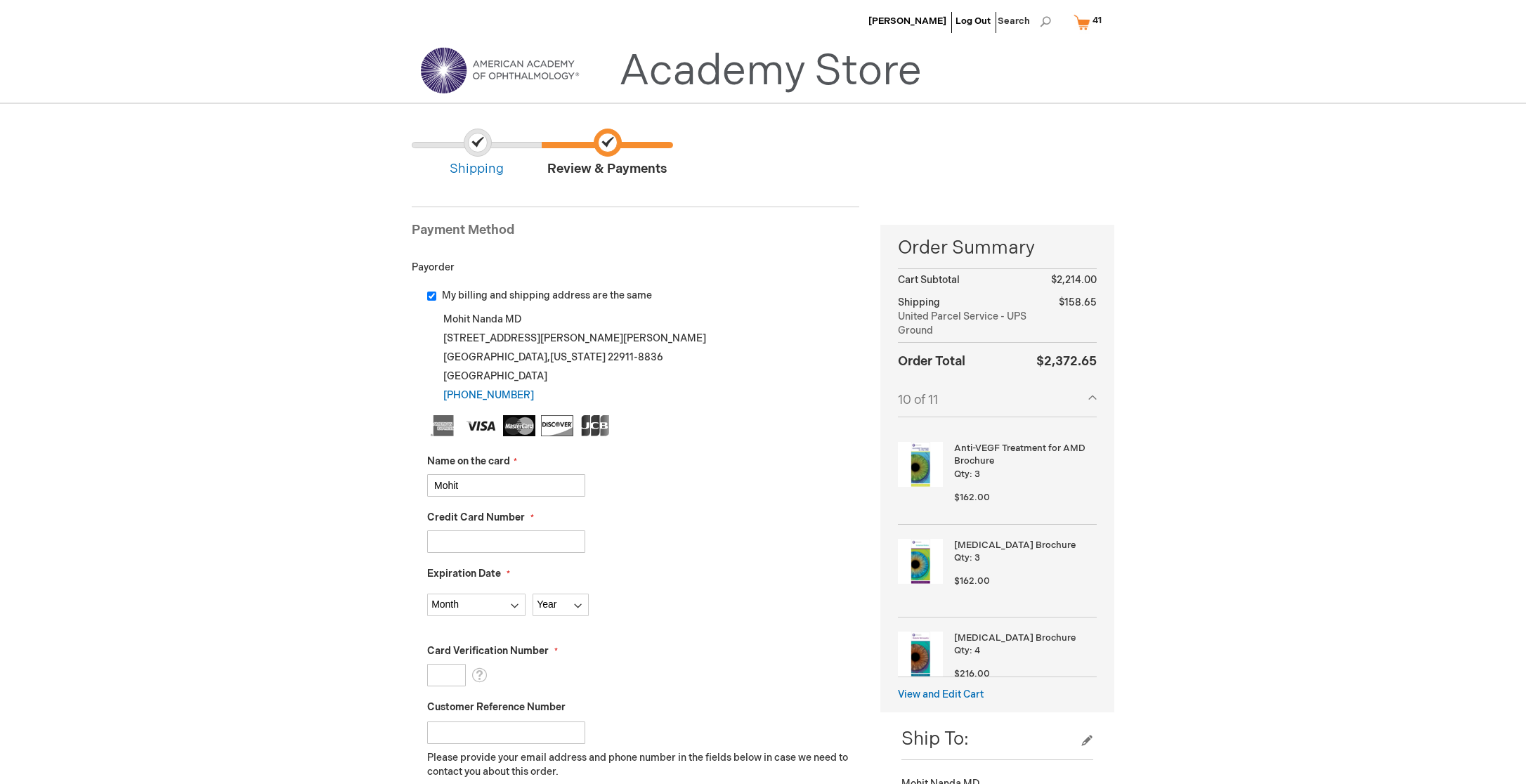
type input "5189410214861950"
select select "6"
select select "2027"
type input "133"
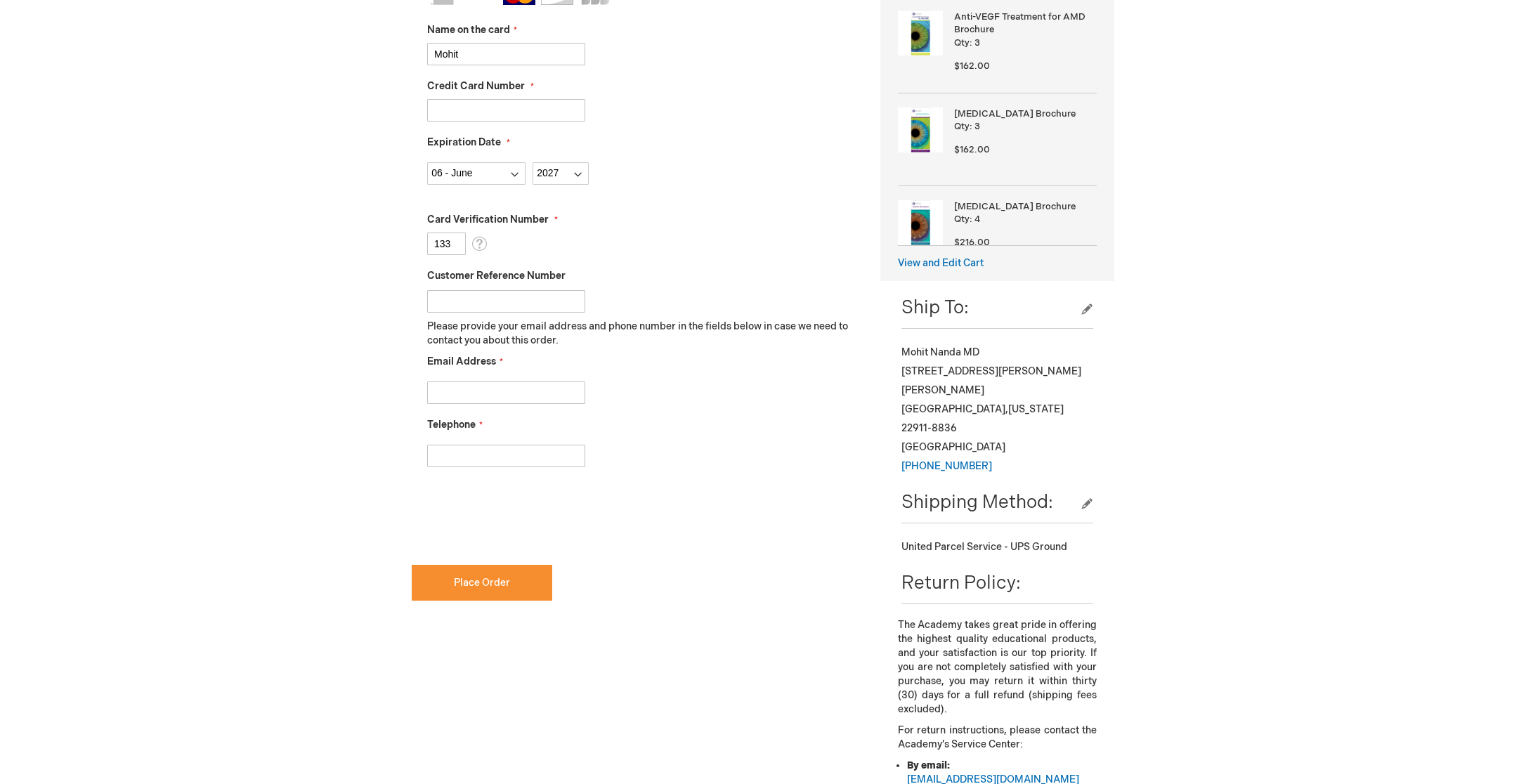
type input "drnanda@varetina.com"
type input "4348066246"
checkbox input "true"
click at [470, 588] on button "Place Order" at bounding box center [482, 582] width 140 height 35
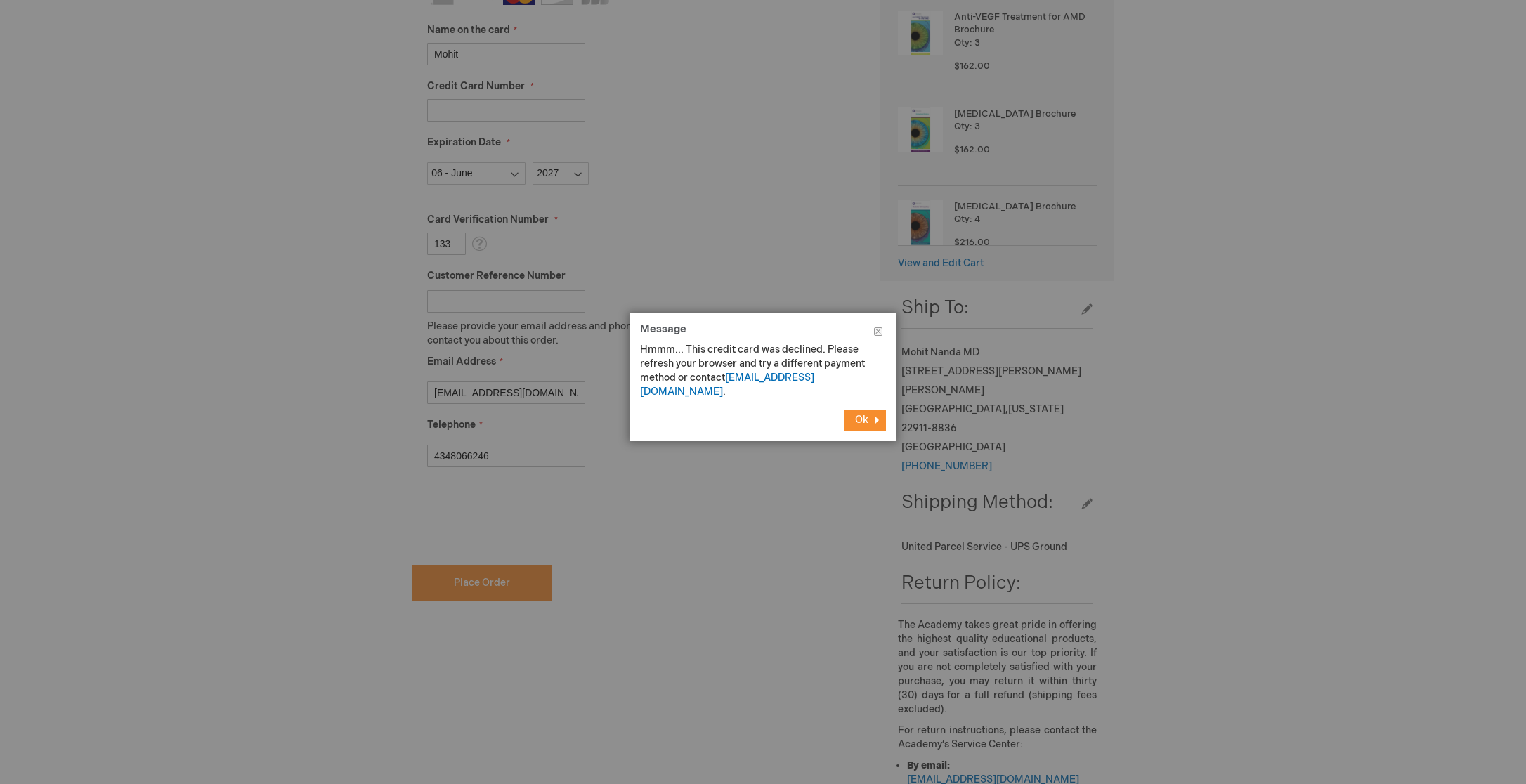
click at [863, 414] on span "Ok" at bounding box center [861, 419] width 14 height 12
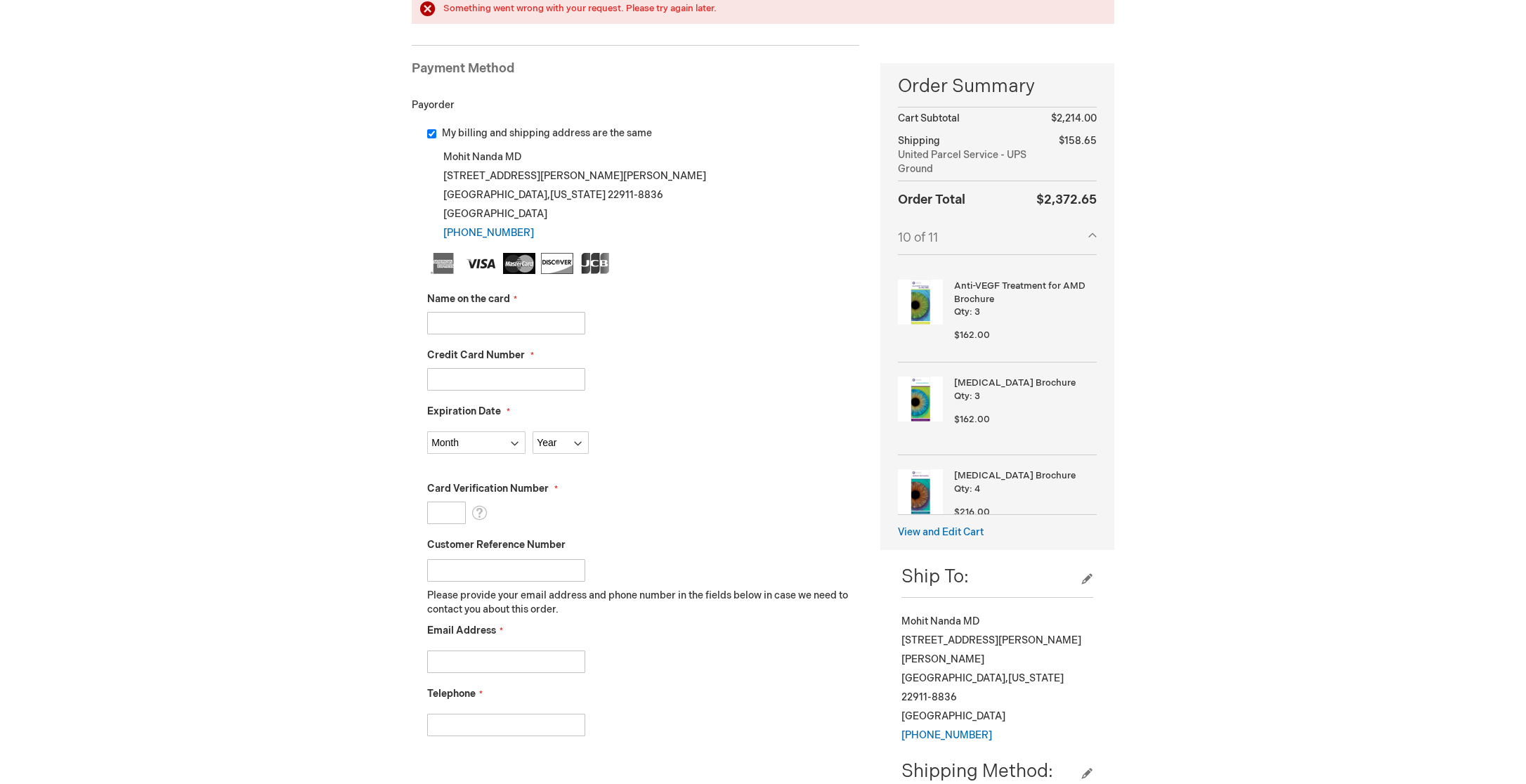
scroll to position [226, 0]
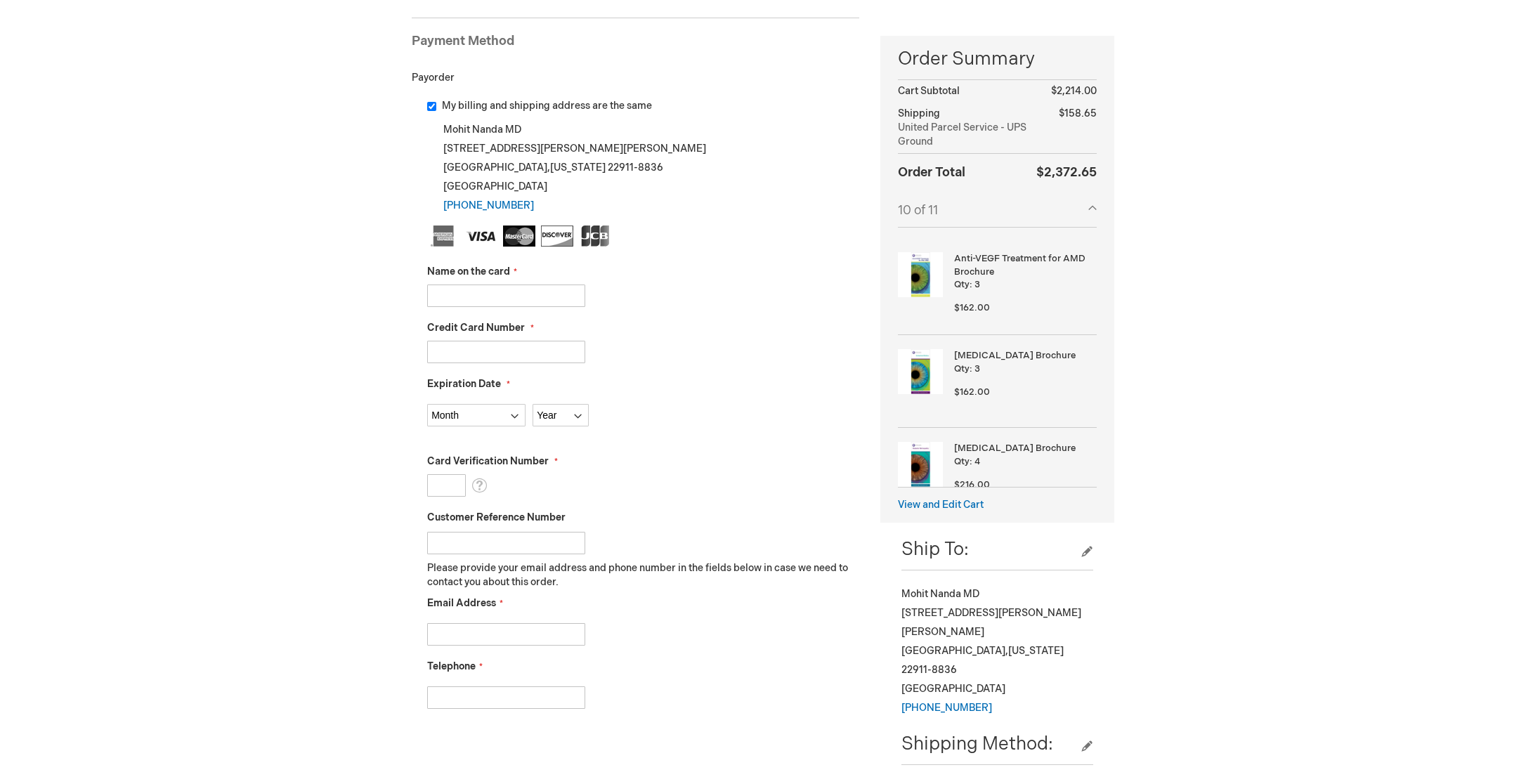
click at [529, 294] on input "Name on the card" at bounding box center [506, 296] width 158 height 23
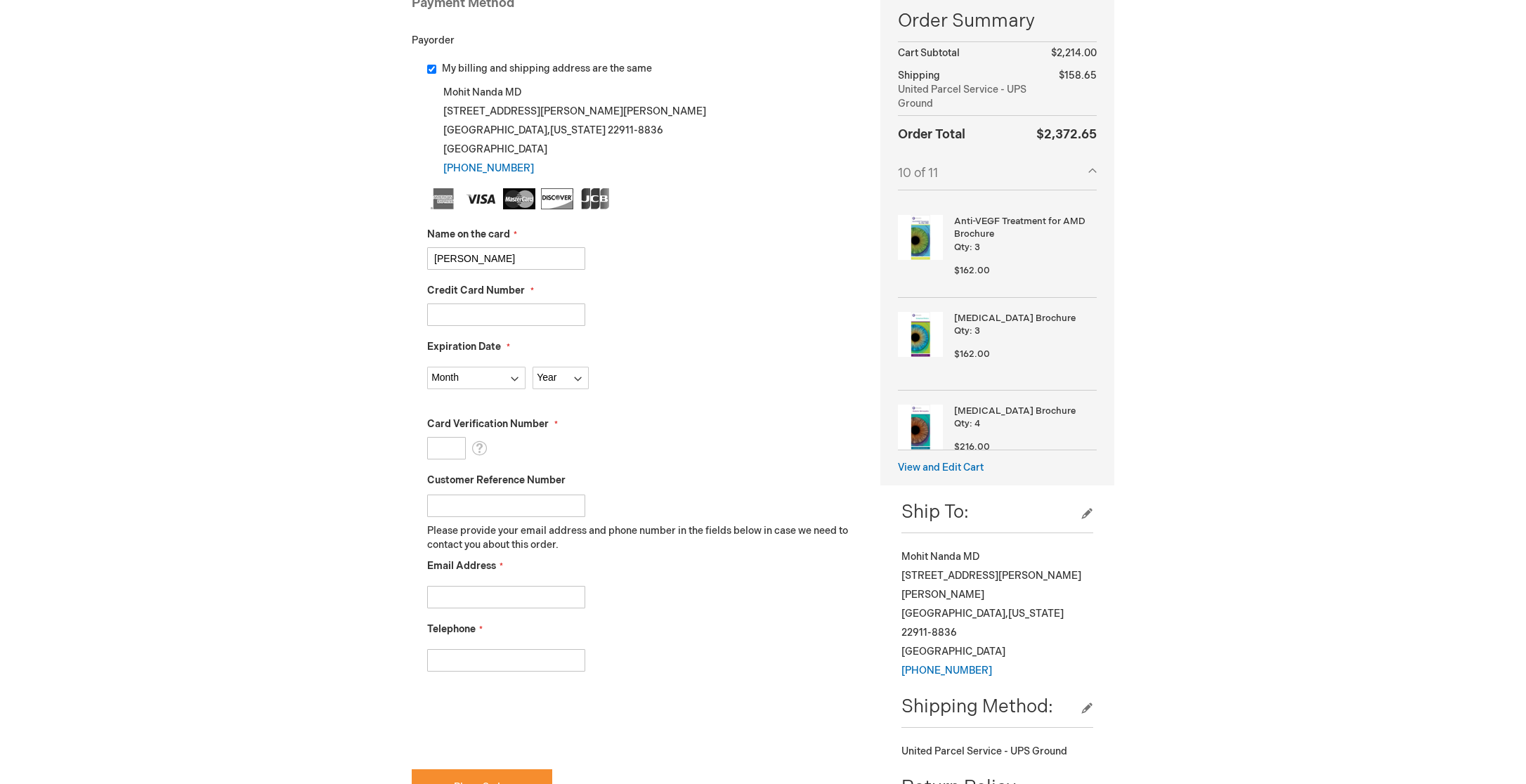
type input "[PERSON_NAME]"
click at [525, 318] on input "Credit Card Number" at bounding box center [506, 315] width 158 height 23
type input "[CREDIT_CARD_NUMBER]"
select select "1"
select select "2030"
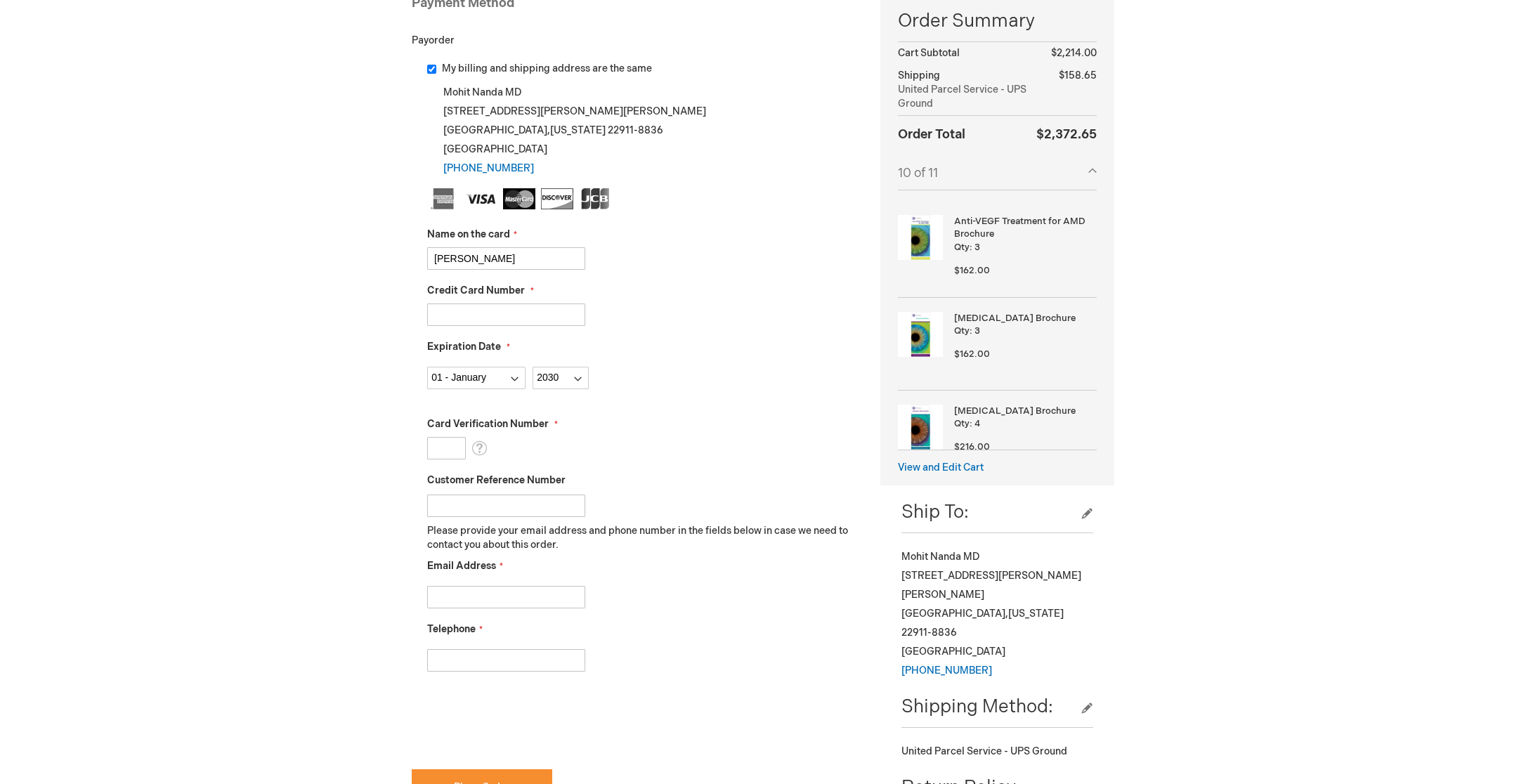
type input "309"
type input "drnanda@varetina.com"
type input "4348066246"
checkbox input "true"
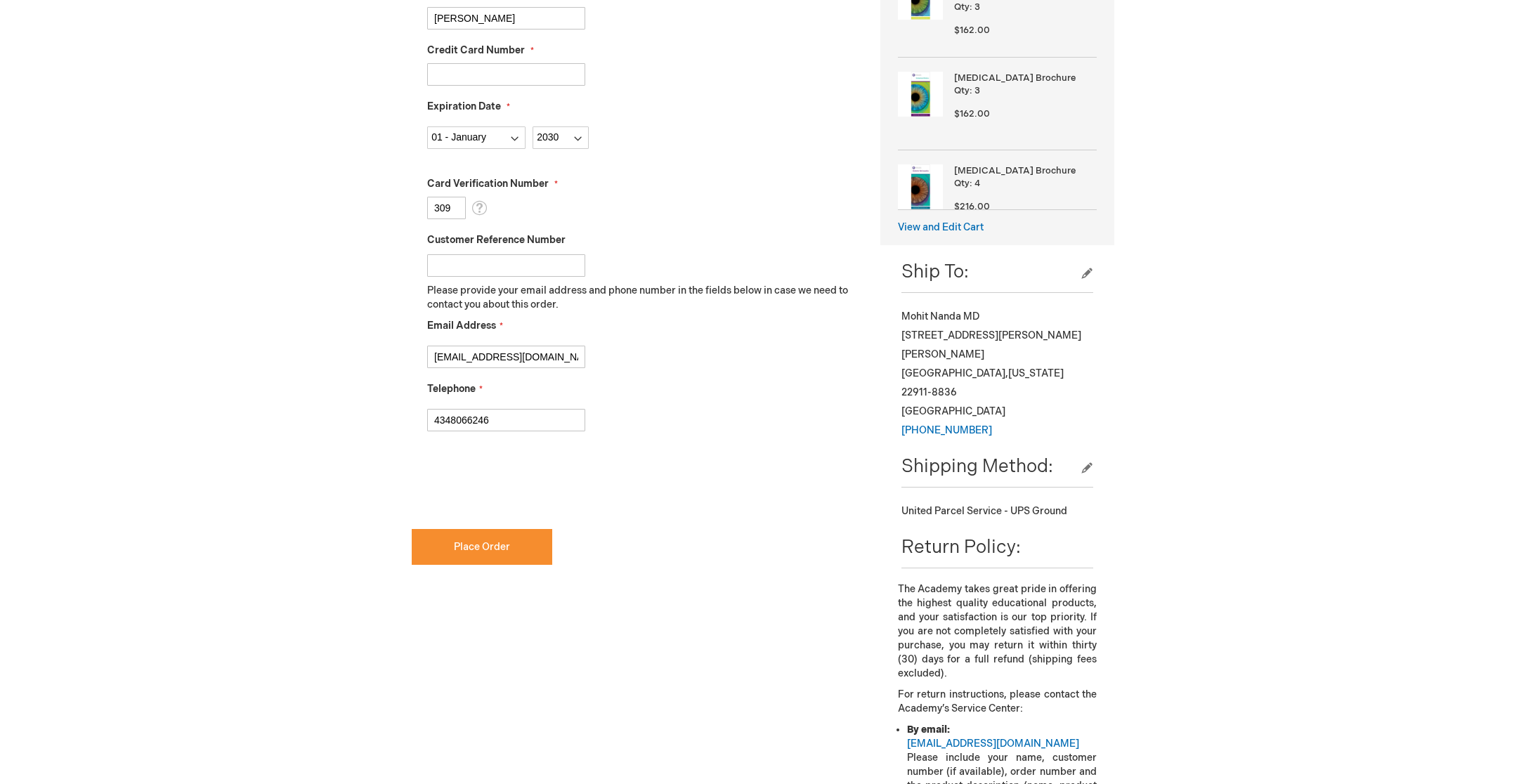
scroll to position [469, 0]
click at [491, 551] on button "Place Order" at bounding box center [482, 544] width 140 height 35
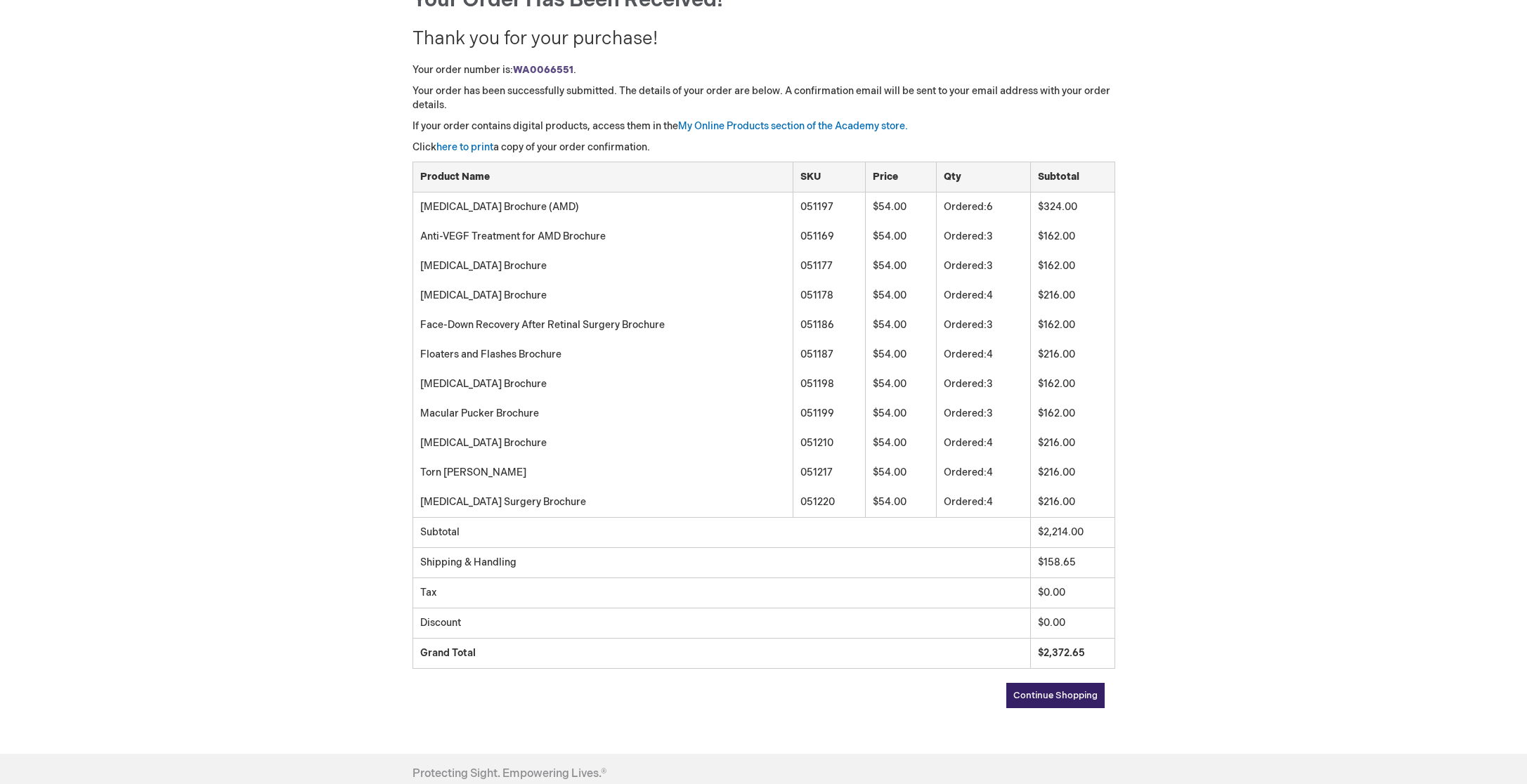
scroll to position [178, 0]
